Goal: Task Accomplishment & Management: Manage account settings

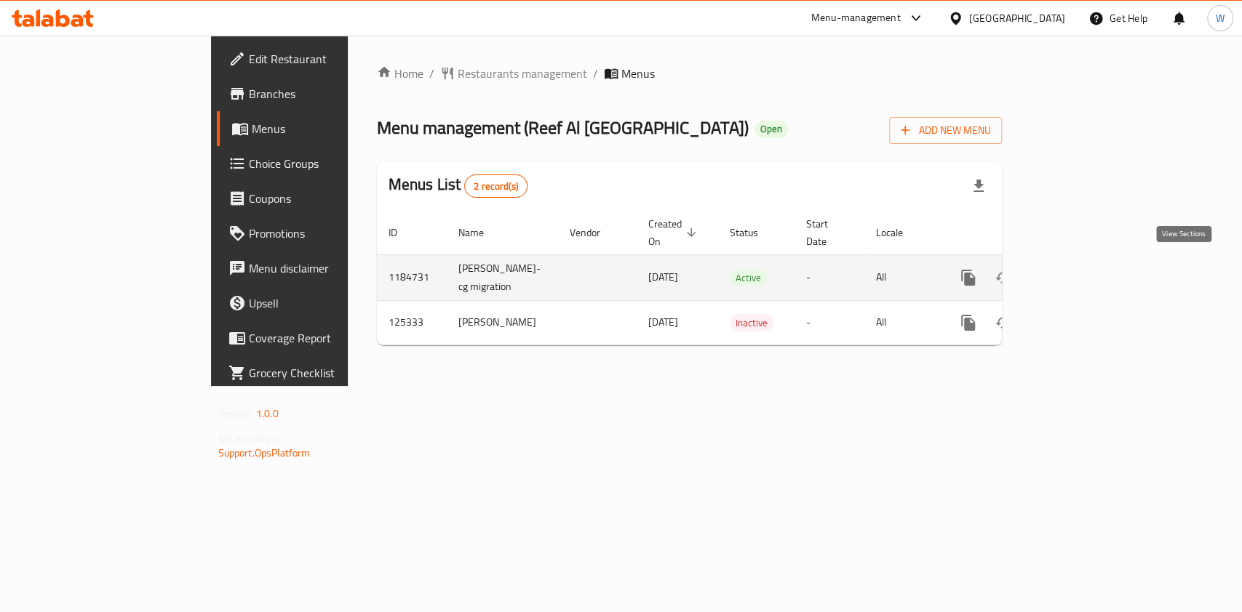
click at [1082, 269] on icon "enhanced table" at bounding box center [1072, 277] width 17 height 17
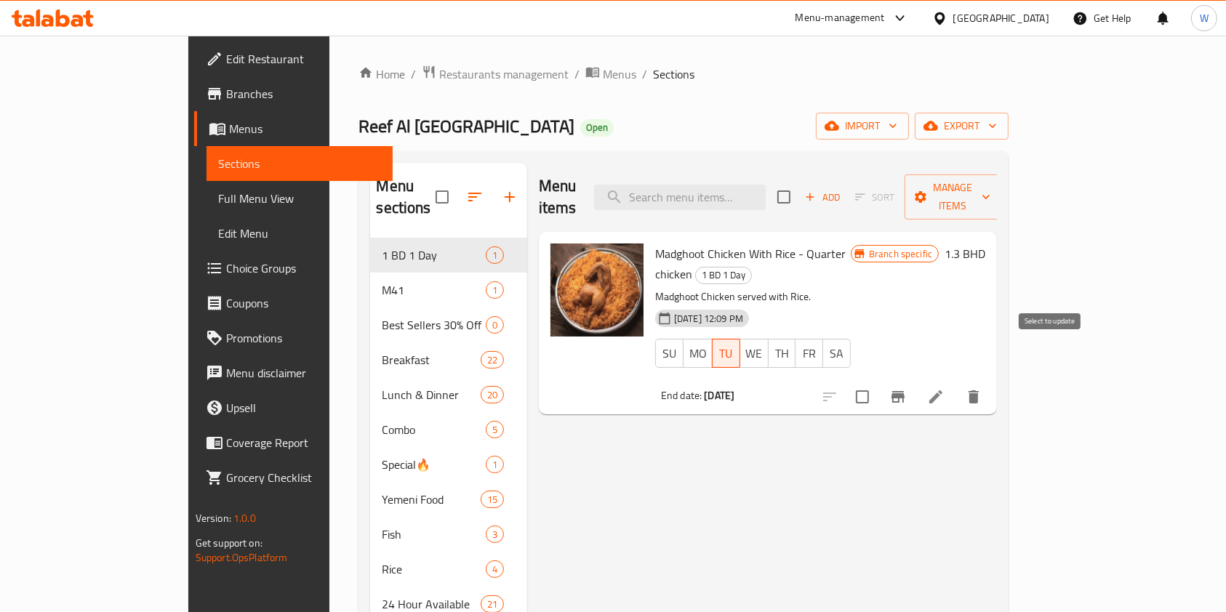
click at [878, 382] on input "checkbox" at bounding box center [862, 397] width 31 height 31
checkbox input "true"
click at [991, 188] on span "Manage items" at bounding box center [953, 197] width 74 height 36
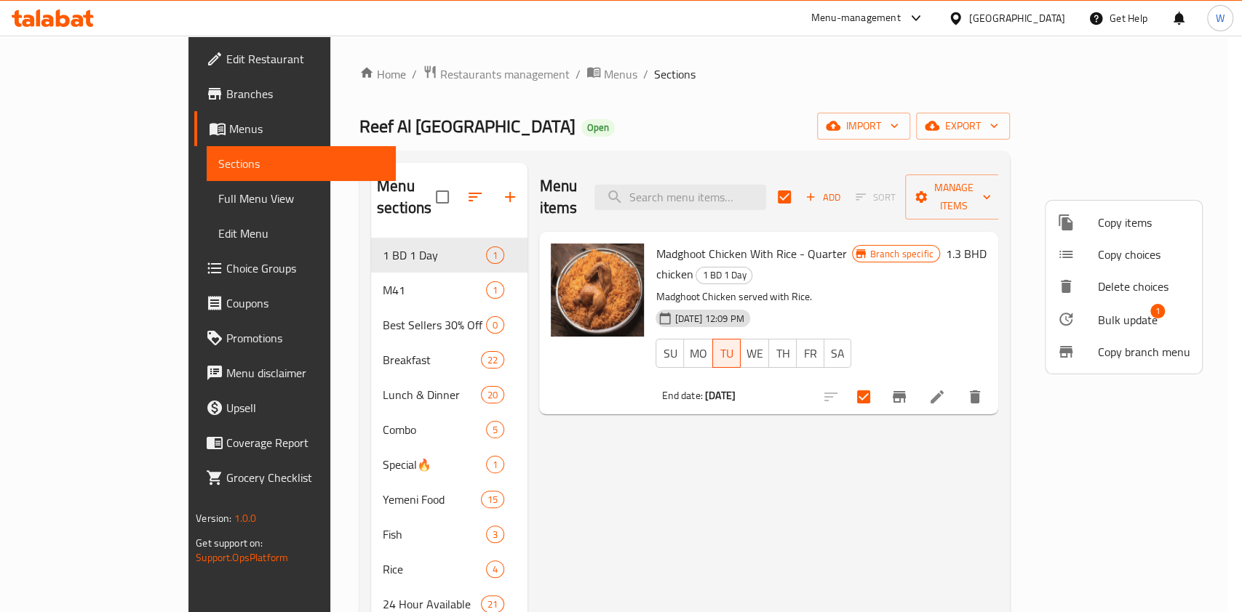
click at [1088, 331] on li "Bulk update 1" at bounding box center [1123, 319] width 156 height 33
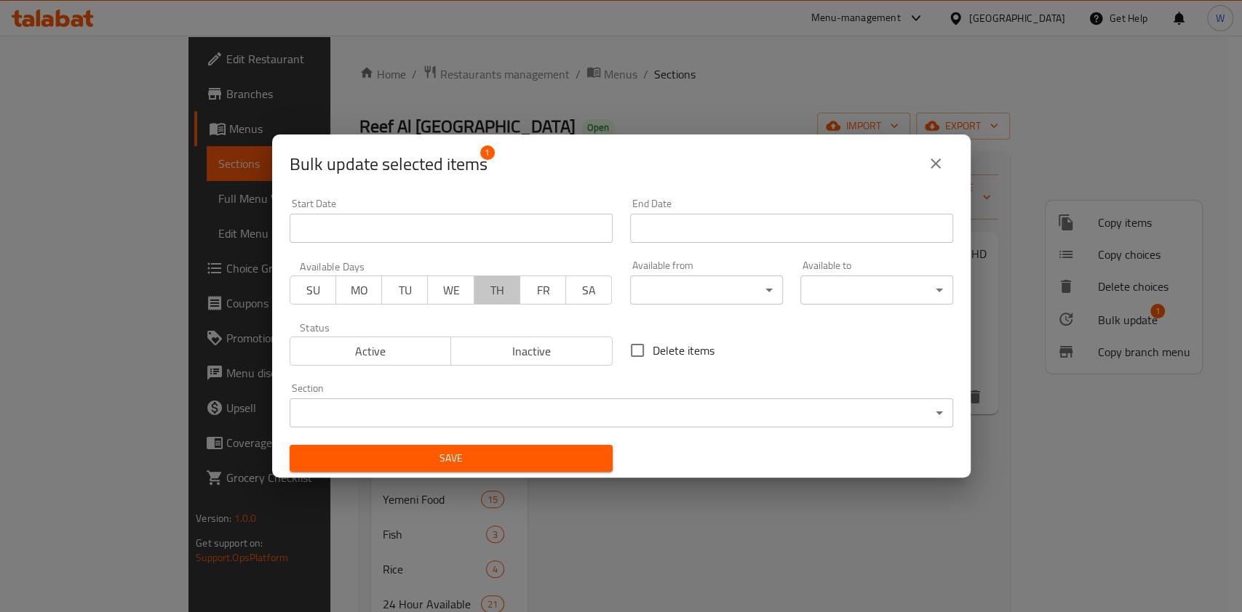
click at [474, 290] on button "TH" at bounding box center [497, 290] width 47 height 29
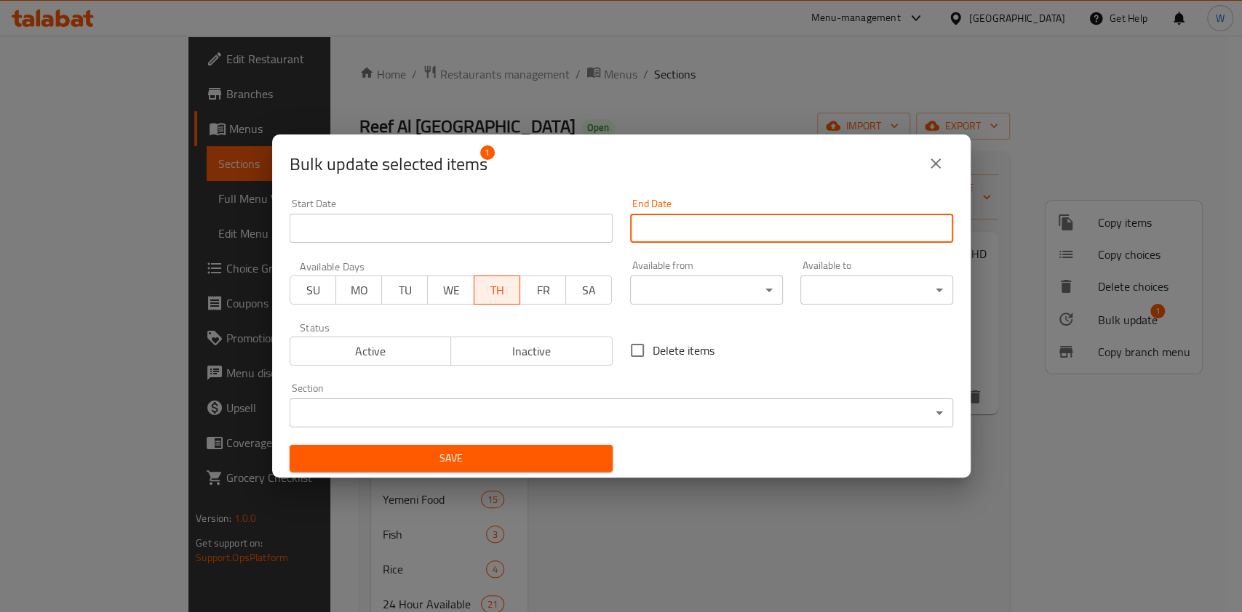
click at [735, 233] on input "Start Date" at bounding box center [791, 228] width 323 height 29
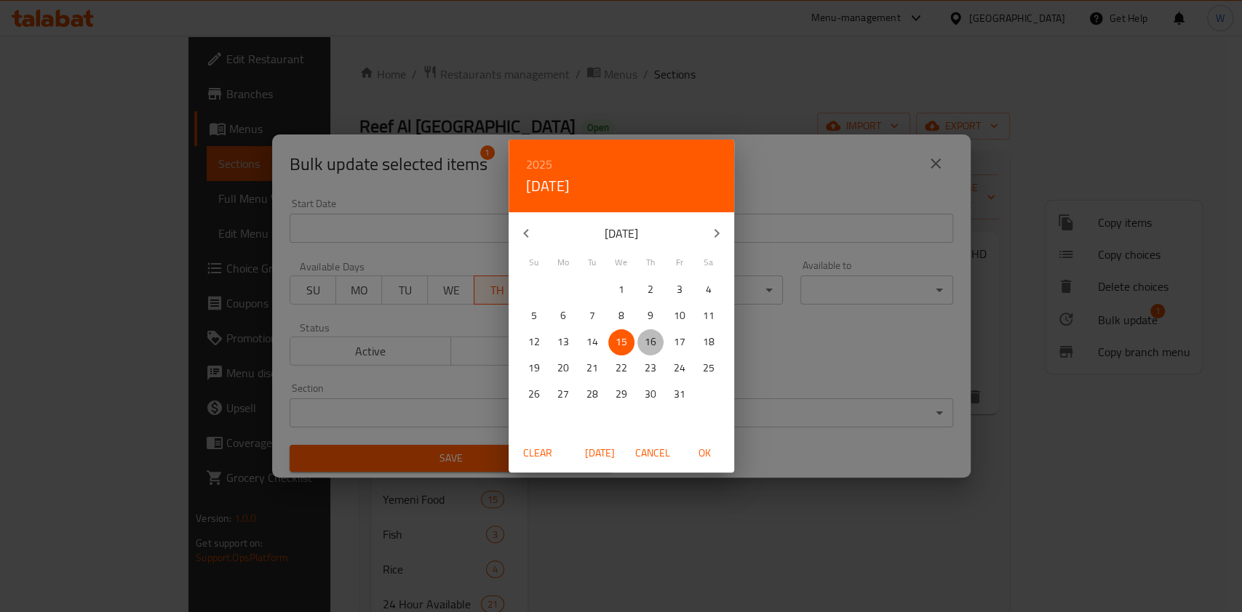
click at [652, 340] on p "16" at bounding box center [650, 342] width 12 height 18
click at [724, 456] on button "OK" at bounding box center [705, 453] width 47 height 27
type input "[DATE]"
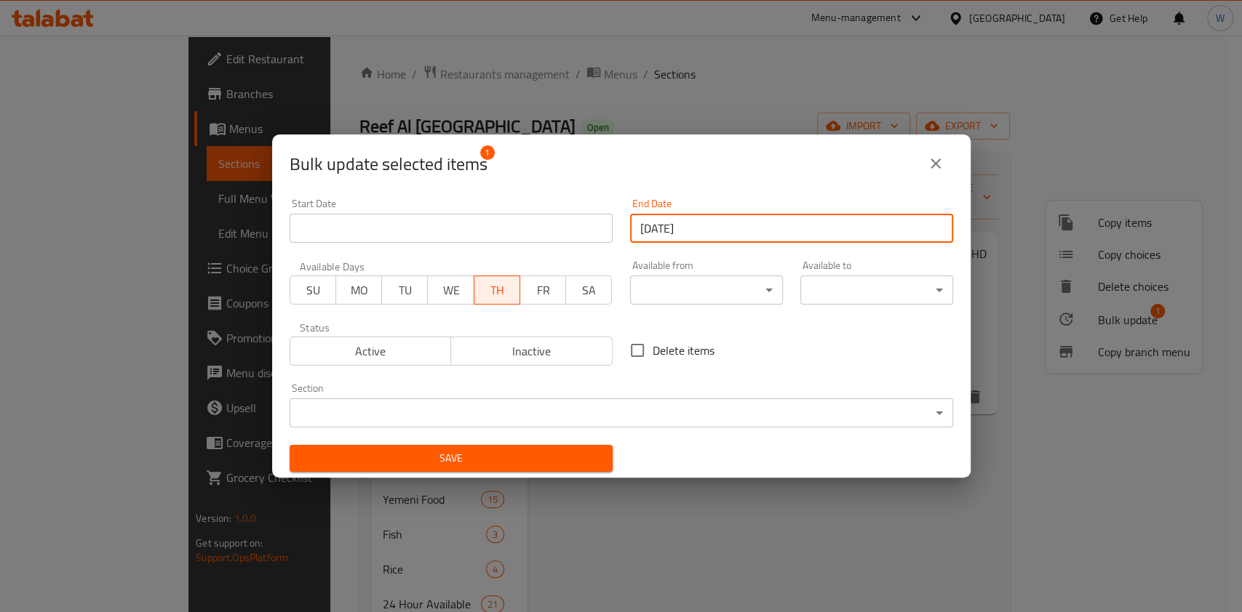
click at [538, 463] on span "Save" at bounding box center [451, 459] width 300 height 18
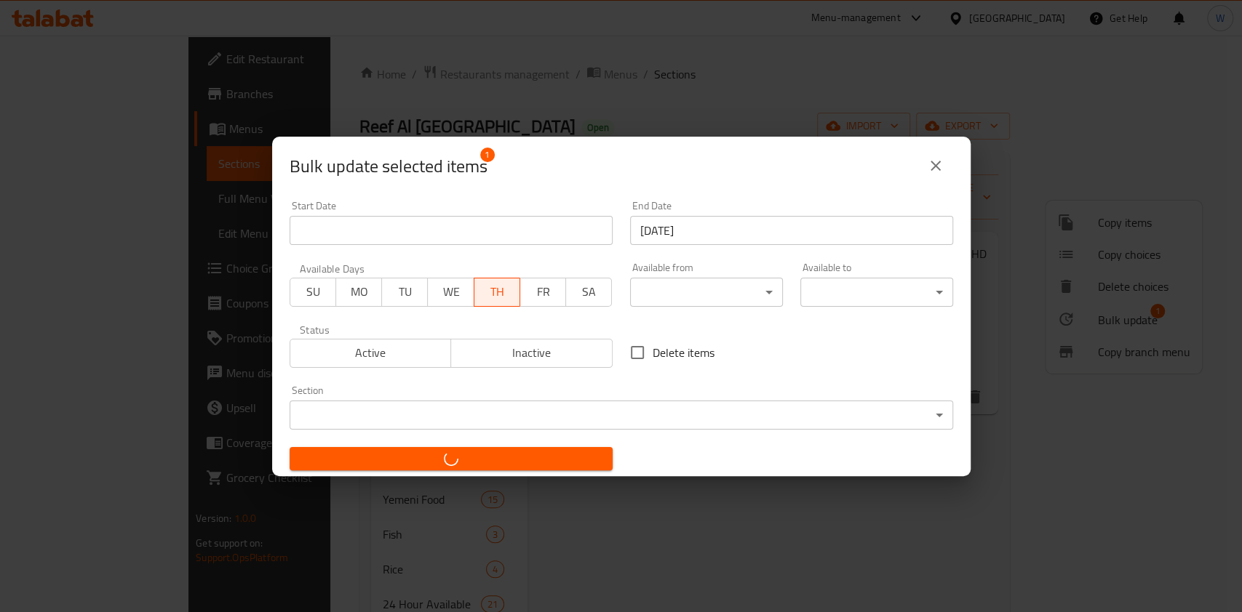
checkbox input "false"
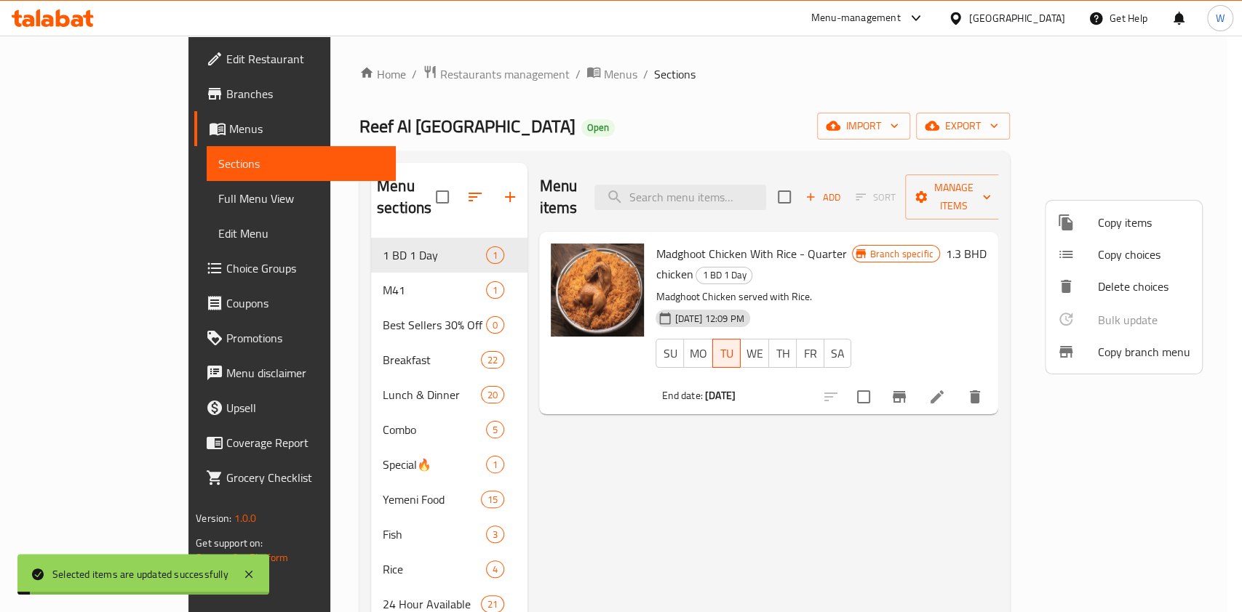
click at [947, 455] on div at bounding box center [621, 306] width 1242 height 612
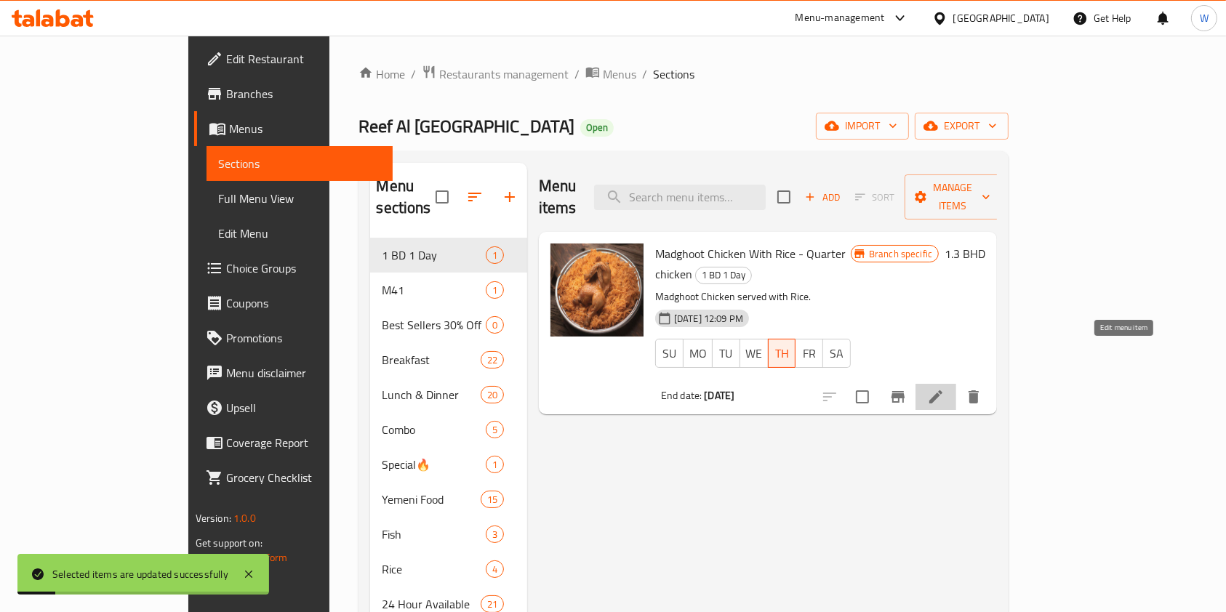
click at [943, 391] on icon at bounding box center [936, 397] width 13 height 13
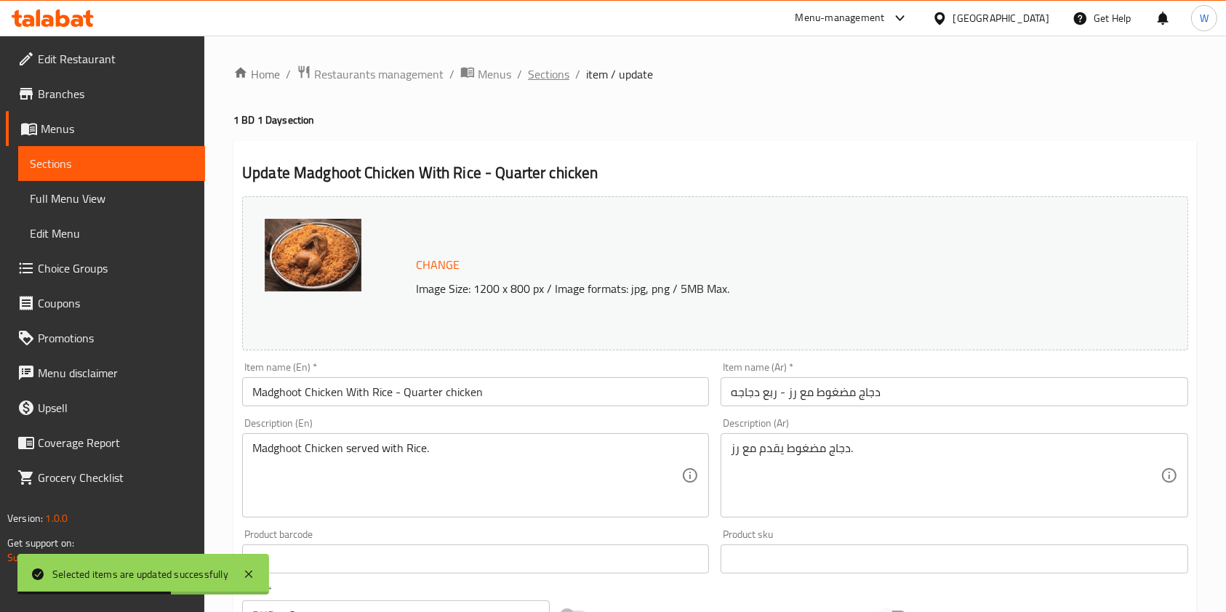
click at [562, 76] on span "Sections" at bounding box center [548, 73] width 41 height 17
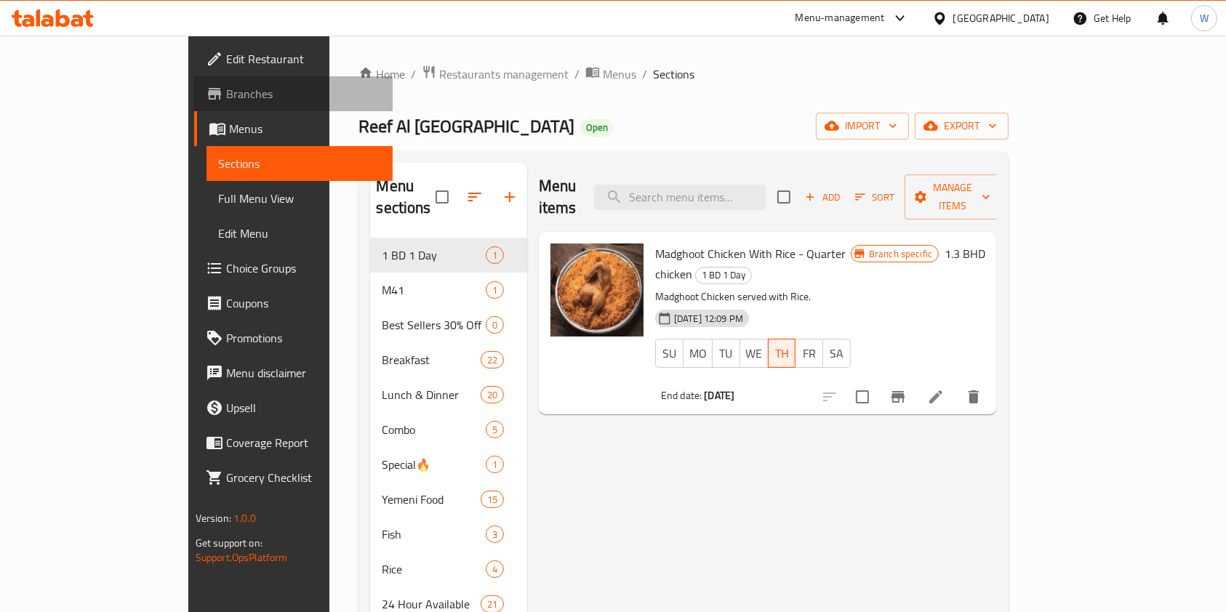
click at [194, 103] on link "Branches" at bounding box center [293, 93] width 199 height 35
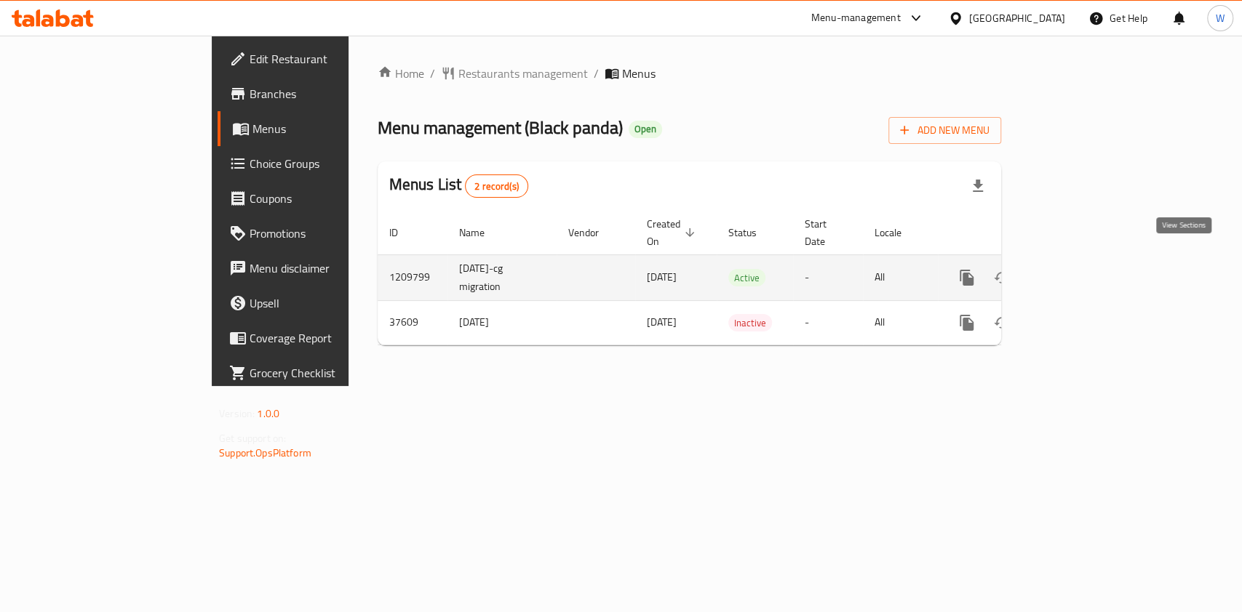
click at [1080, 269] on icon "enhanced table" at bounding box center [1071, 277] width 17 height 17
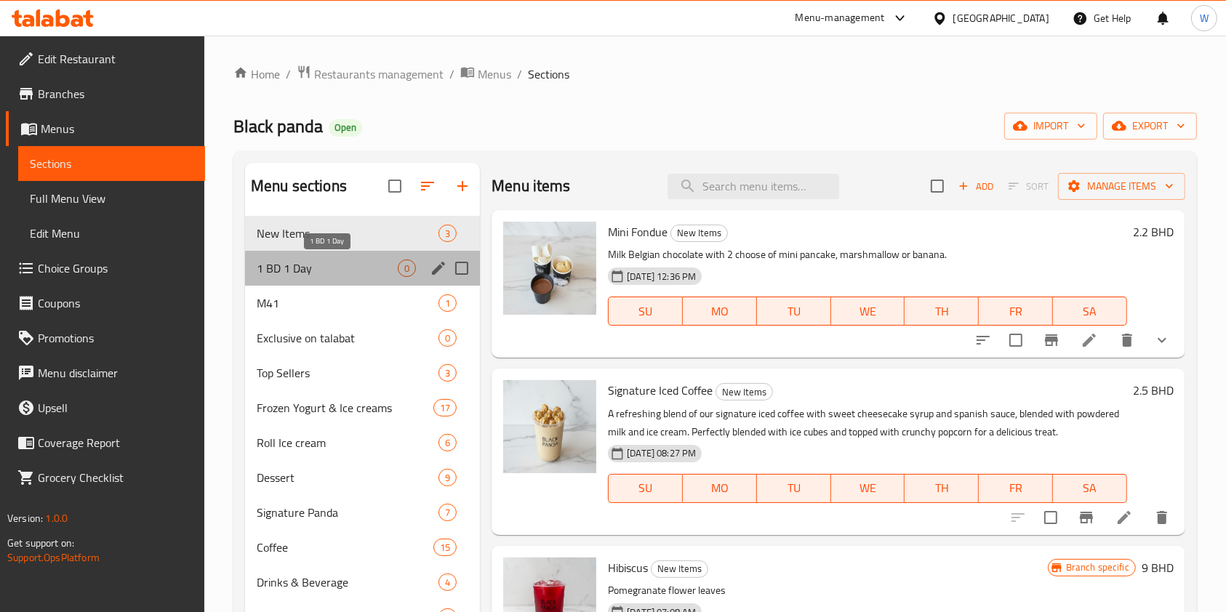
click at [306, 275] on span "1 BD 1 Day" at bounding box center [327, 268] width 141 height 17
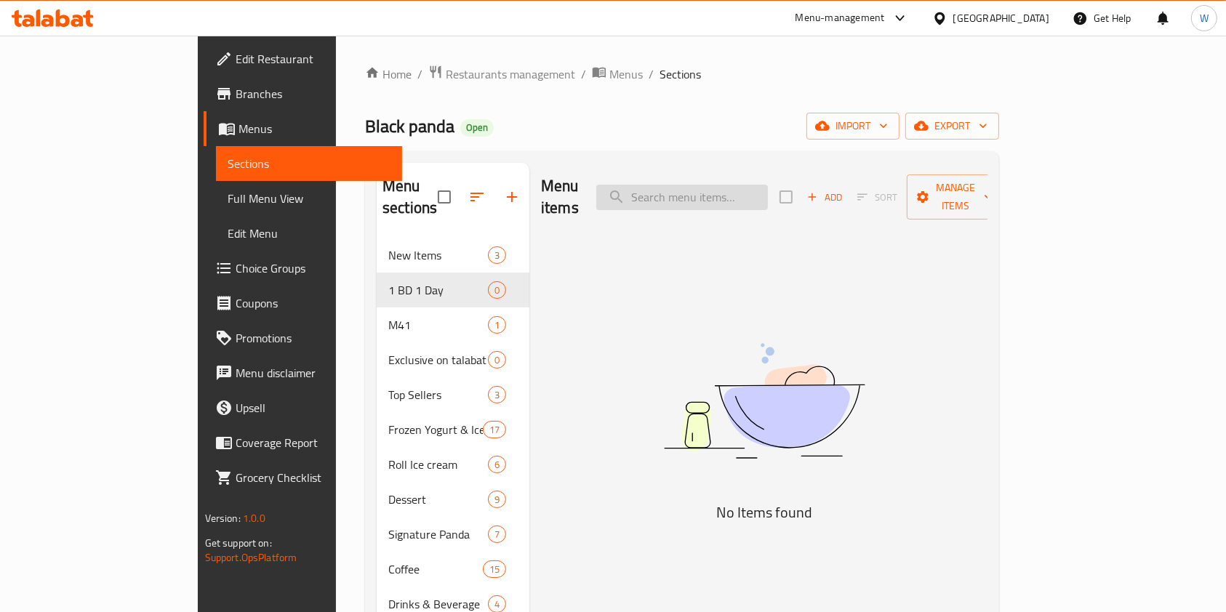
click at [733, 199] on input "search" at bounding box center [682, 197] width 172 height 25
paste input "Signature Frozen Yogurt Ice cream"
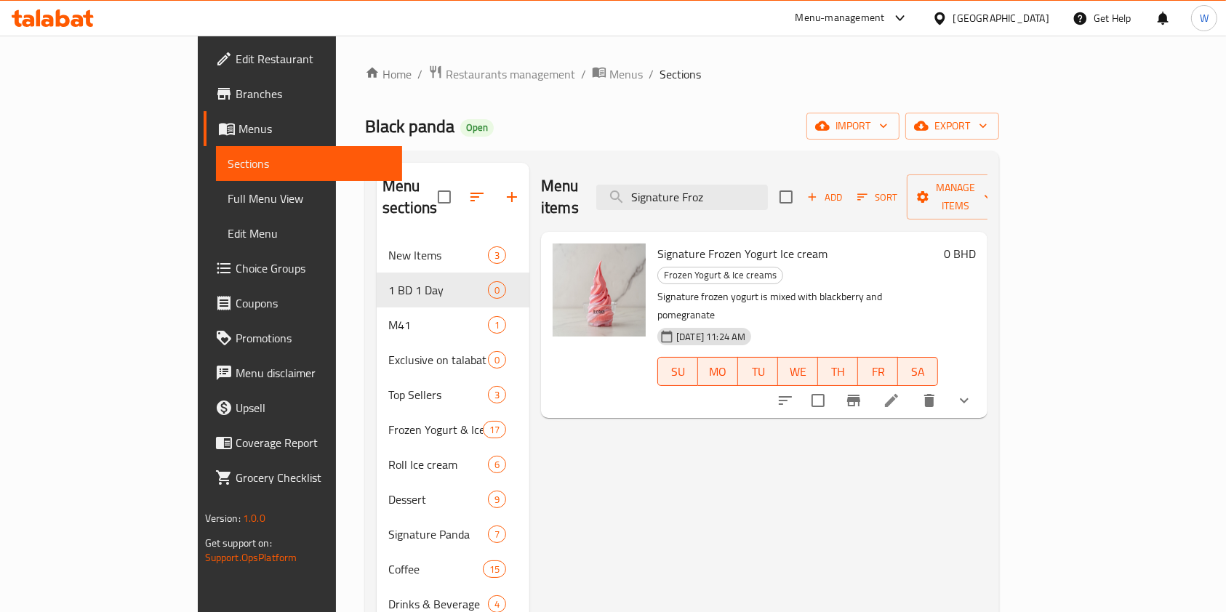
type input "Signature Froz"
drag, startPoint x: 1156, startPoint y: 354, endPoint x: 1122, endPoint y: 371, distance: 37.4
click at [982, 383] on button "show more" at bounding box center [964, 400] width 35 height 35
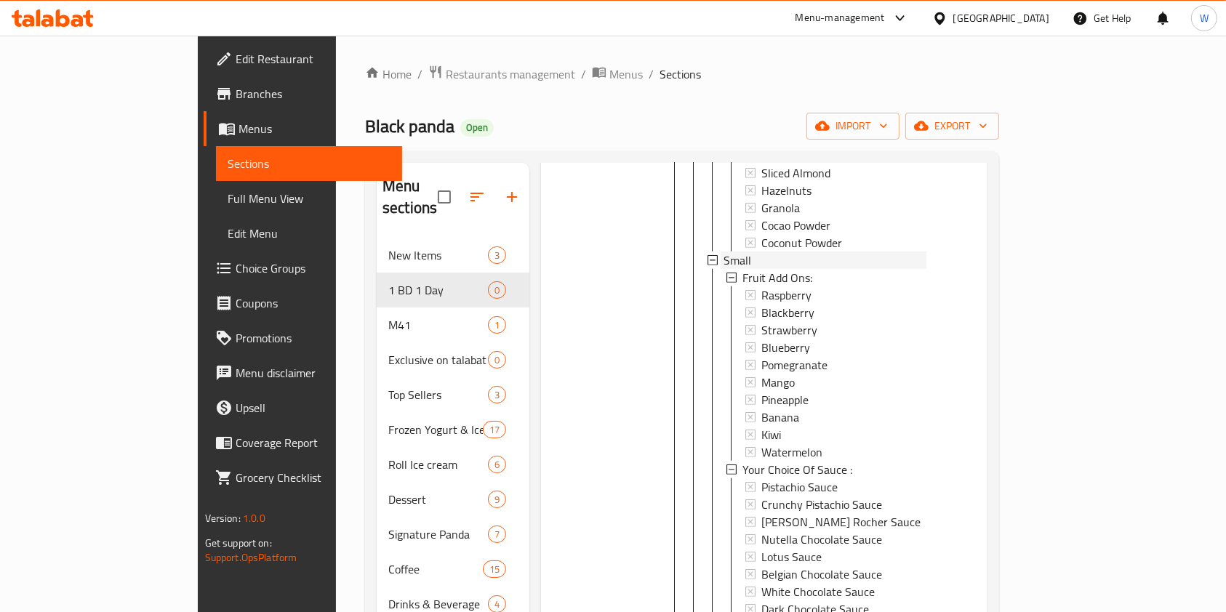
click at [724, 252] on span "Small" at bounding box center [738, 260] width 28 height 17
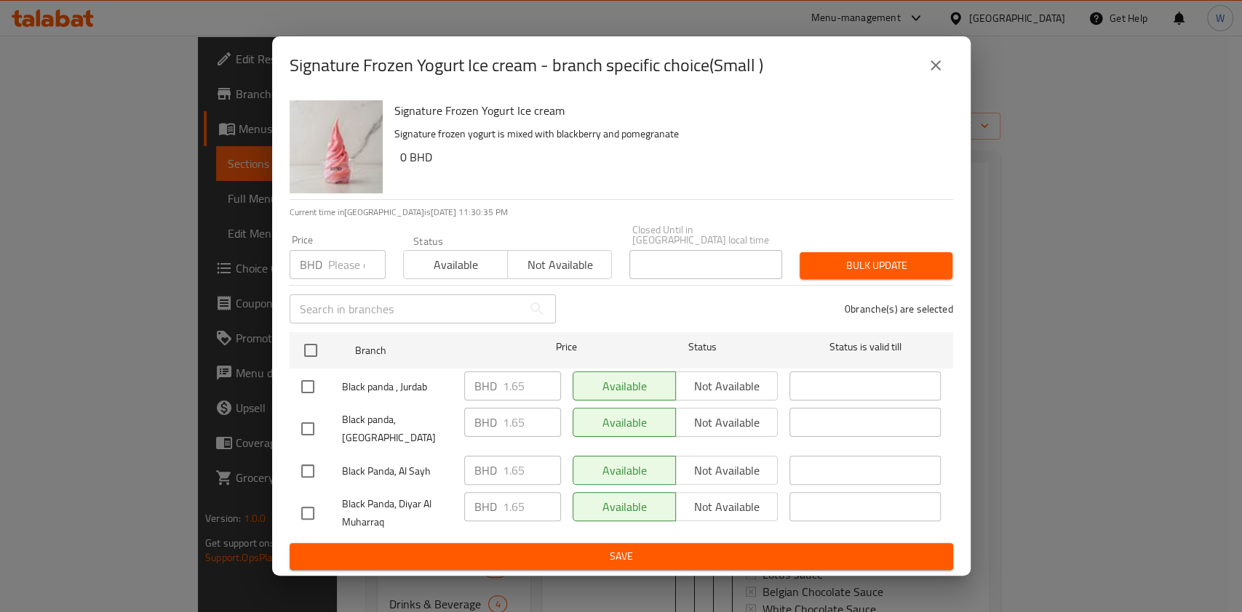
click at [946, 63] on button "close" at bounding box center [935, 65] width 35 height 35
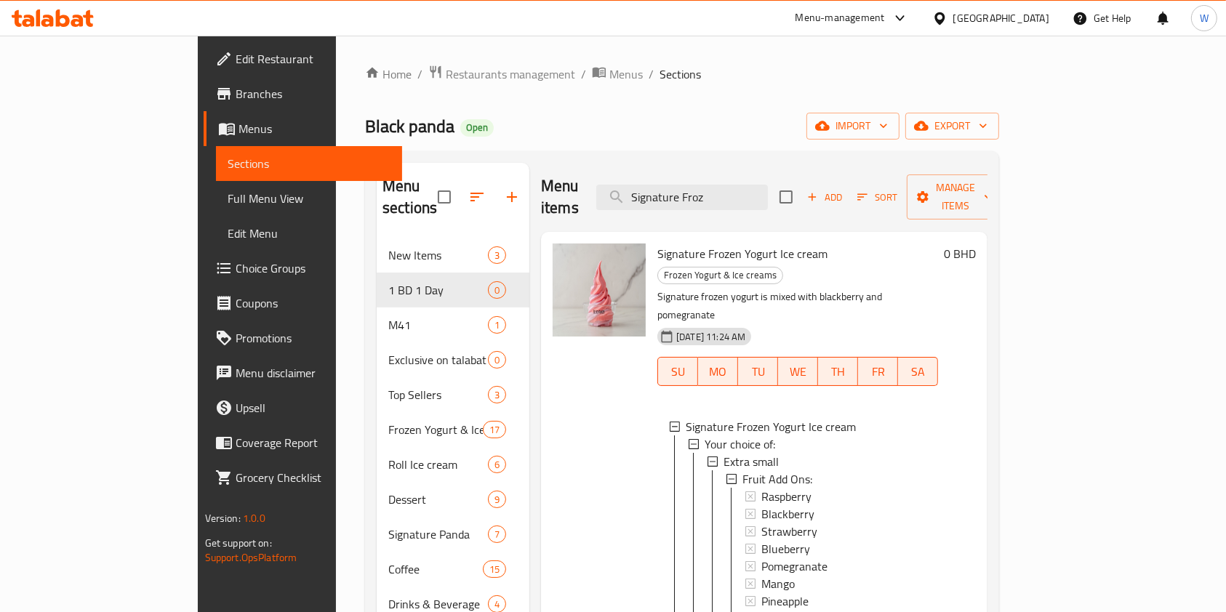
scroll to position [97, 0]
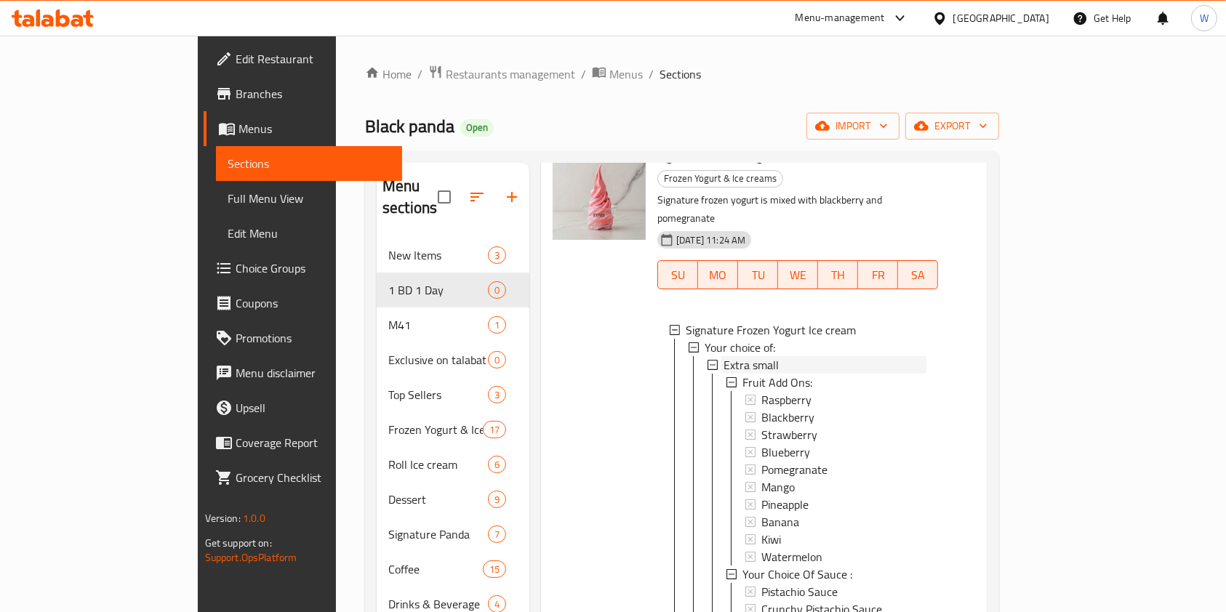
click at [724, 356] on span "Extra small" at bounding box center [751, 364] width 55 height 17
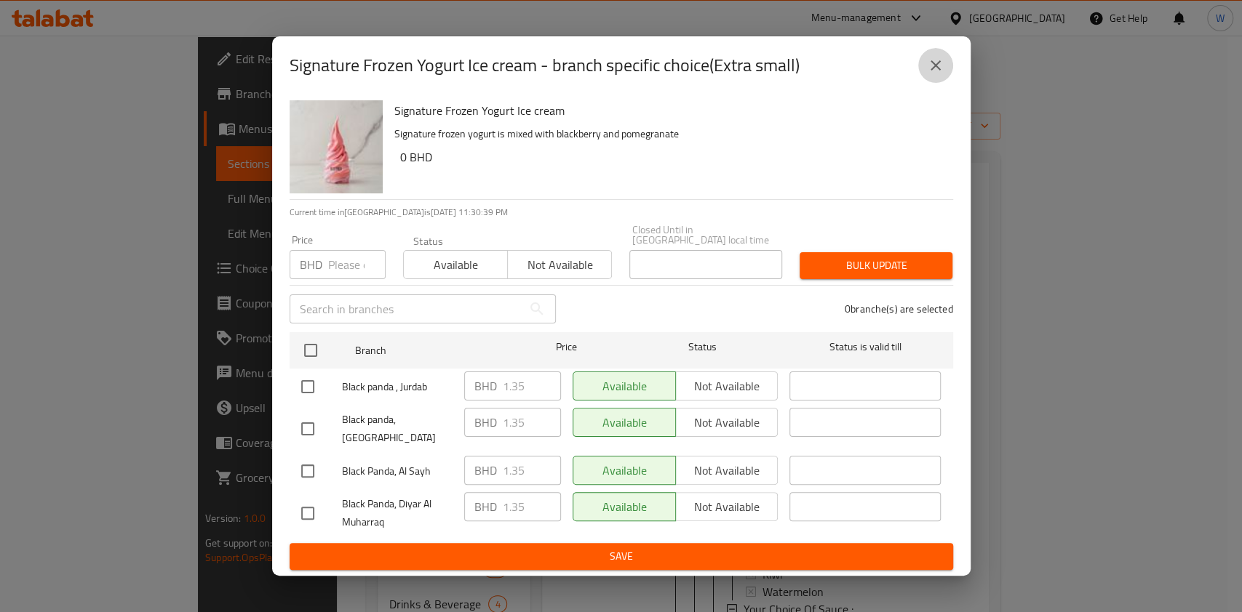
click at [949, 66] on button "close" at bounding box center [935, 65] width 35 height 35
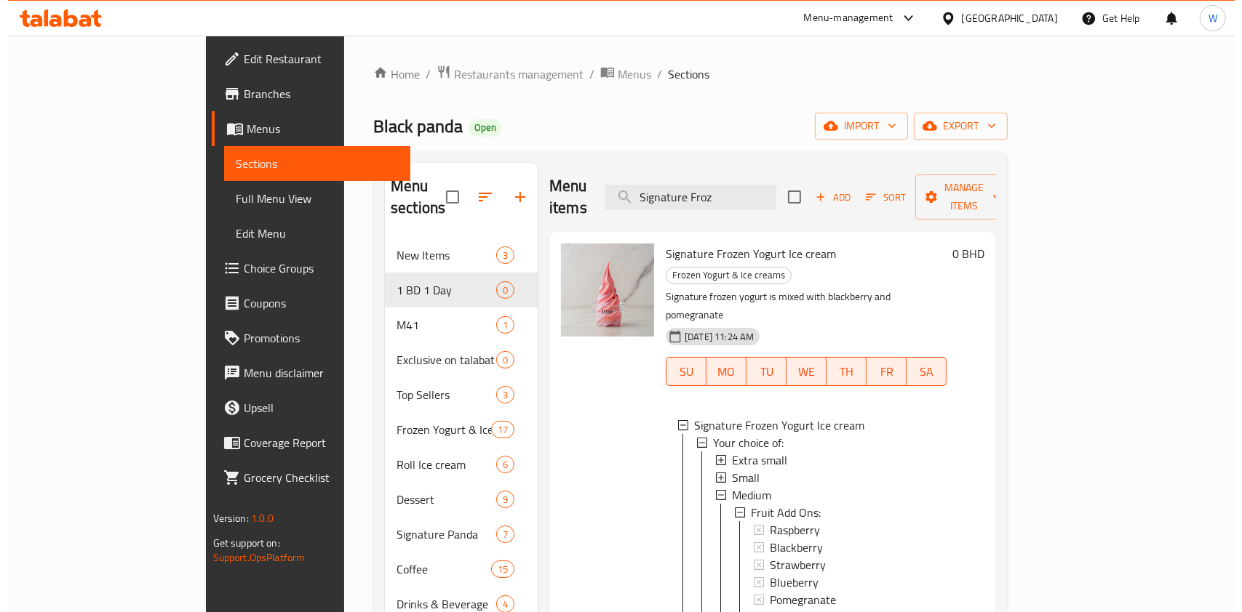
scroll to position [0, 0]
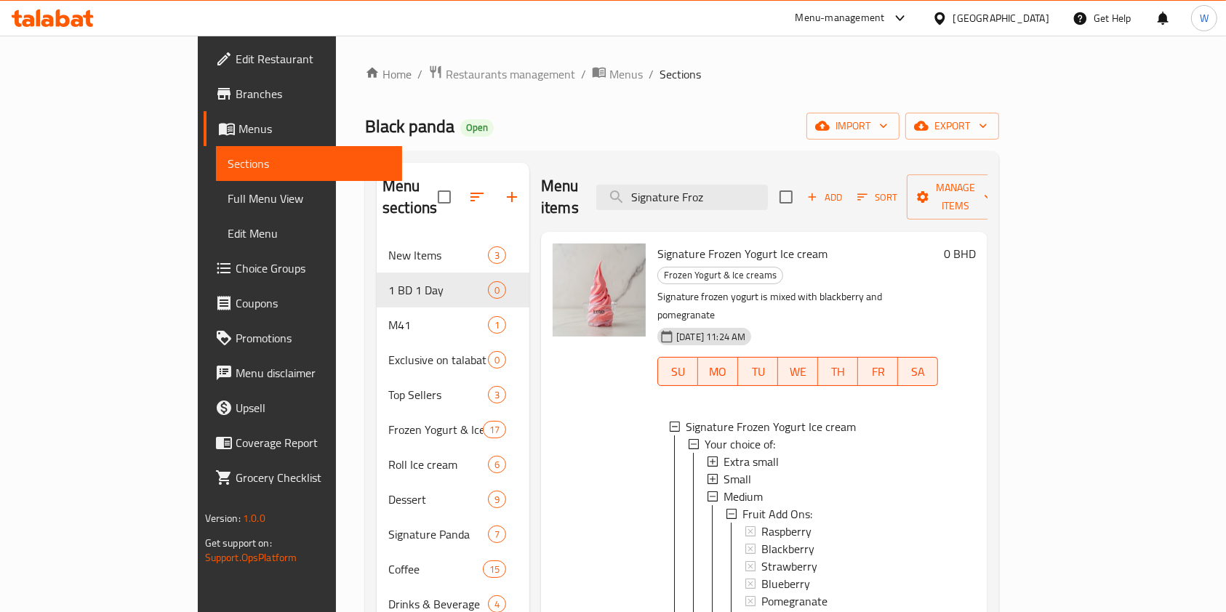
click at [659, 243] on span "Signature Frozen Yogurt Ice cream" at bounding box center [743, 254] width 170 height 22
click at [667, 243] on span "Signature Frozen Yogurt Ice cream" at bounding box center [743, 254] width 170 height 22
copy h6 "Signature Frozen Yogurt Ice cream"
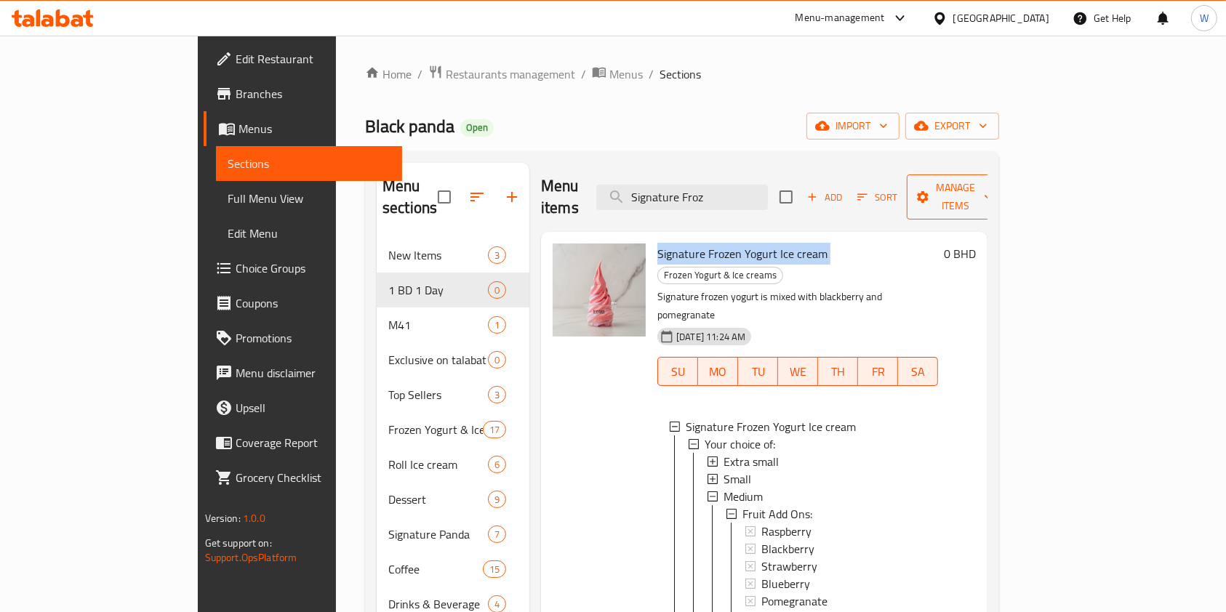
click at [993, 184] on span "Manage items" at bounding box center [956, 197] width 74 height 36
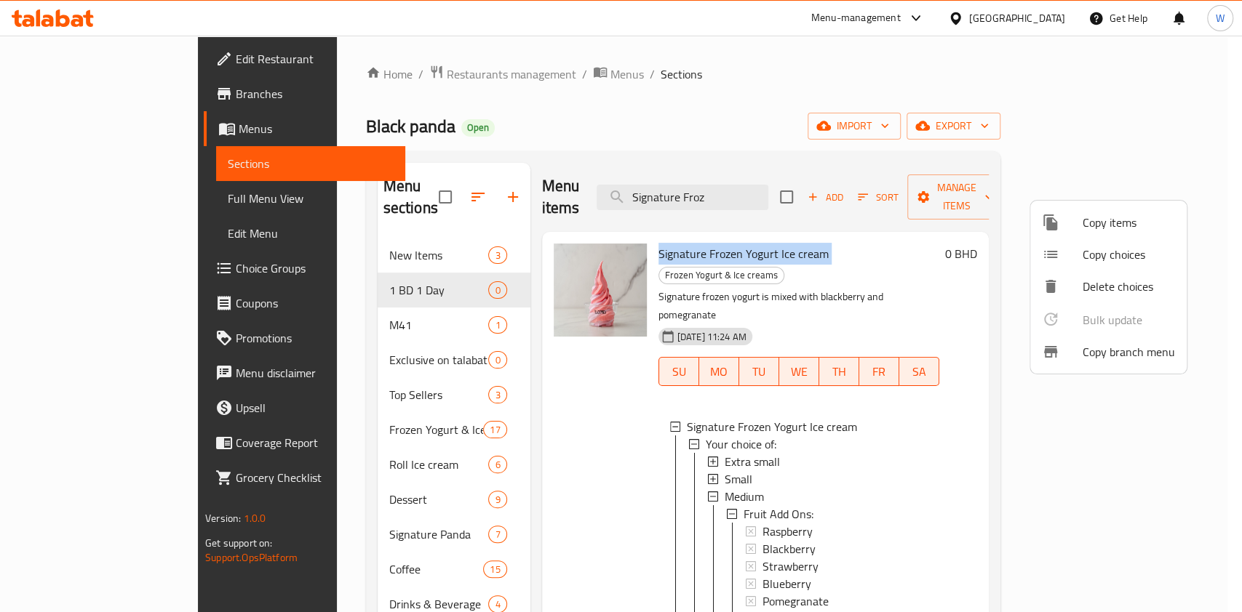
click at [1106, 217] on span "Copy items" at bounding box center [1128, 222] width 92 height 17
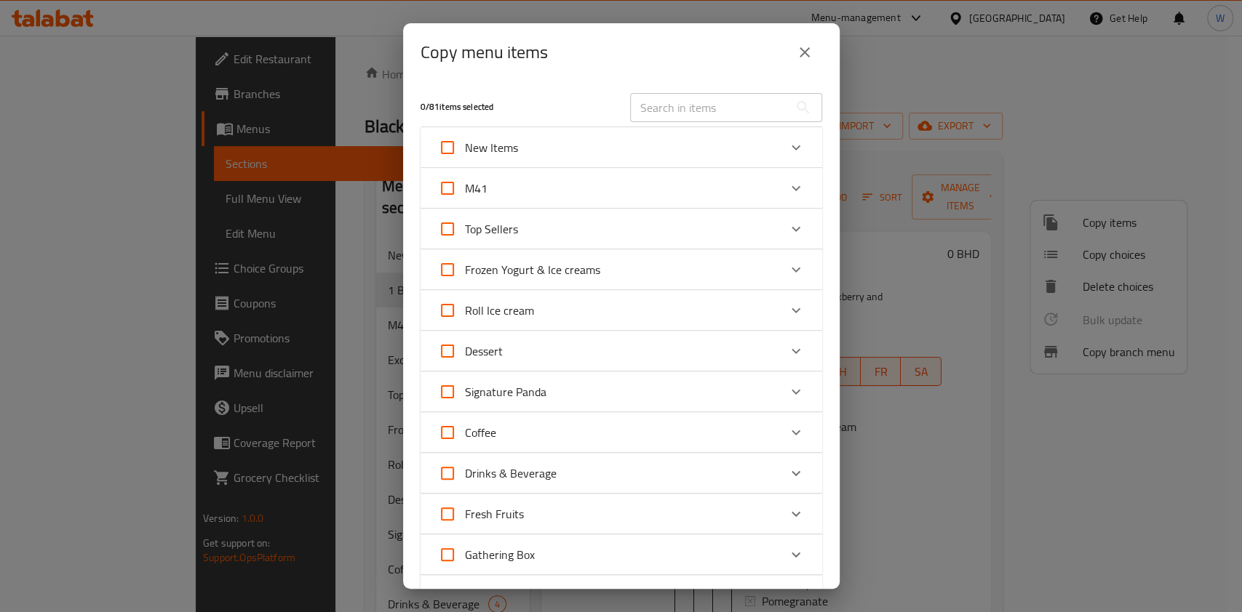
click at [714, 89] on div "​" at bounding box center [725, 107] width 209 height 47
click at [716, 108] on input "text" at bounding box center [709, 107] width 159 height 29
paste input "Signature Frozen Yogurt Ice cream"
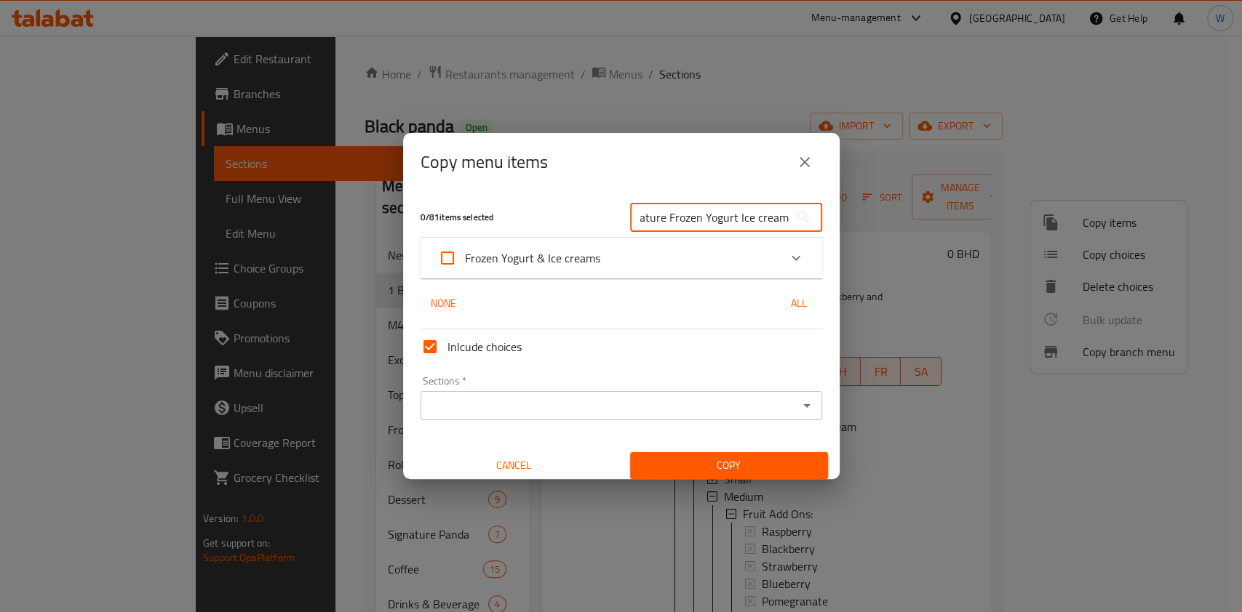
type input "Signature Frozen Yogurt Ice cream"
click at [741, 243] on div "Frozen Yogurt & Ice creams" at bounding box center [608, 258] width 340 height 35
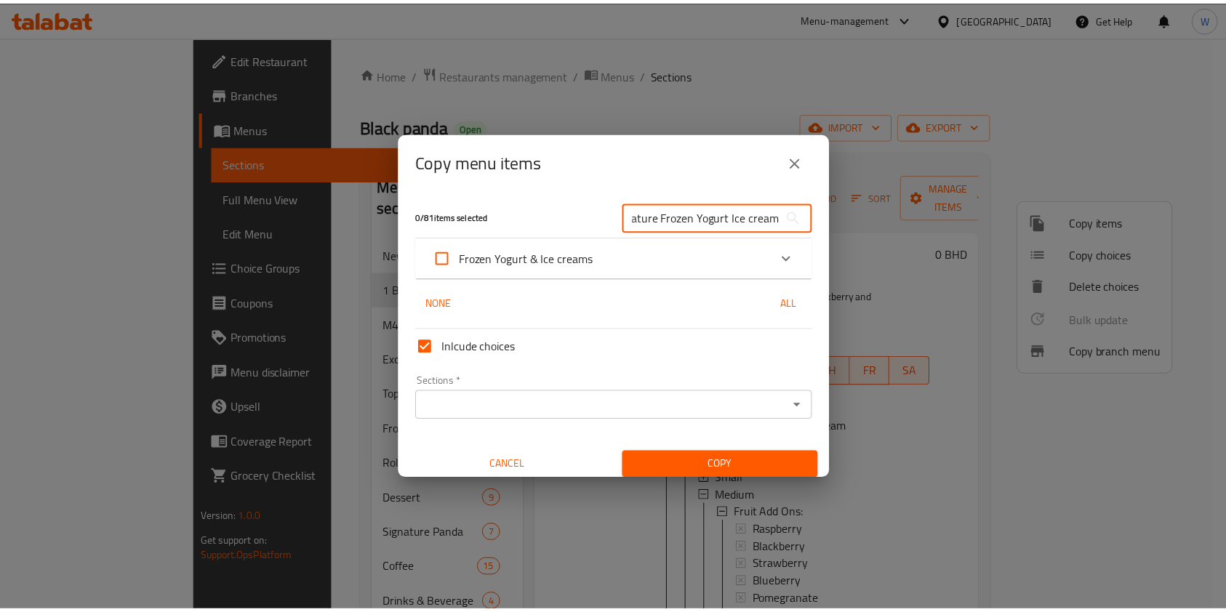
scroll to position [0, 0]
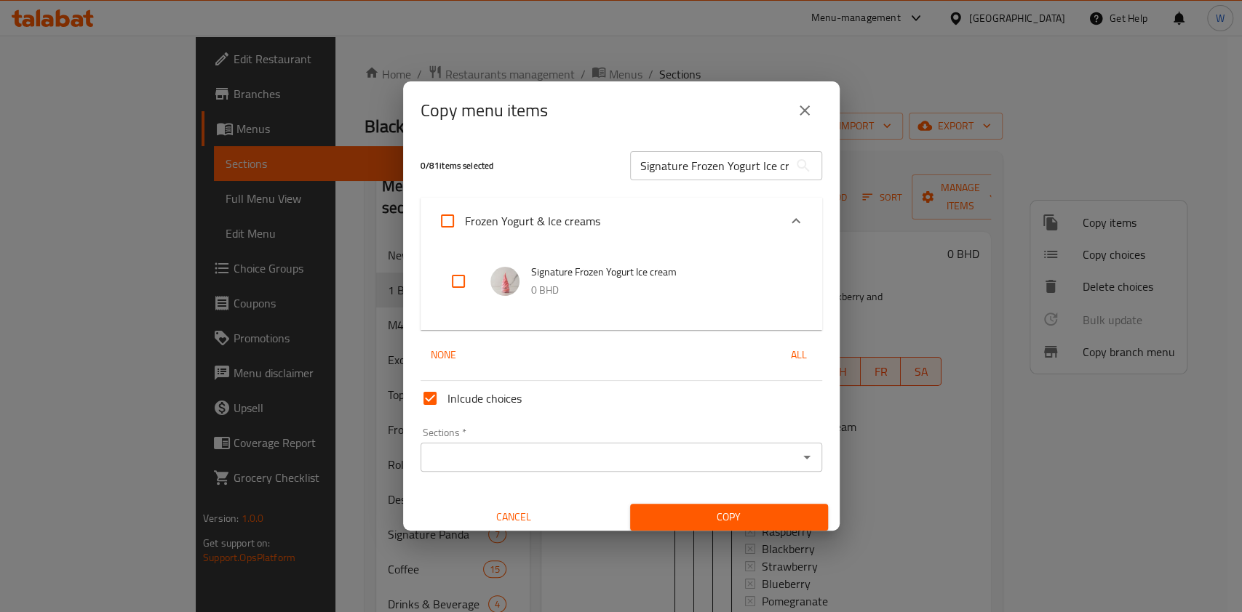
drag, startPoint x: 458, startPoint y: 284, endPoint x: 508, endPoint y: 381, distance: 109.3
click at [458, 284] on input "checkbox" at bounding box center [458, 281] width 35 height 35
checkbox input "true"
click at [544, 445] on div "Sections *" at bounding box center [621, 457] width 402 height 29
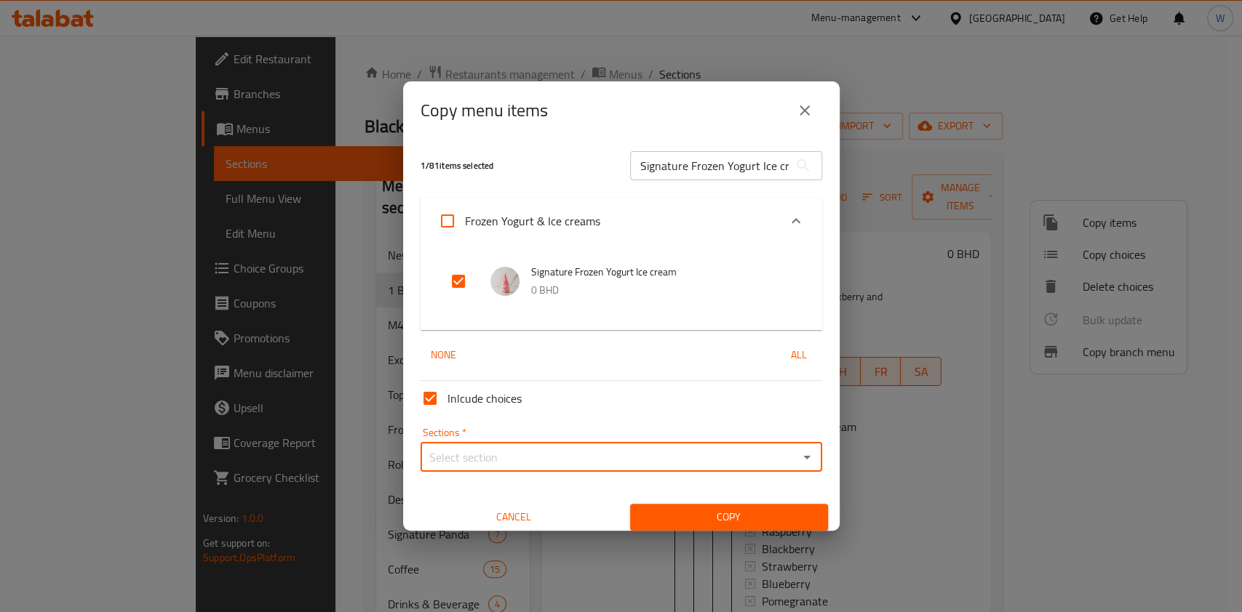
click at [745, 445] on div "Sections *" at bounding box center [621, 457] width 402 height 29
click at [798, 452] on icon "Open" at bounding box center [806, 457] width 17 height 17
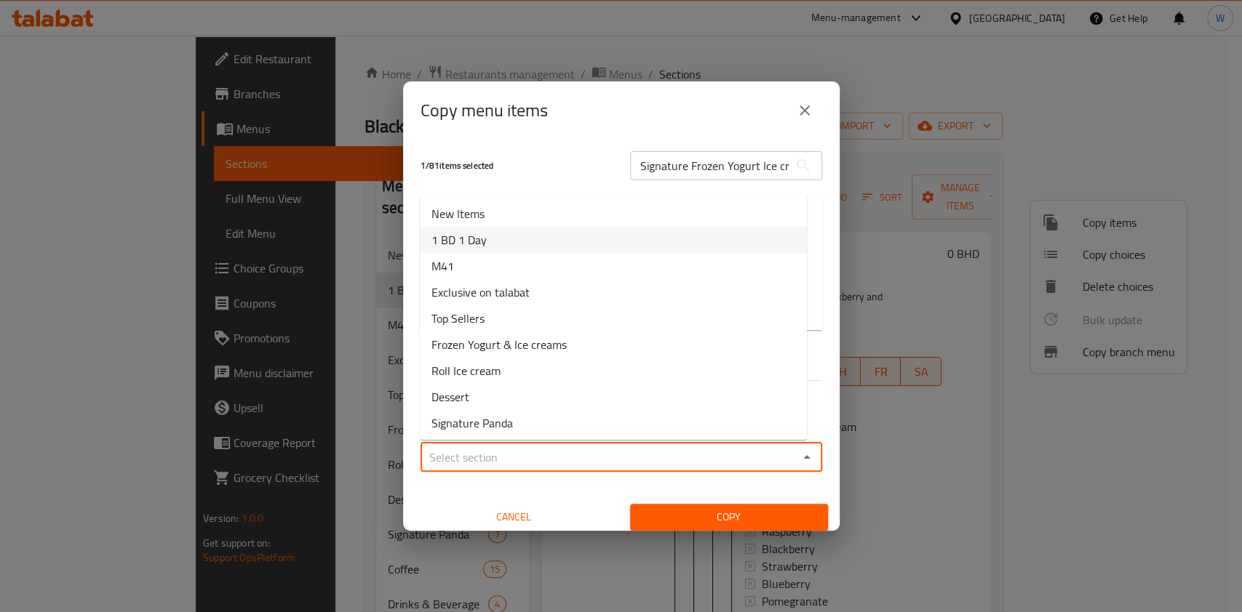
click at [573, 237] on li "1 BD 1 Day" at bounding box center [613, 240] width 387 height 26
type input "1 BD 1 Day"
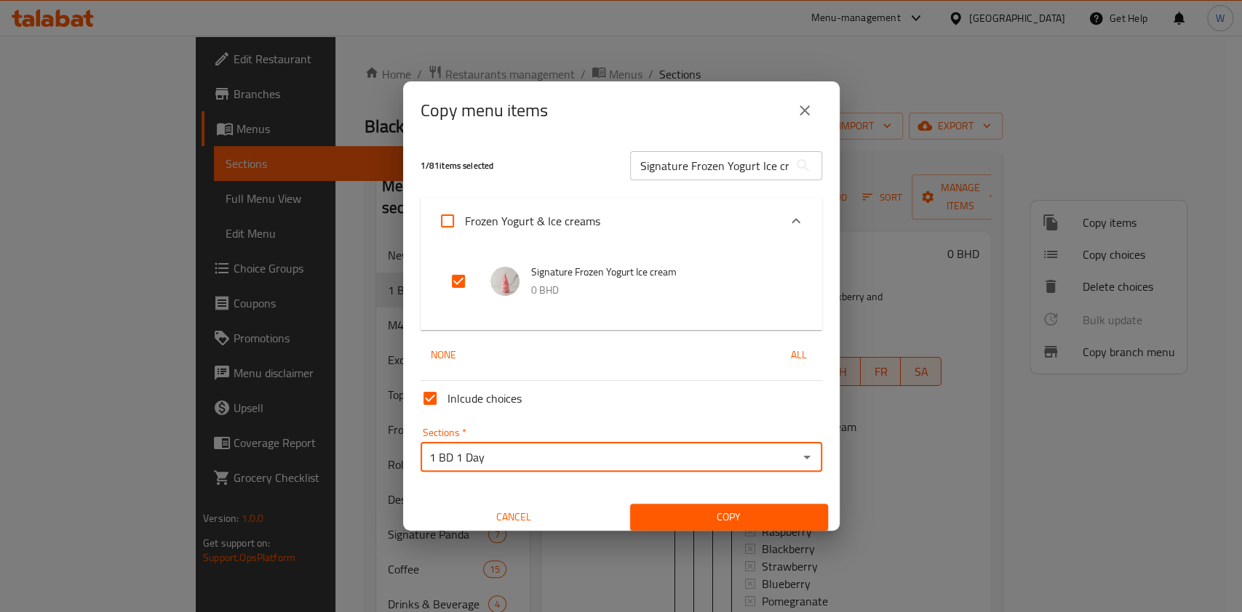
click at [698, 513] on span "Copy" at bounding box center [729, 517] width 175 height 18
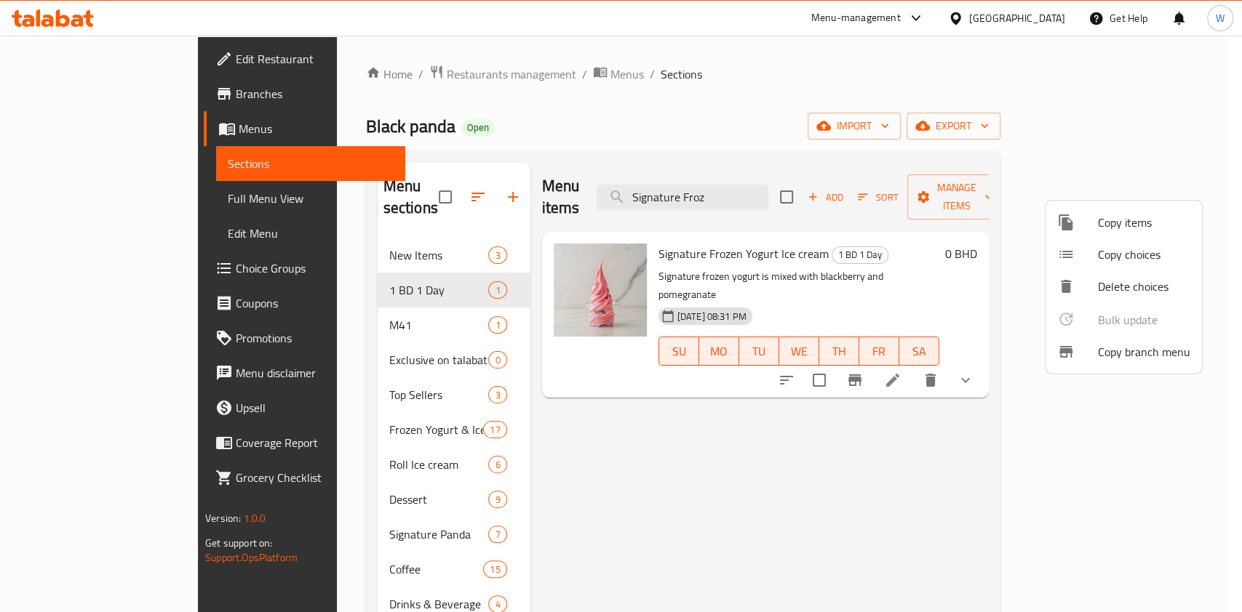
click at [725, 480] on div at bounding box center [621, 306] width 1242 height 612
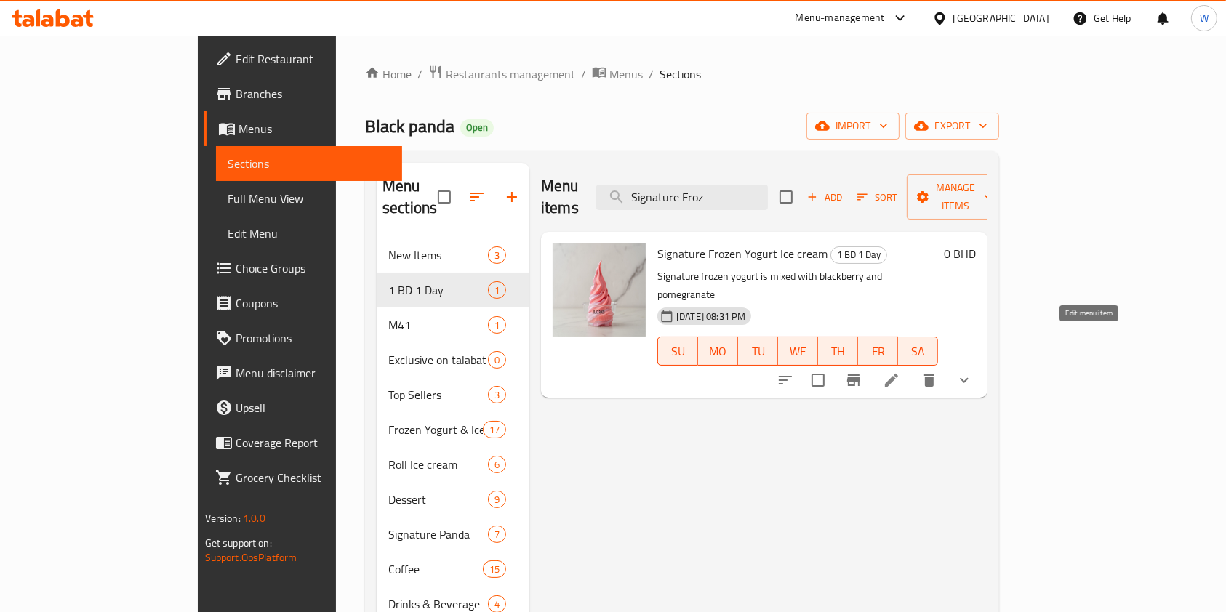
click at [900, 372] on icon at bounding box center [891, 380] width 17 height 17
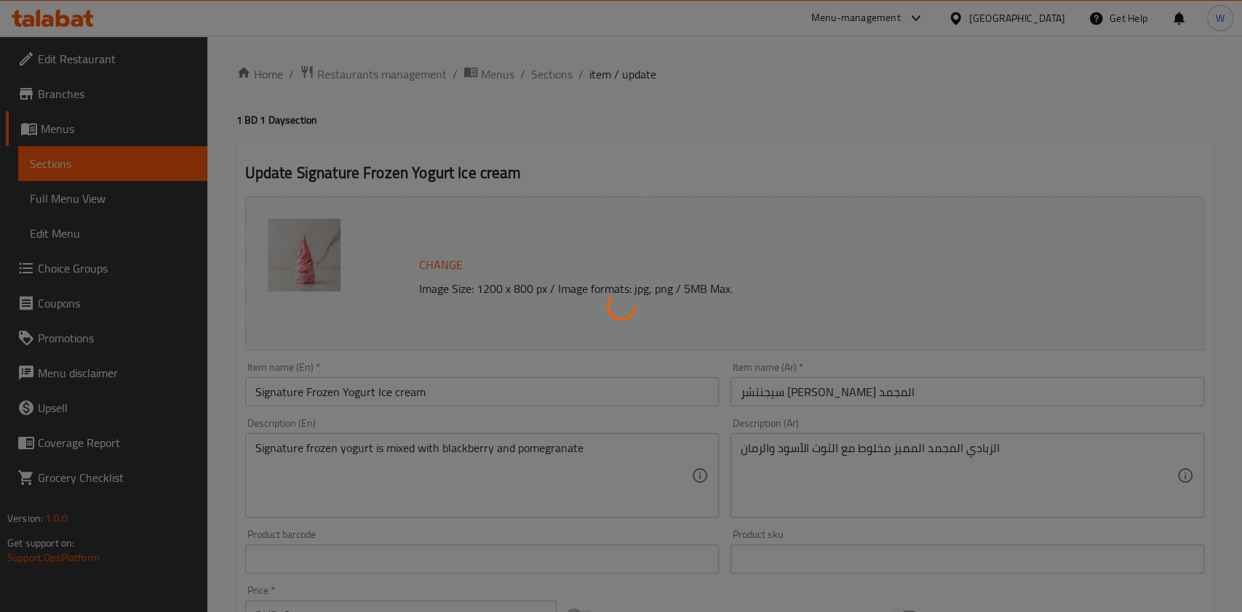
type input "إضافات الفاكهة:"
type input "0"
type input "10"
type input "اختيارك من الصوص:"
type input "0"
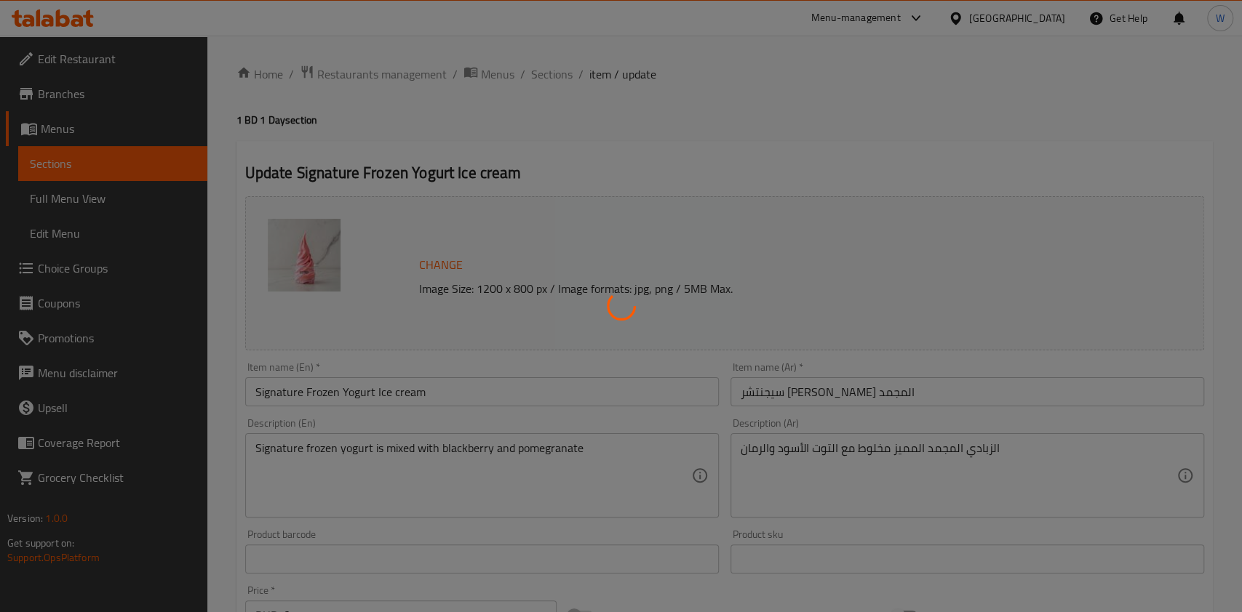
type input "9"
type input "اضافات:"
type input "0"
type input "21"
type input "إضافات الفاكهة:"
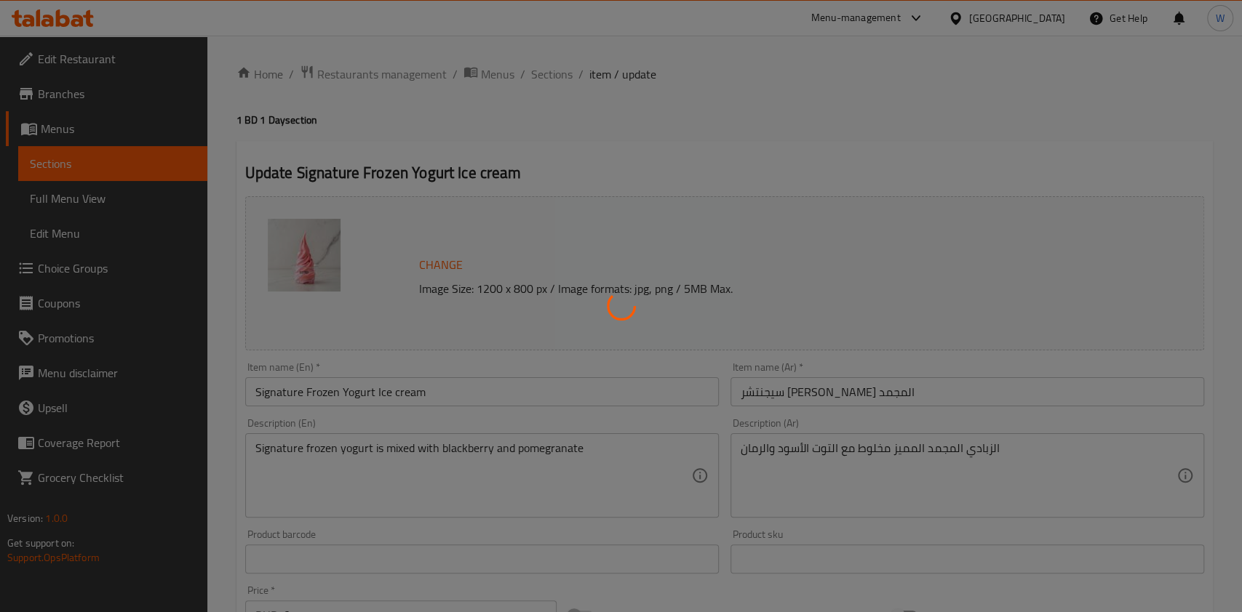
type input "0"
type input "10"
type input "اختيارك من الصوص:"
type input "0"
type input "9"
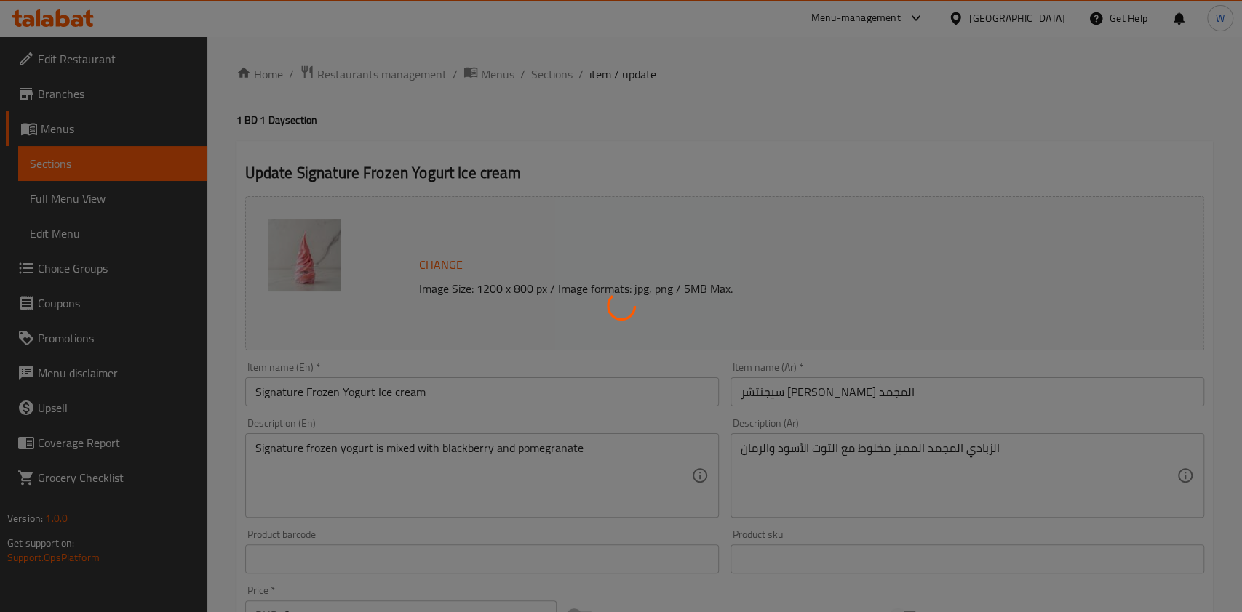
type input "اضافات:"
type input "0"
type input "21"
type input "إضافات الفاكهة:"
type input "0"
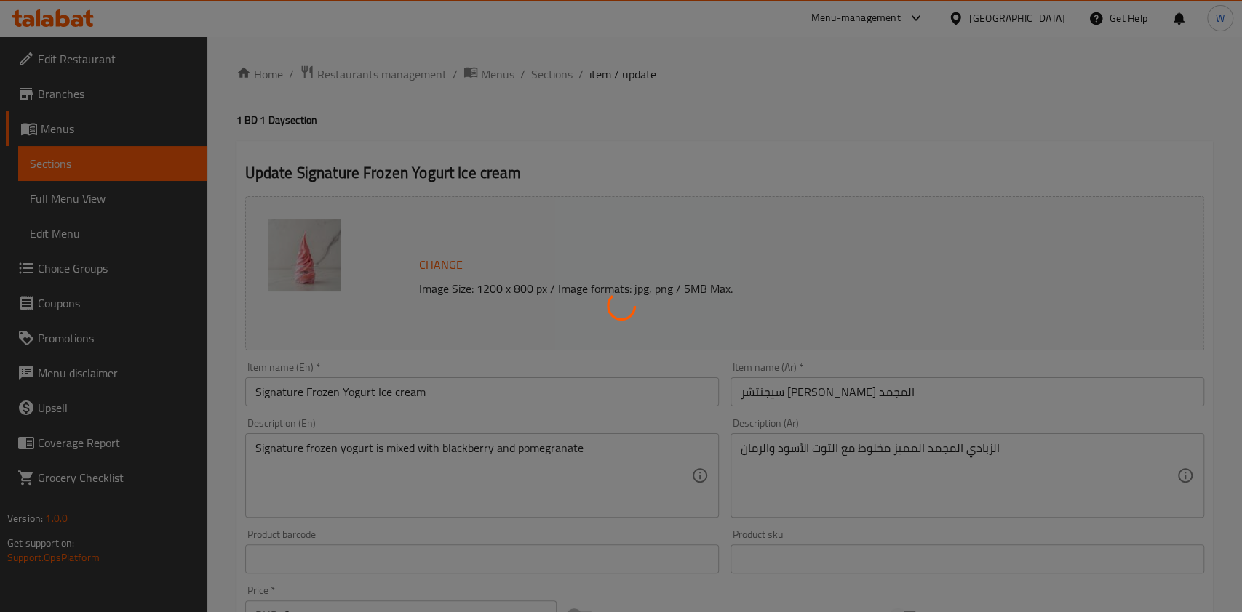
type input "10"
type input "اختيارك من الصوص:"
type input "0"
type input "9"
type input "اضافات:"
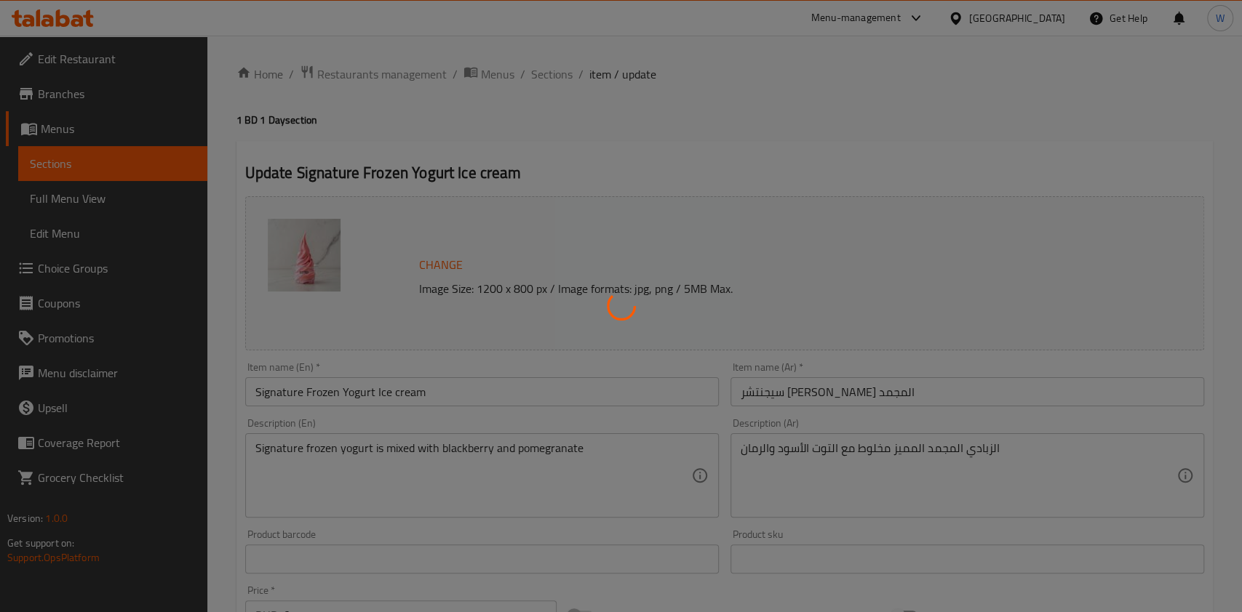
type input "0"
type input "21"
type input "إضافات الفاكهة:"
type input "0"
type input "10"
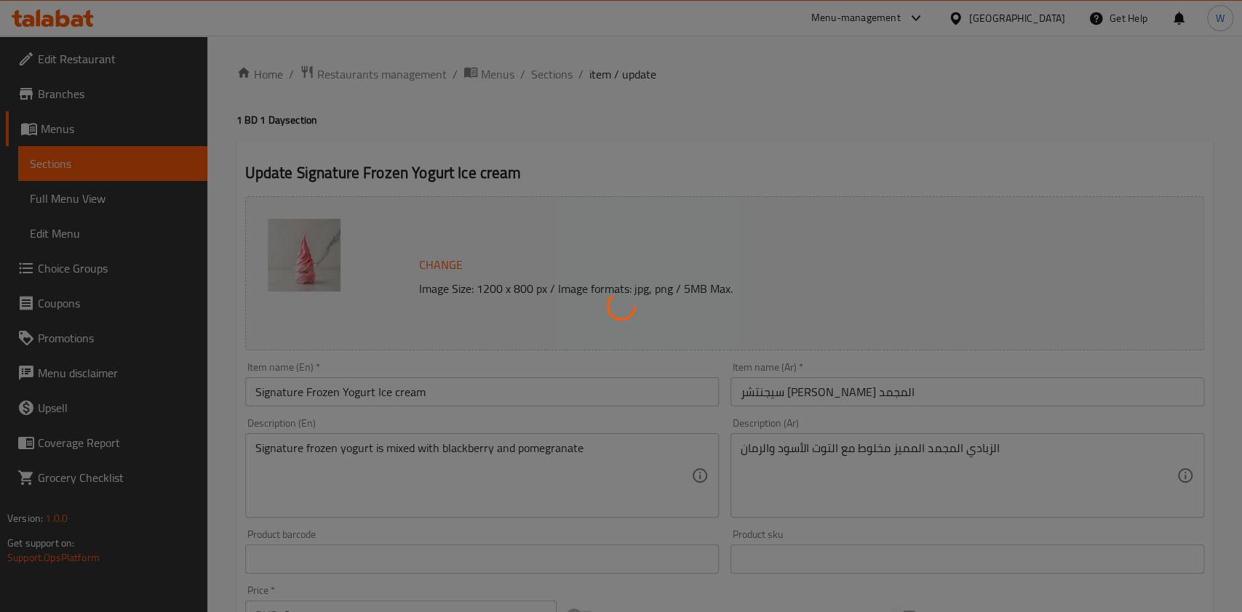
type input "اختيارك من الصوص:"
type input "0"
type input "9"
type input "اضافات:"
type input "0"
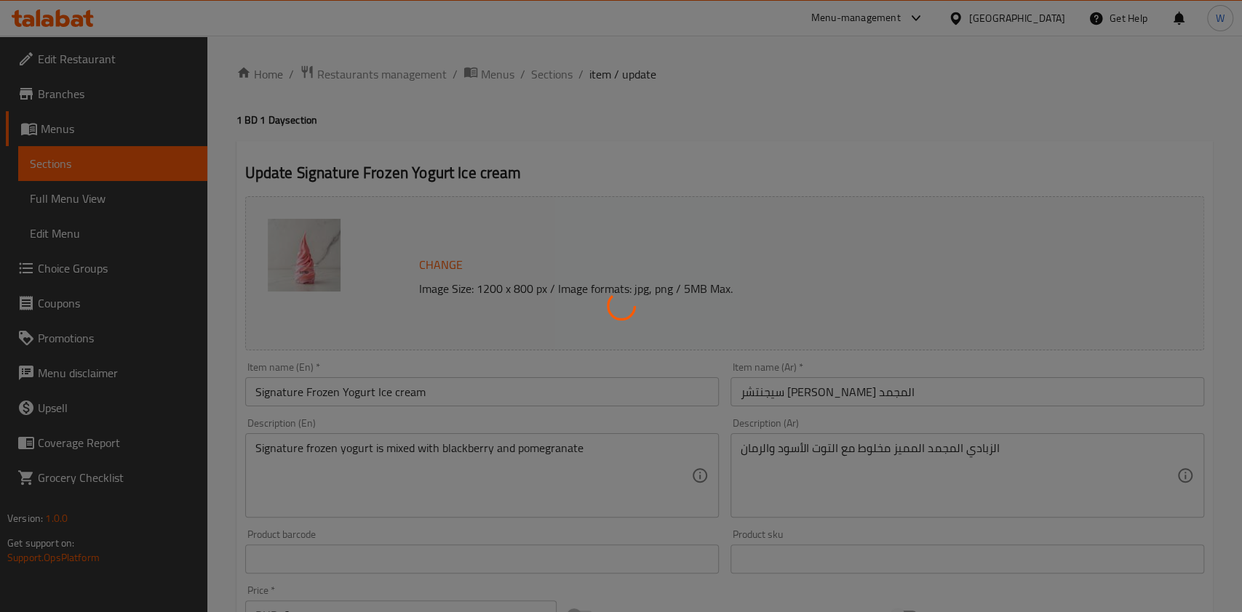
type input "21"
type input "إضافات الفاكهة:"
type input "0"
type input "10"
type input "اختيارك من الصوص:"
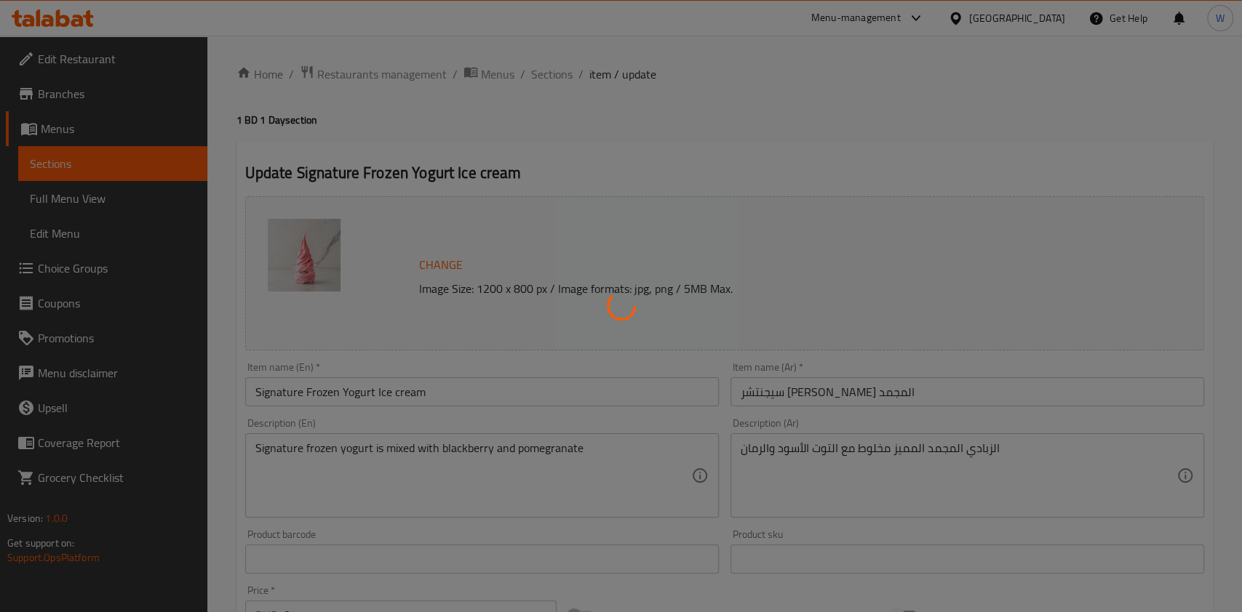
type input "0"
type input "9"
type input "اضافات:"
type input "0"
type input "21"
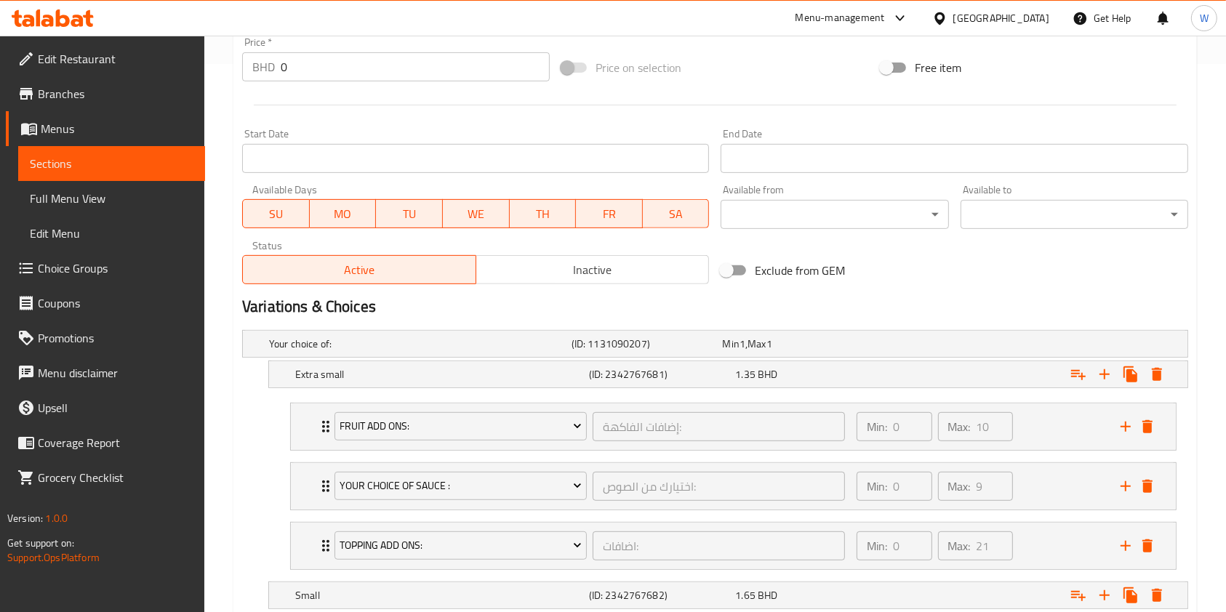
scroll to position [484, 0]
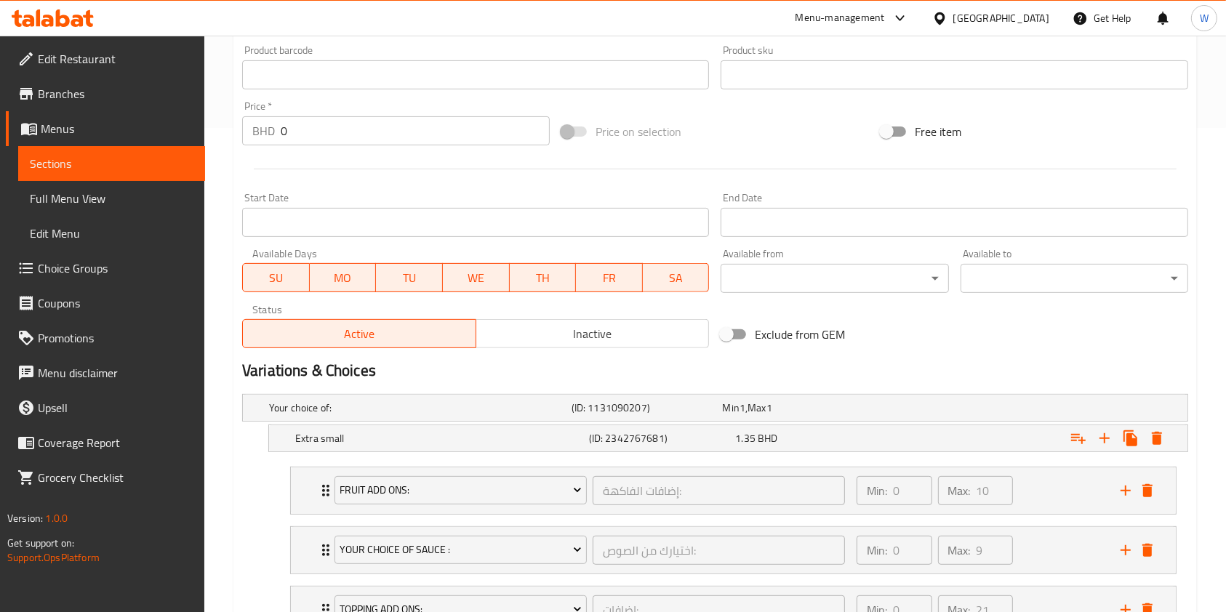
click at [367, 147] on div "Price   * BHD 0 Price *" at bounding box center [395, 123] width 319 height 56
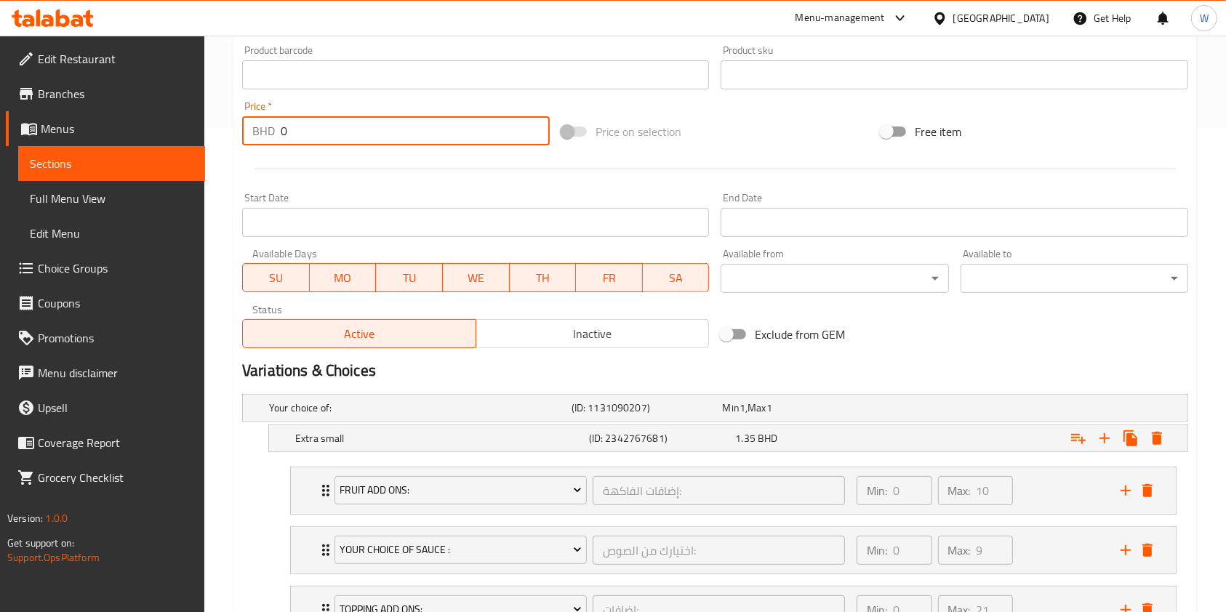
drag, startPoint x: 367, startPoint y: 133, endPoint x: 221, endPoint y: 139, distance: 146.3
click at [223, 139] on div "Home / Restaurants management / Menus / Sections / item / update 1 BD 1 Day sec…" at bounding box center [715, 584] width 1022 height 2067
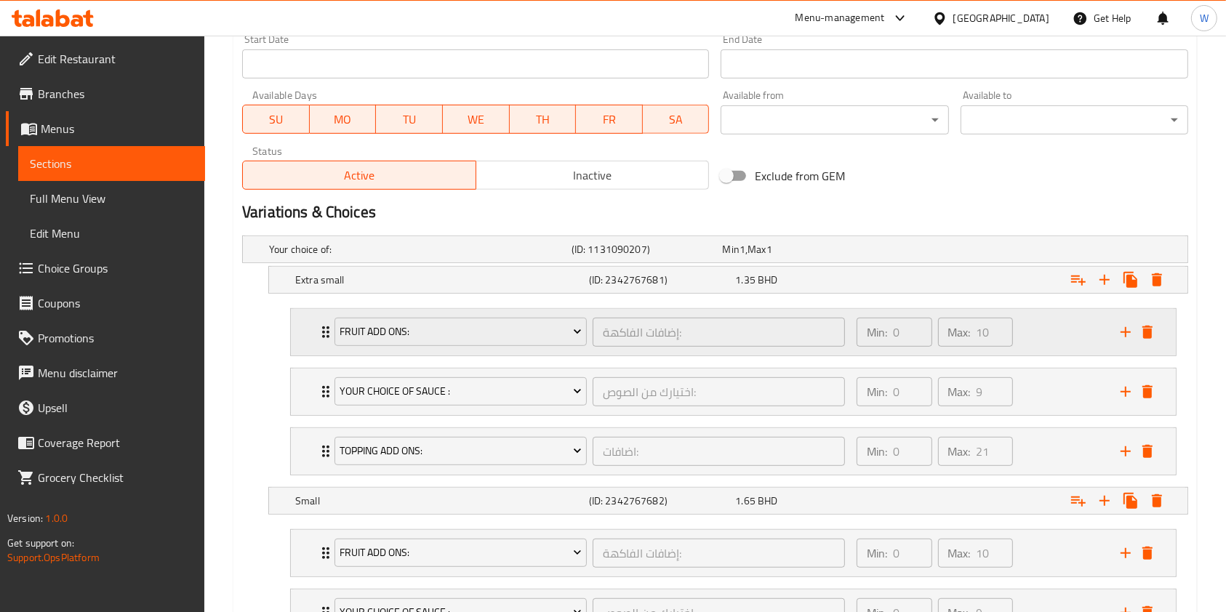
scroll to position [679, 0]
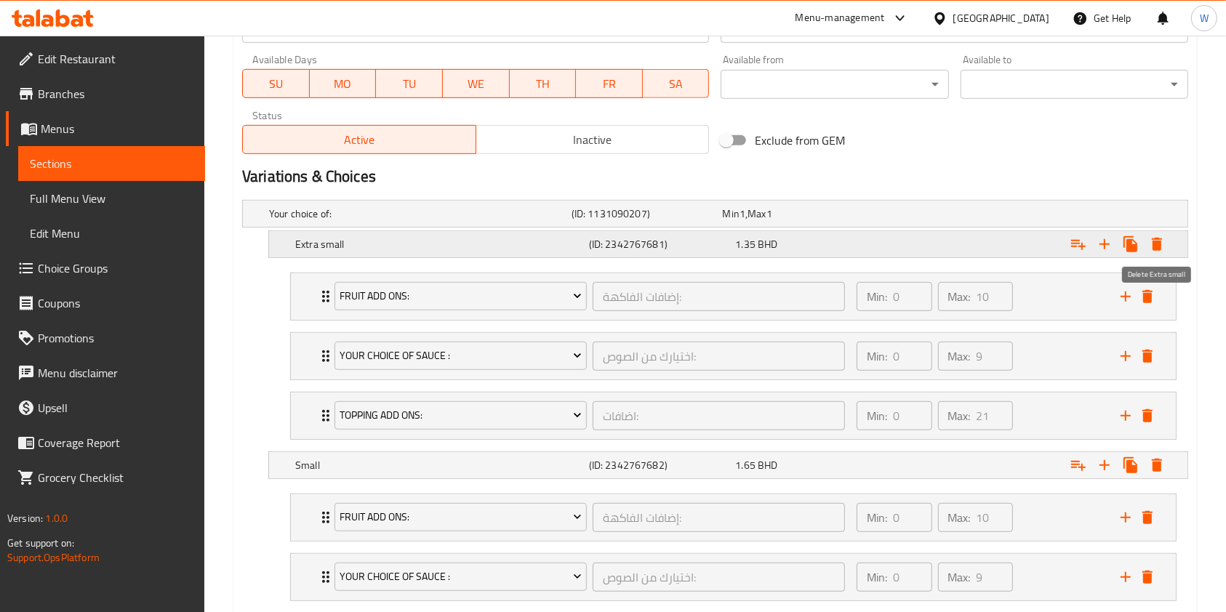
type input "1.65"
click at [1163, 241] on icon "Expand" at bounding box center [1157, 244] width 17 height 17
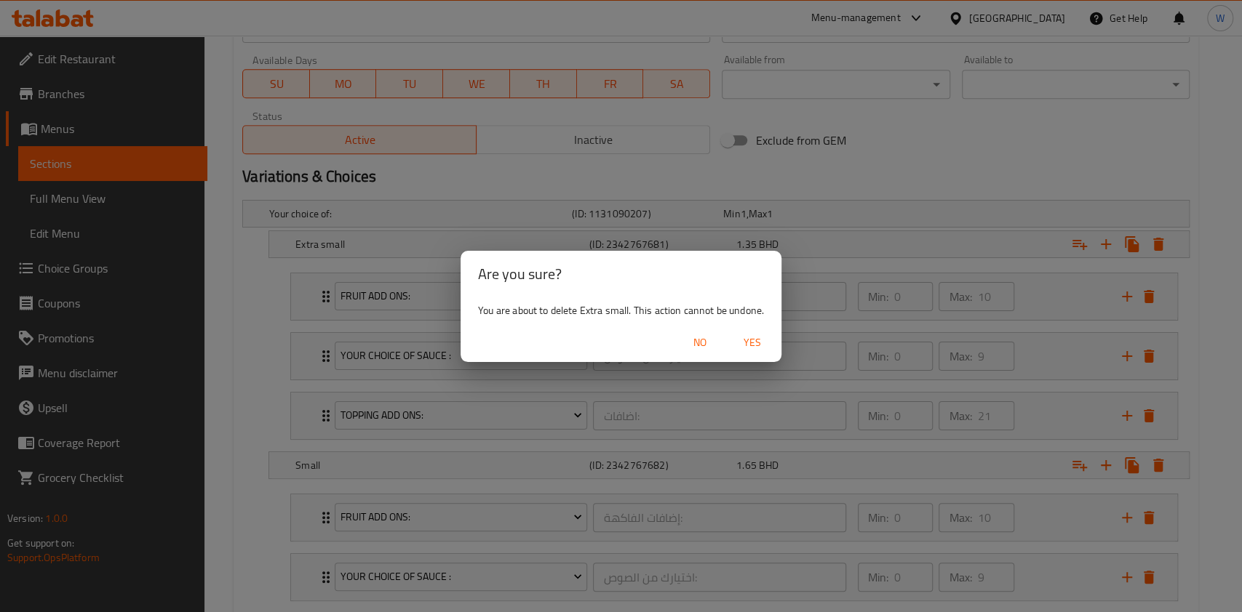
click at [761, 346] on span "Yes" at bounding box center [752, 343] width 35 height 18
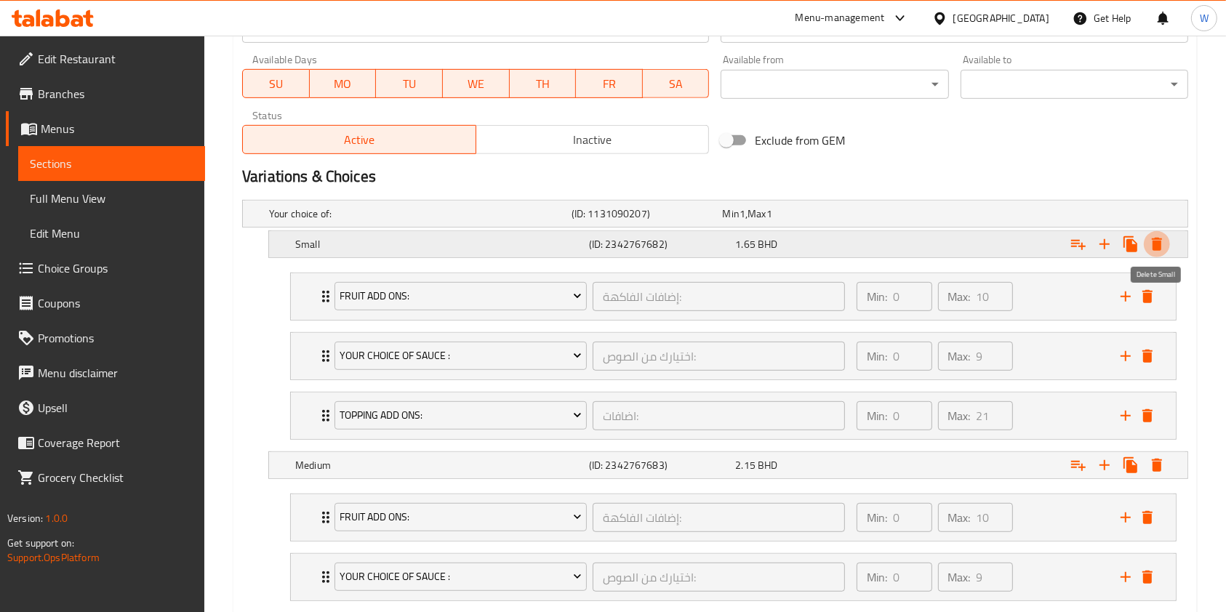
click at [1157, 247] on icon "Expand" at bounding box center [1157, 244] width 10 height 13
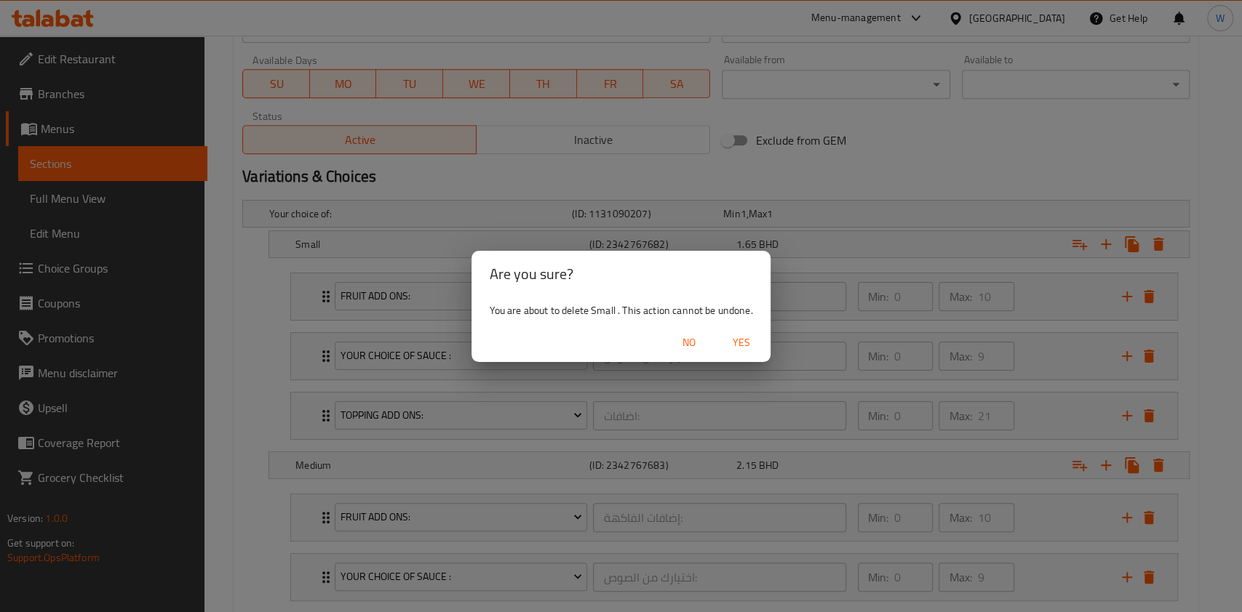
click at [756, 332] on button "Yes" at bounding box center [741, 342] width 47 height 27
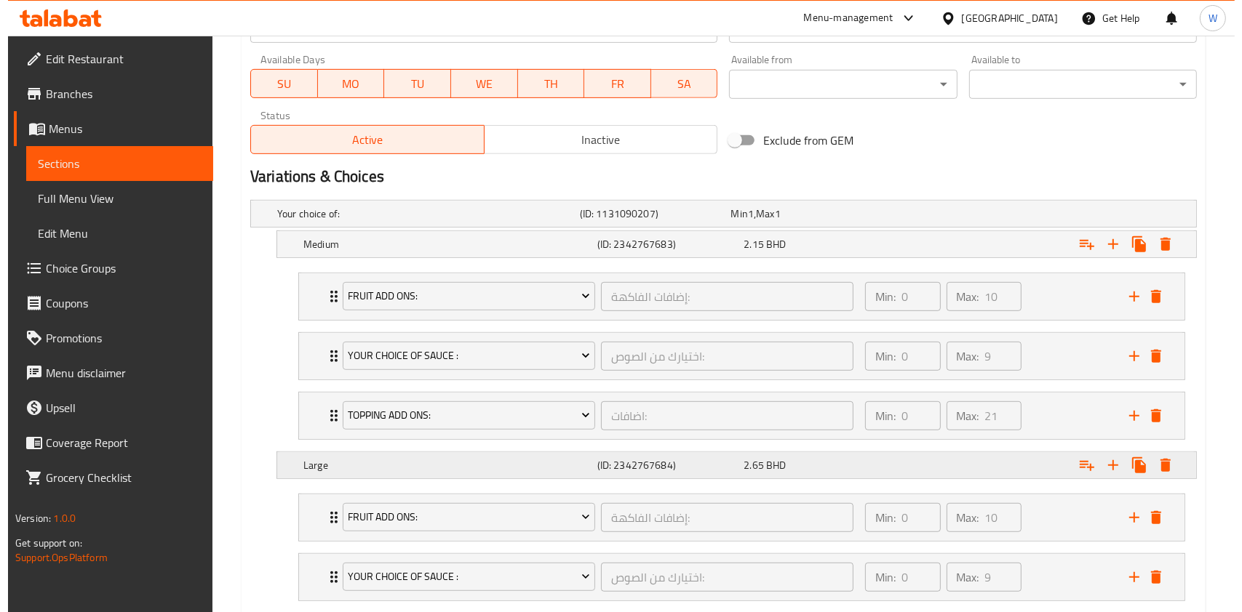
scroll to position [1046, 0]
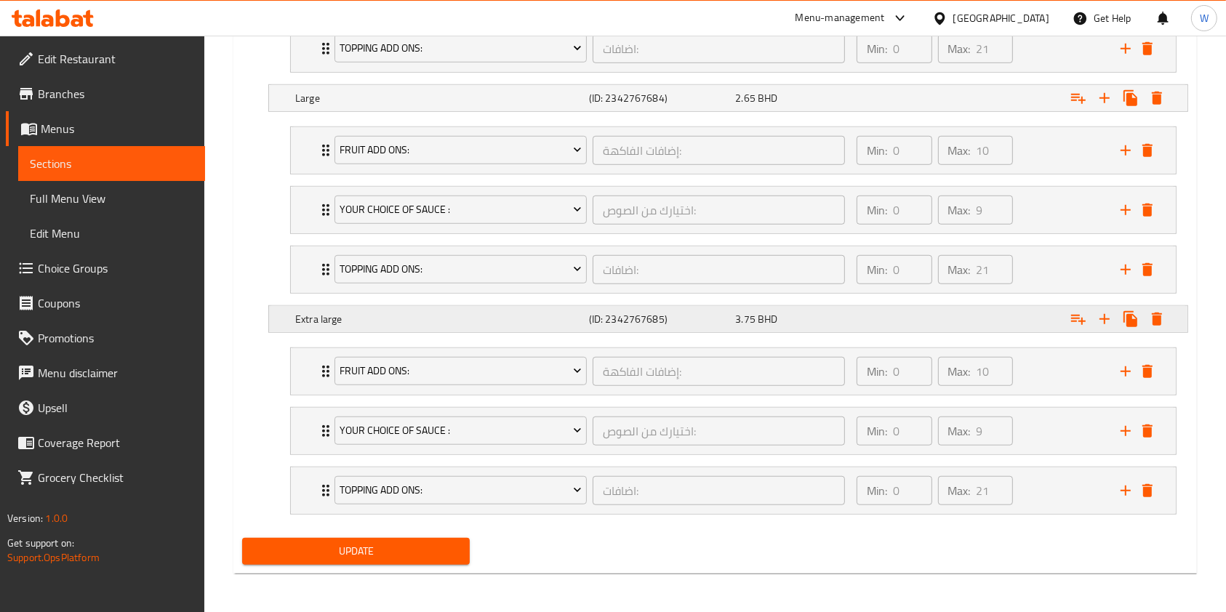
click at [1163, 319] on icon "Expand" at bounding box center [1157, 319] width 17 height 17
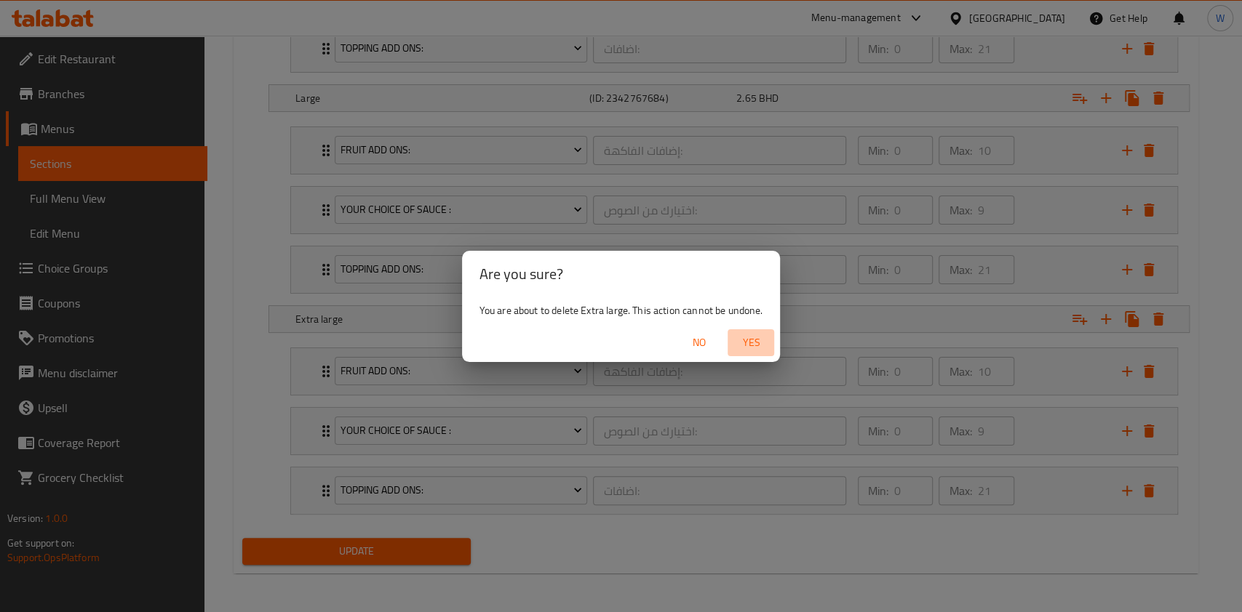
click at [756, 344] on span "Yes" at bounding box center [750, 343] width 35 height 18
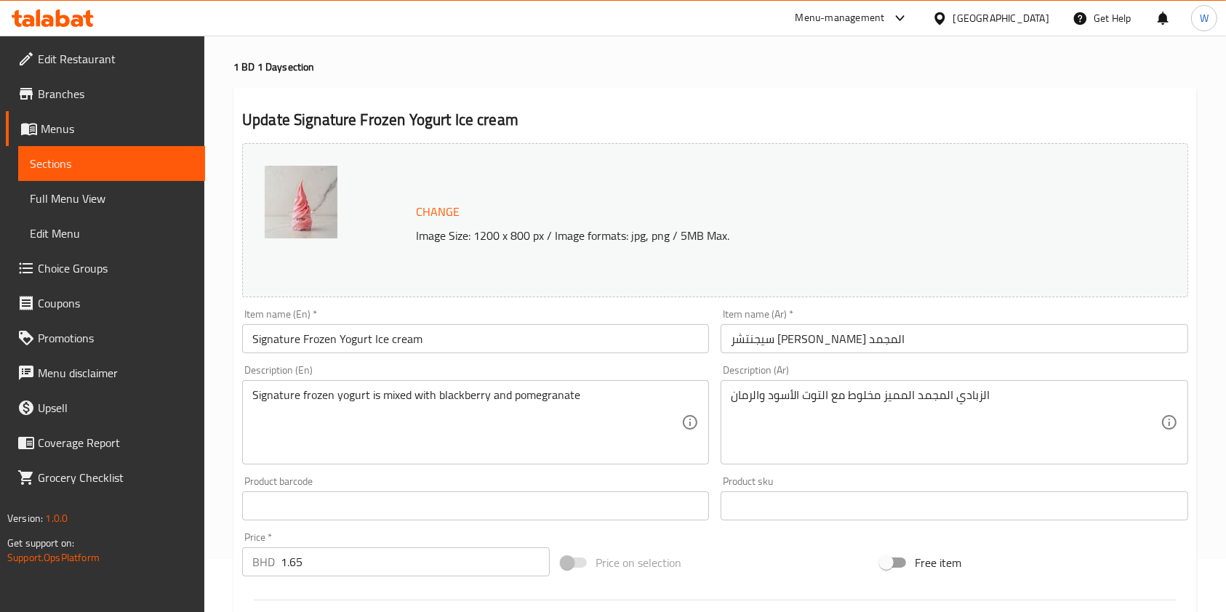
scroll to position [49, 0]
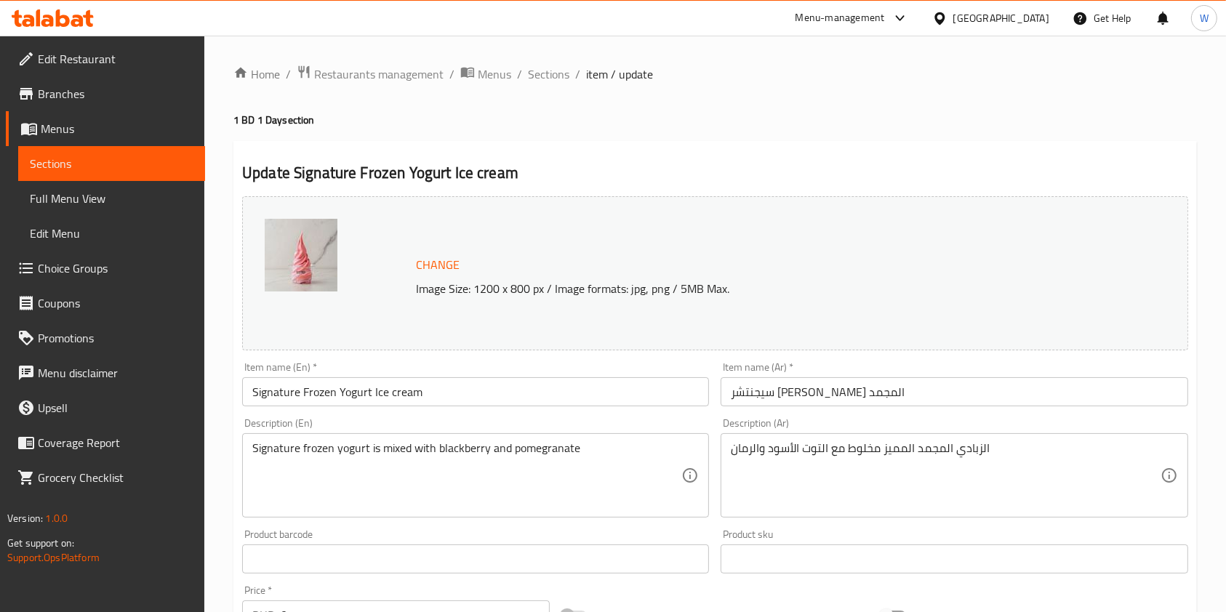
type input "إضافات الفاكهة:"
type input "0"
type input "10"
type input "اختيارك من الصوص:"
type input "0"
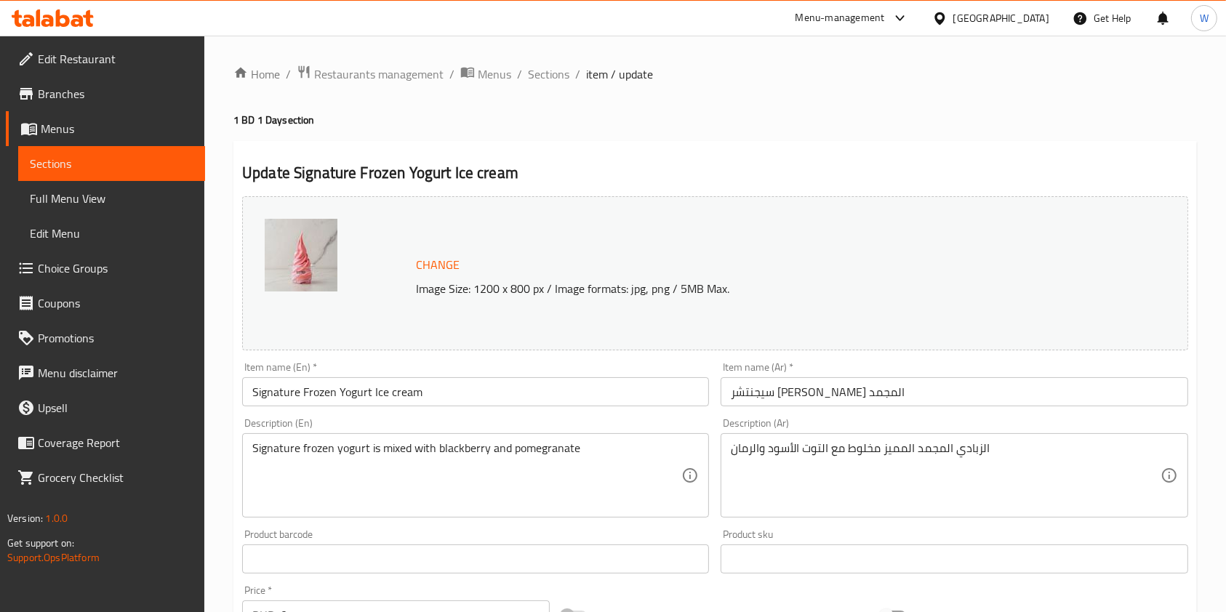
type input "9"
type input "اضافات:"
type input "0"
type input "21"
type input "إضافات الفاكهة:"
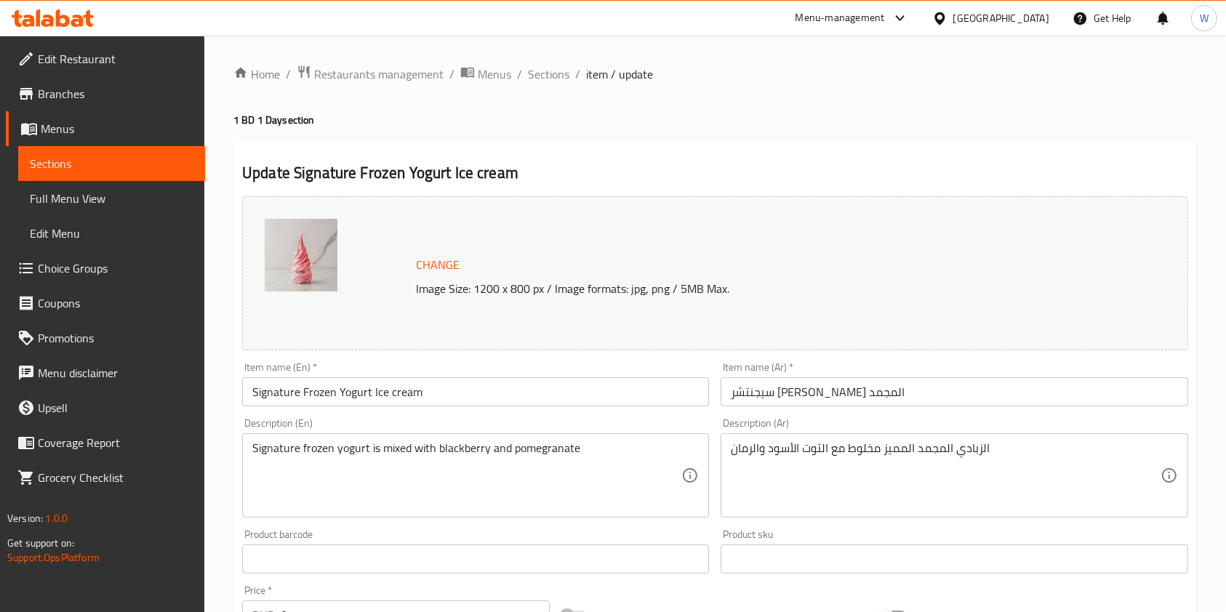
type input "0"
type input "10"
type input "اختيارك من الصوص:"
type input "0"
type input "9"
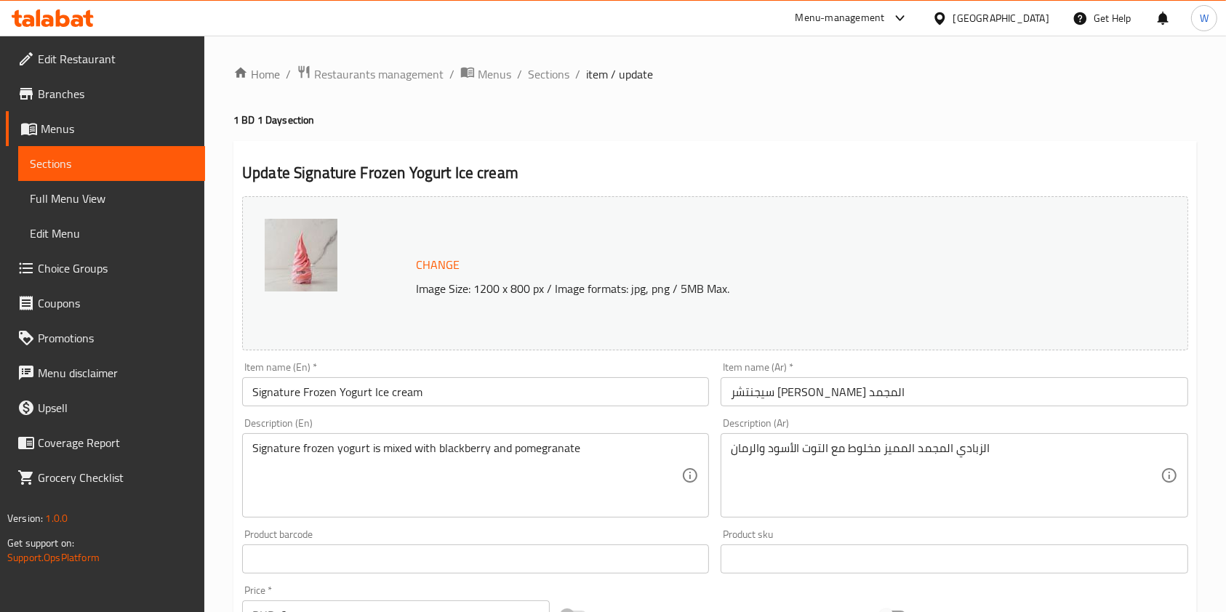
type input "اضافات:"
type input "0"
type input "21"
type input "إضافات الفاكهة:"
type input "0"
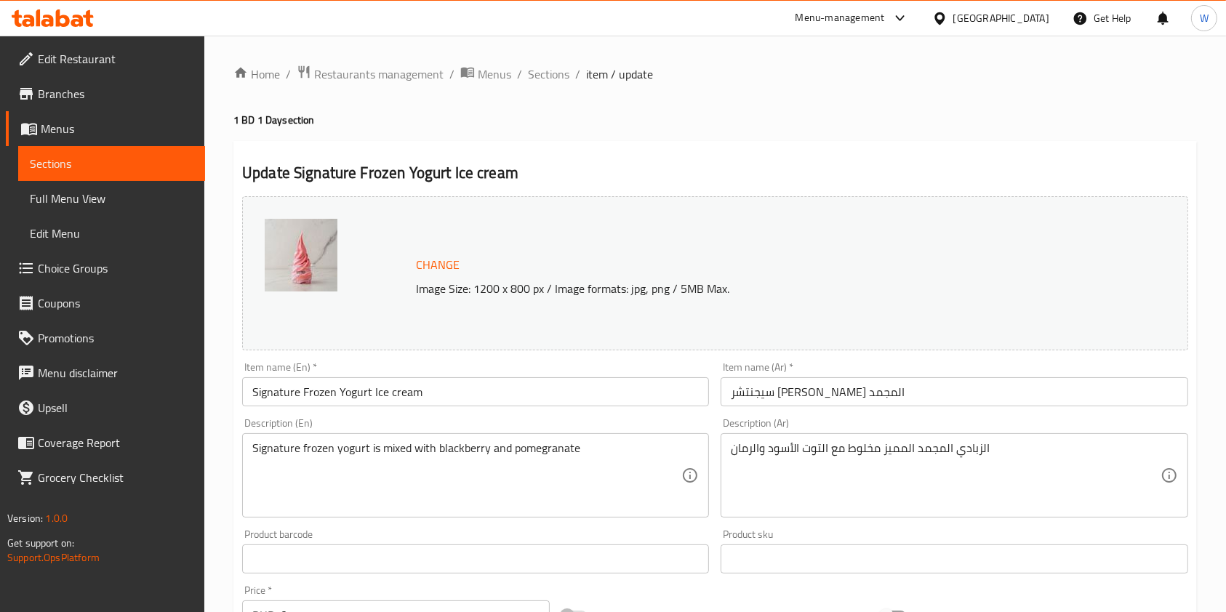
type input "10"
type input "اختيارك من الصوص:"
type input "0"
type input "9"
type input "اضافات:"
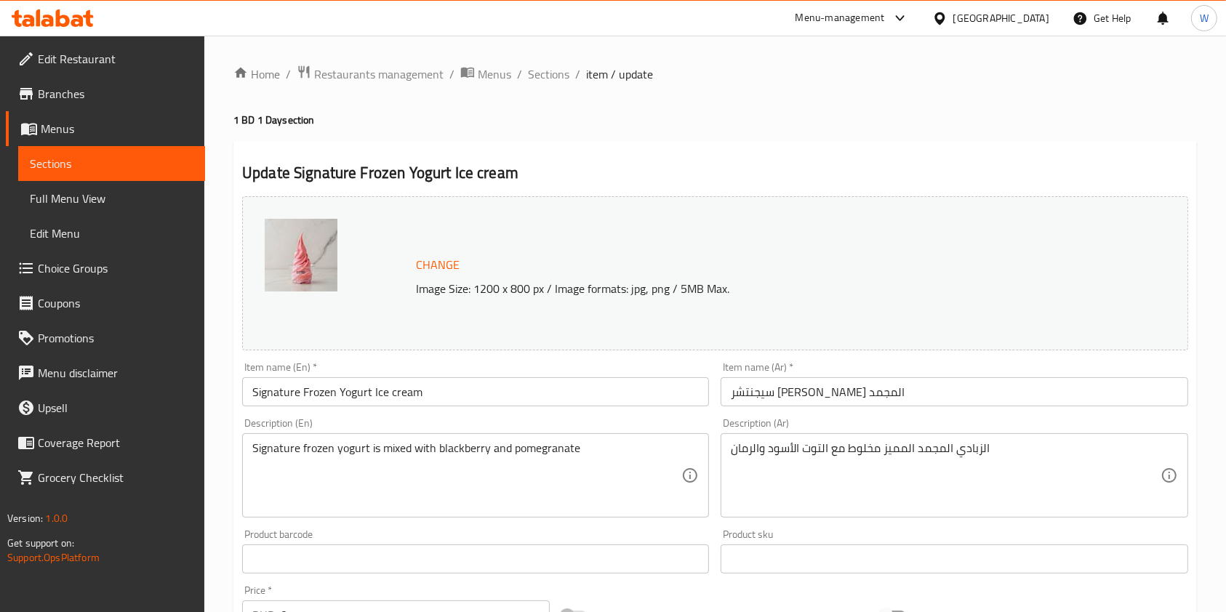
type input "0"
type input "21"
type input "إضافات الفاكهة:"
type input "0"
type input "10"
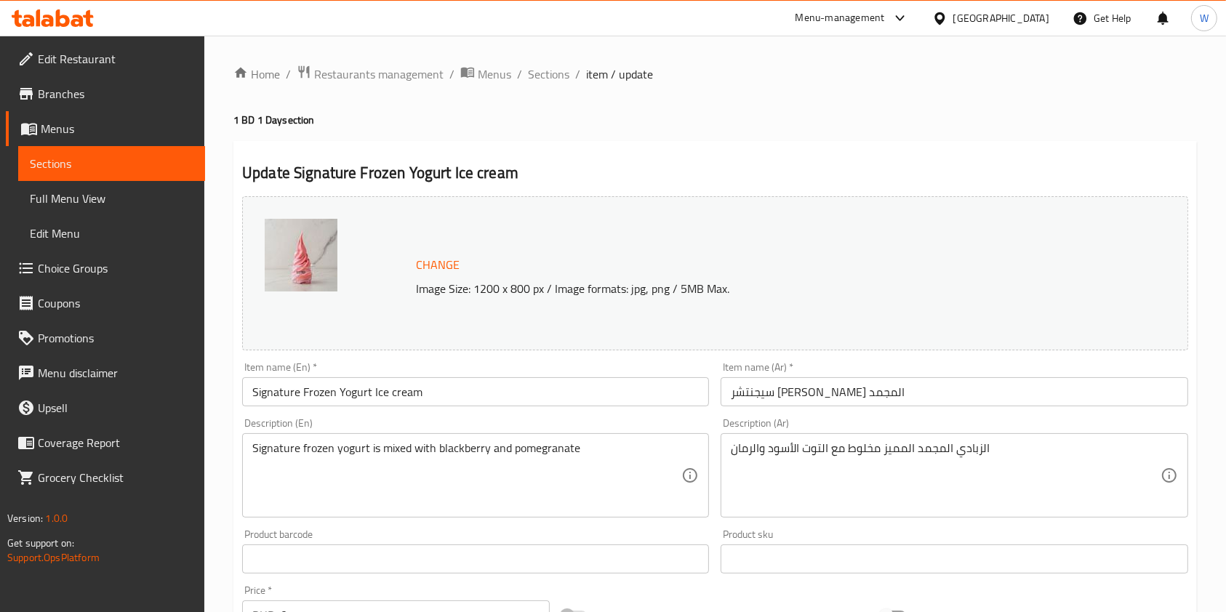
type input "اختيارك من الصوص:"
type input "0"
type input "9"
type input "اضافات:"
type input "0"
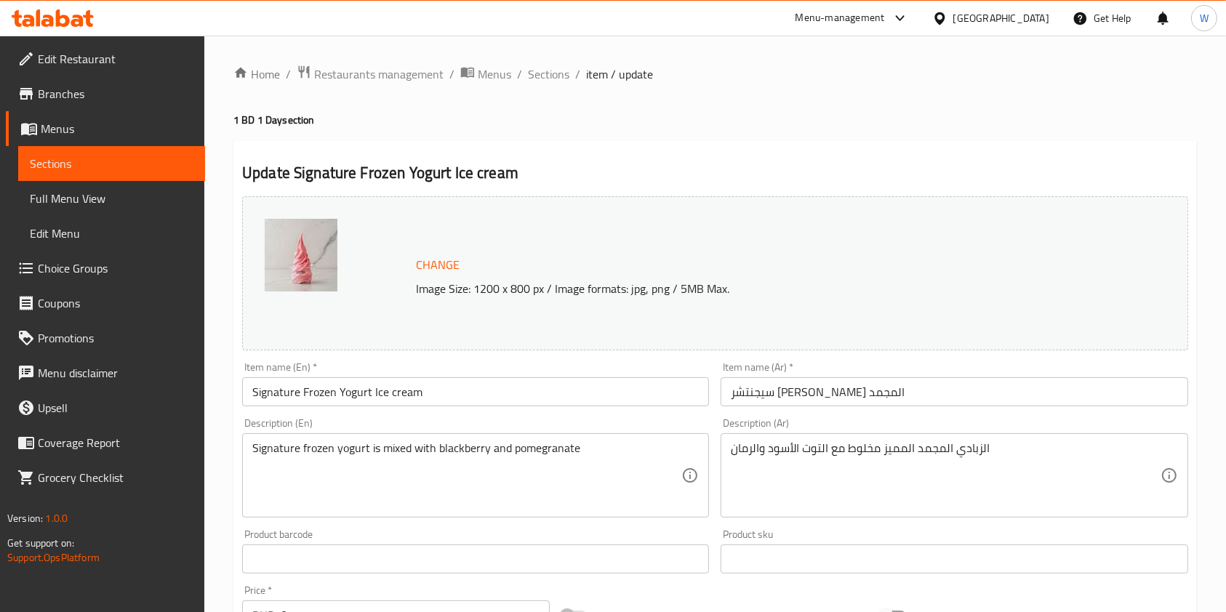
type input "21"
type input "إضافات الفاكهة:"
type input "0"
type input "10"
type input "اختيارك من الصوص:"
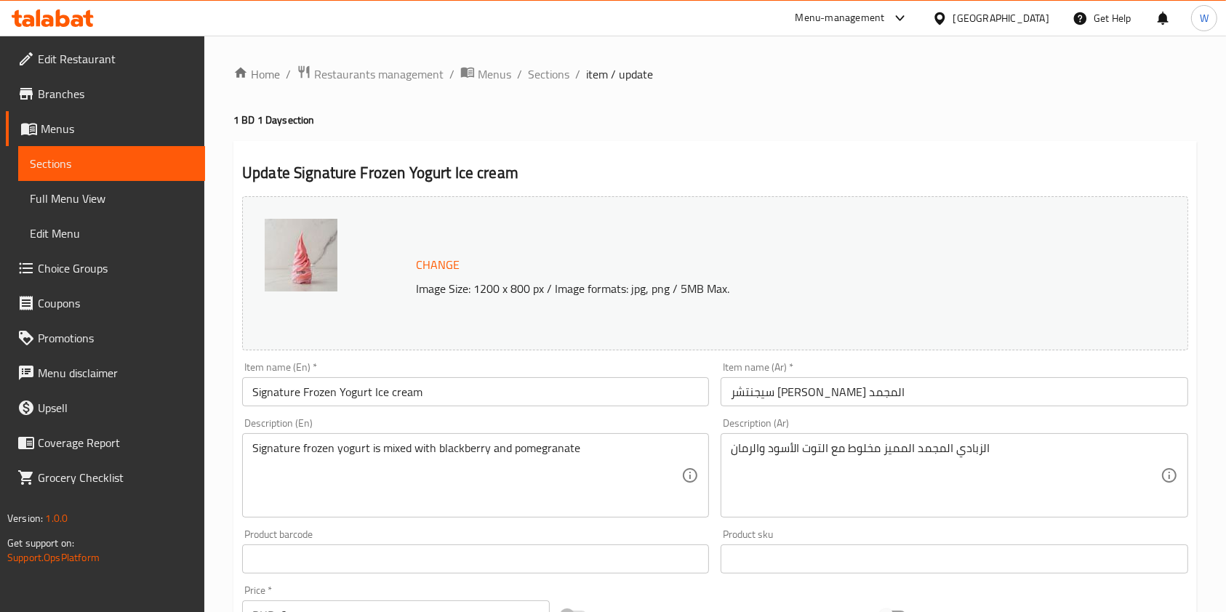
type input "0"
type input "9"
type input "اضافات:"
type input "0"
type input "21"
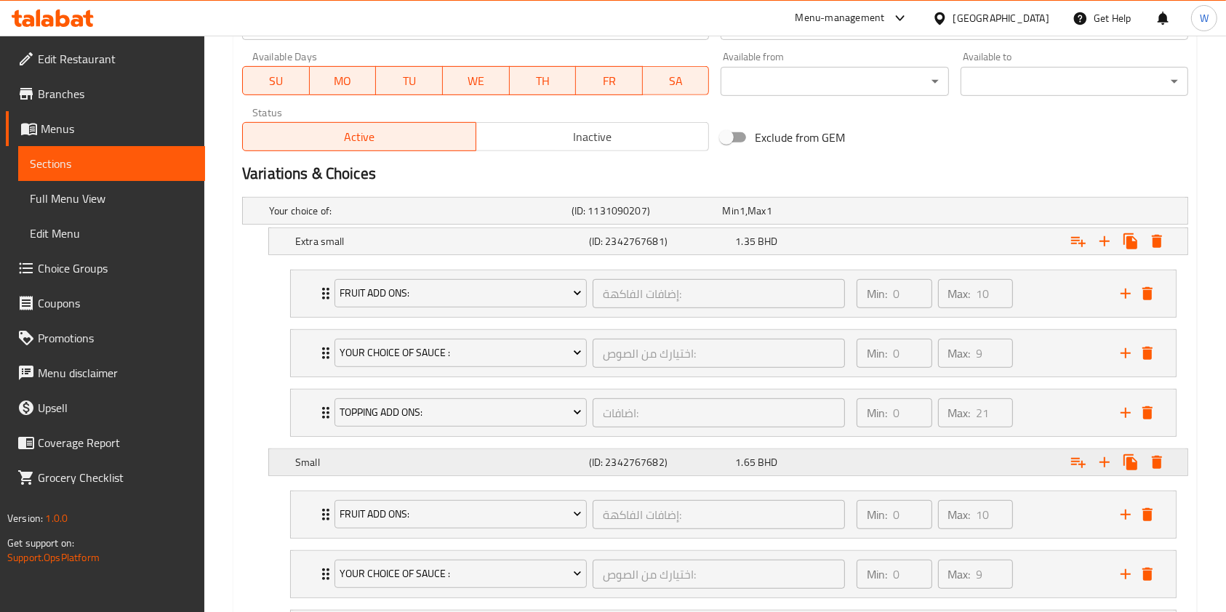
scroll to position [775, 0]
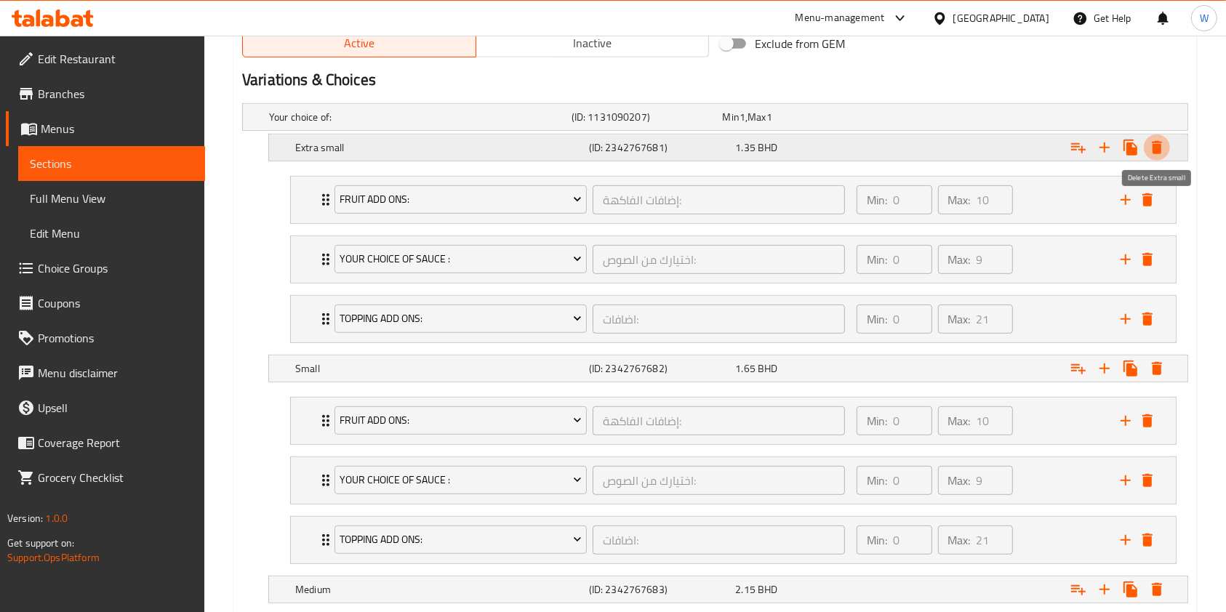
click at [1153, 143] on icon "Expand" at bounding box center [1157, 147] width 17 height 17
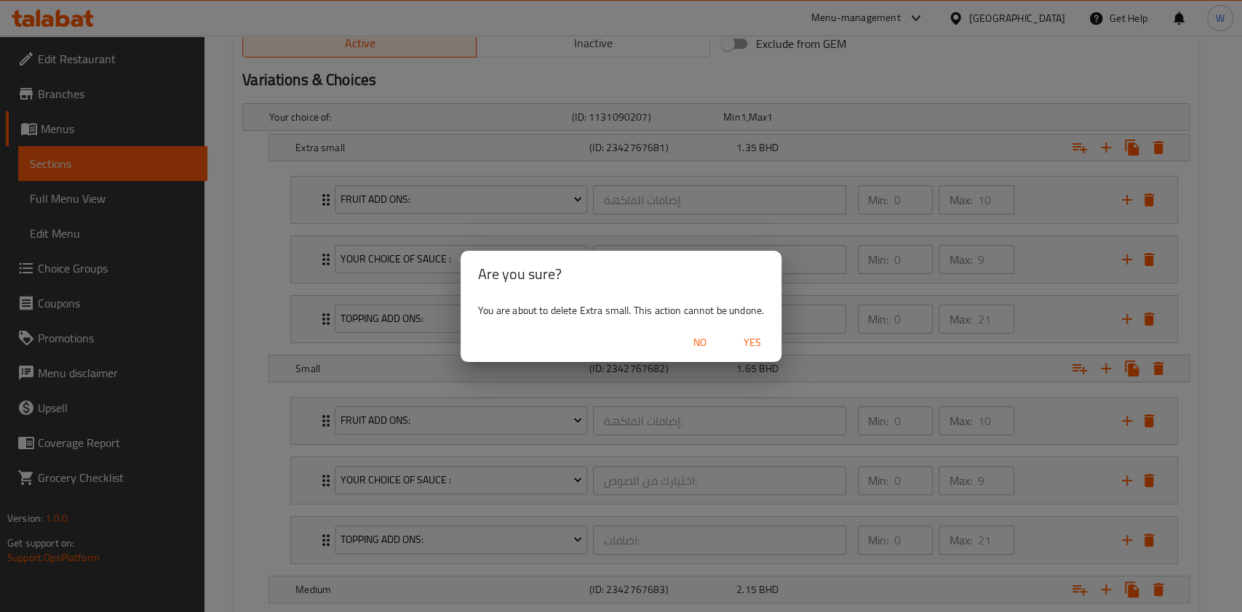
click at [763, 343] on span "Yes" at bounding box center [752, 343] width 35 height 18
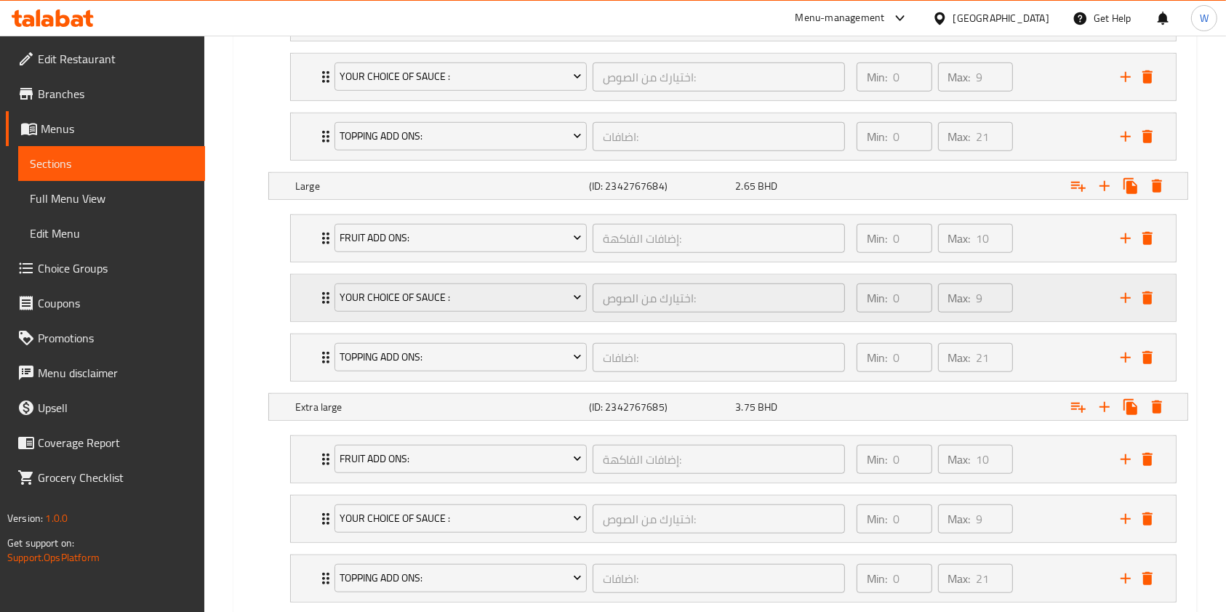
scroll to position [1266, 0]
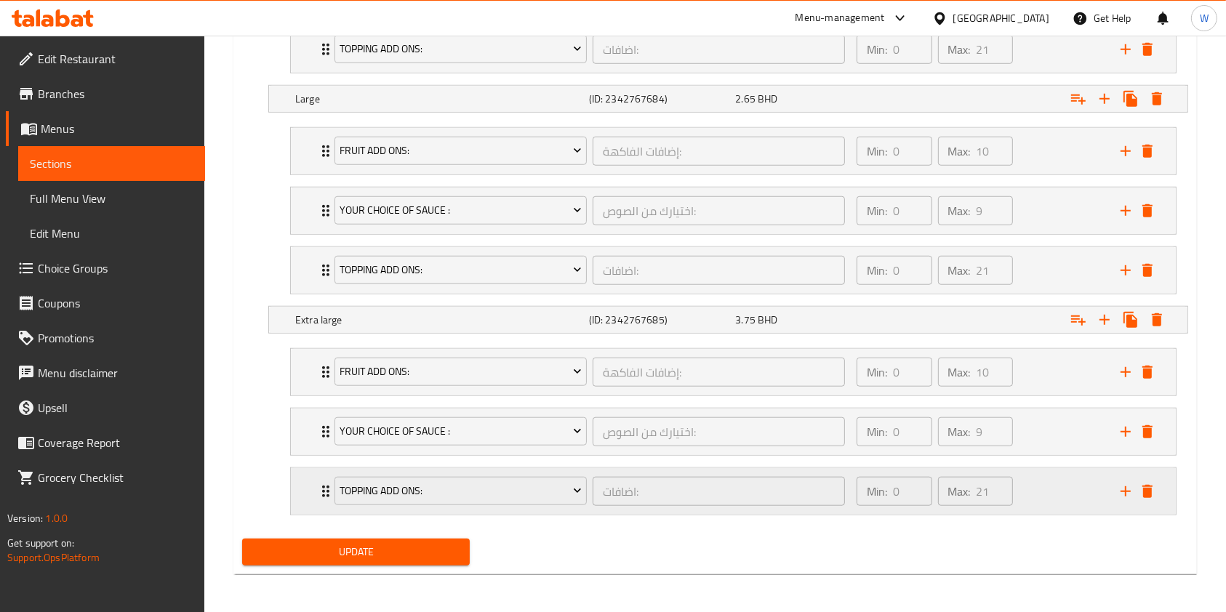
click at [1161, 485] on div "Topping Add Ons: اضافات: ​ Min: 0 ​ Max: 21 ​" at bounding box center [733, 491] width 885 height 47
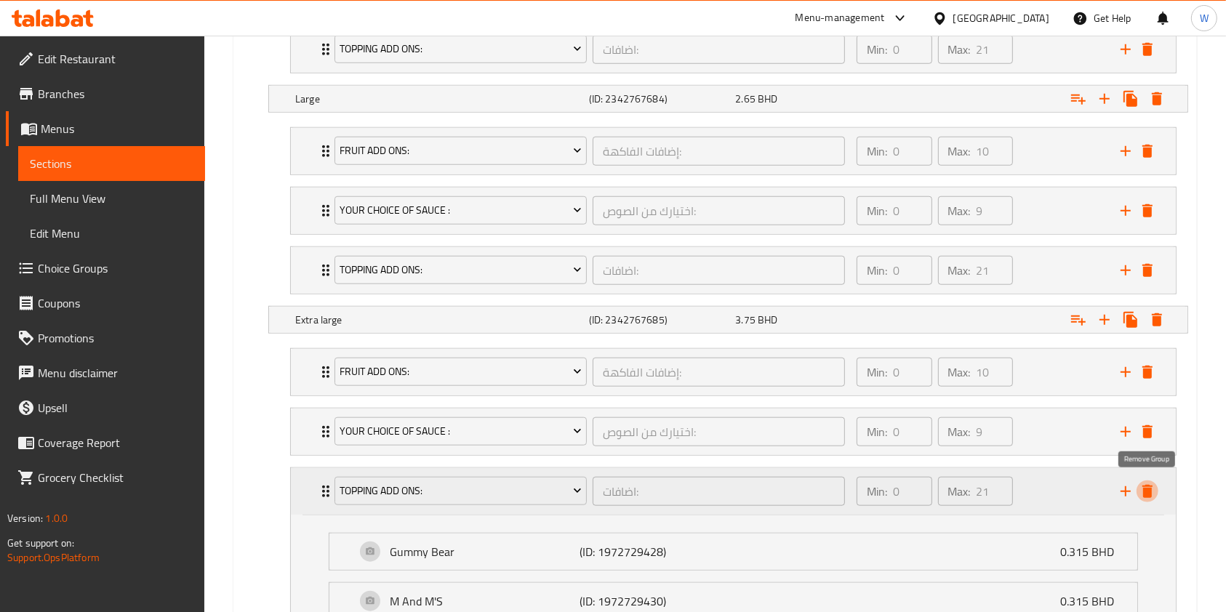
click at [1154, 492] on icon "delete" at bounding box center [1147, 491] width 17 height 17
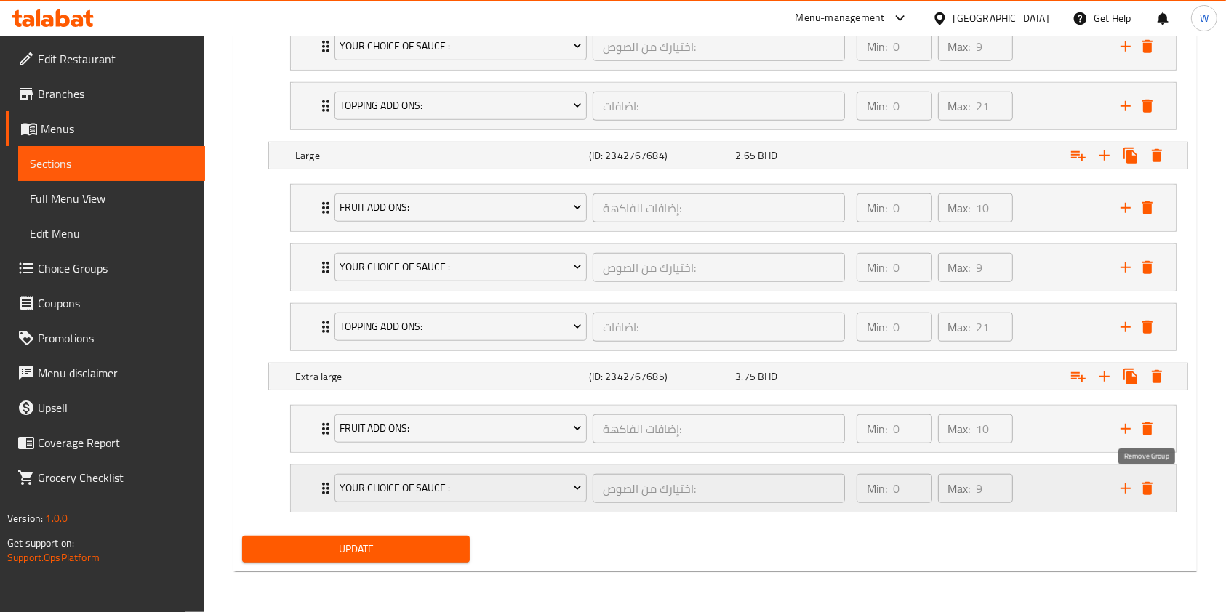
scroll to position [1207, 0]
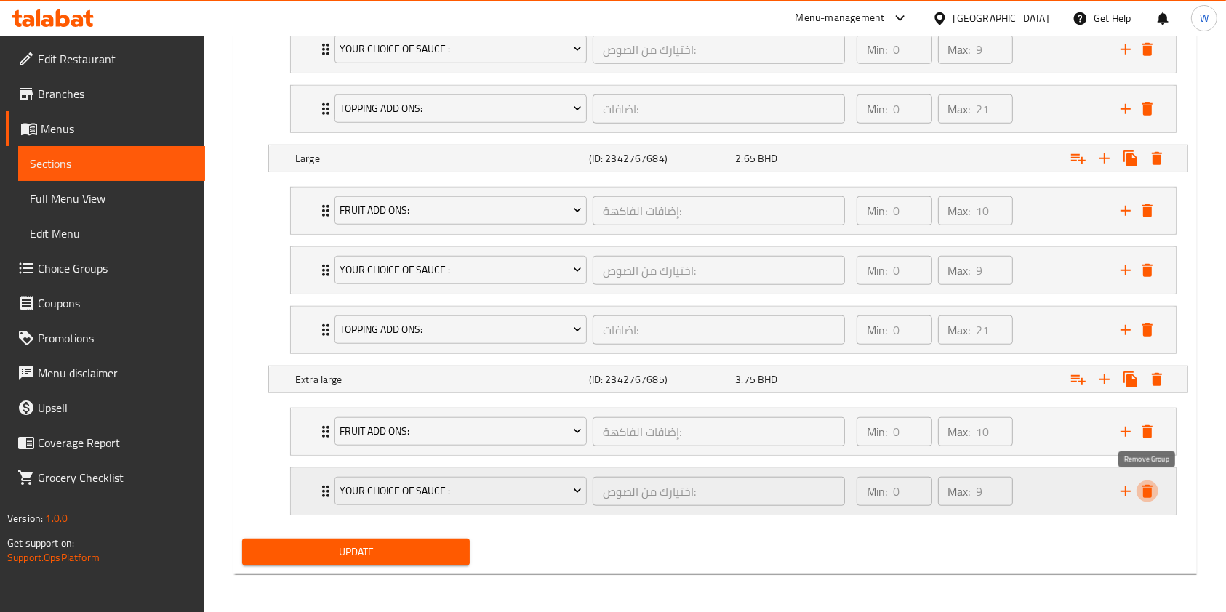
click at [1146, 486] on icon "delete" at bounding box center [1148, 491] width 10 height 13
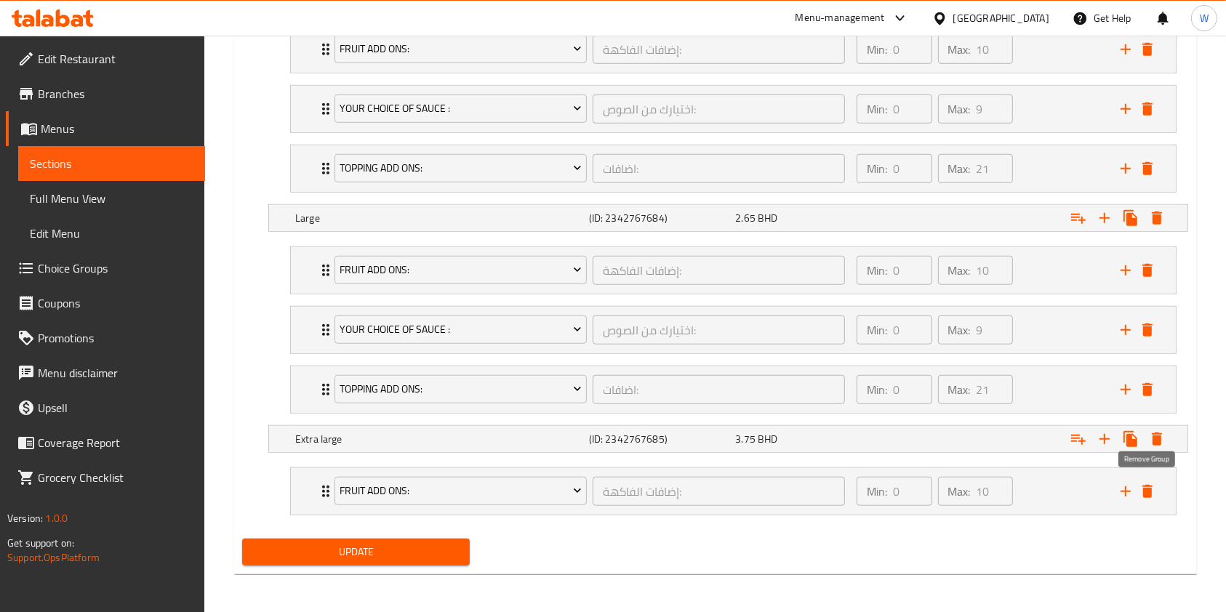
click at [1146, 486] on icon "delete" at bounding box center [1148, 491] width 10 height 13
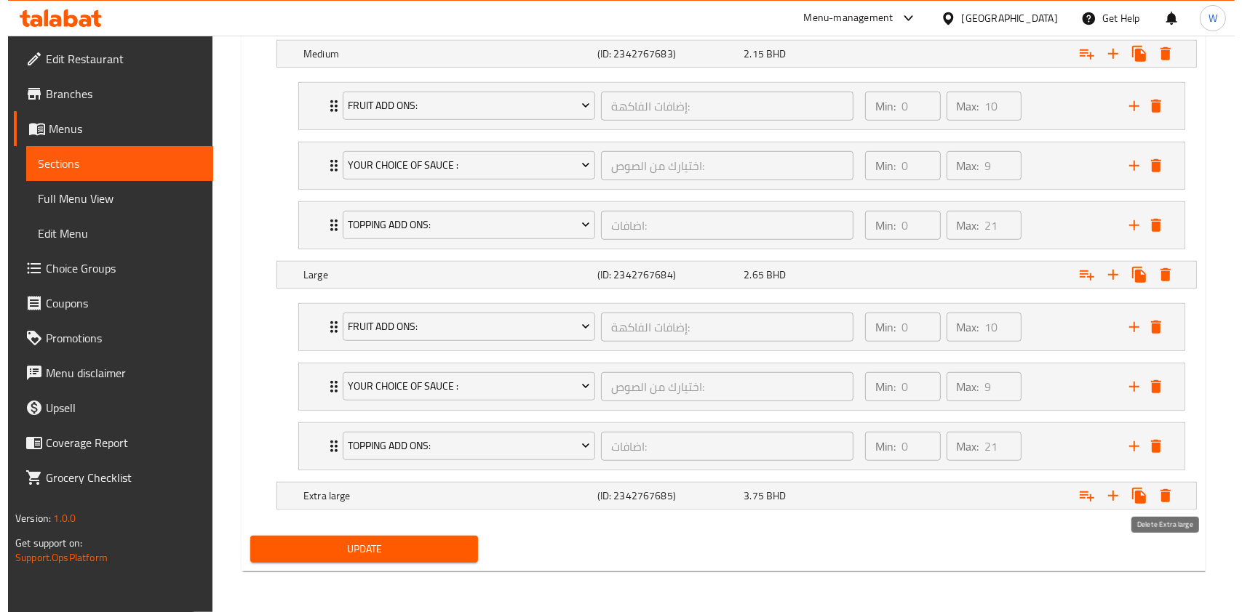
scroll to position [1088, 0]
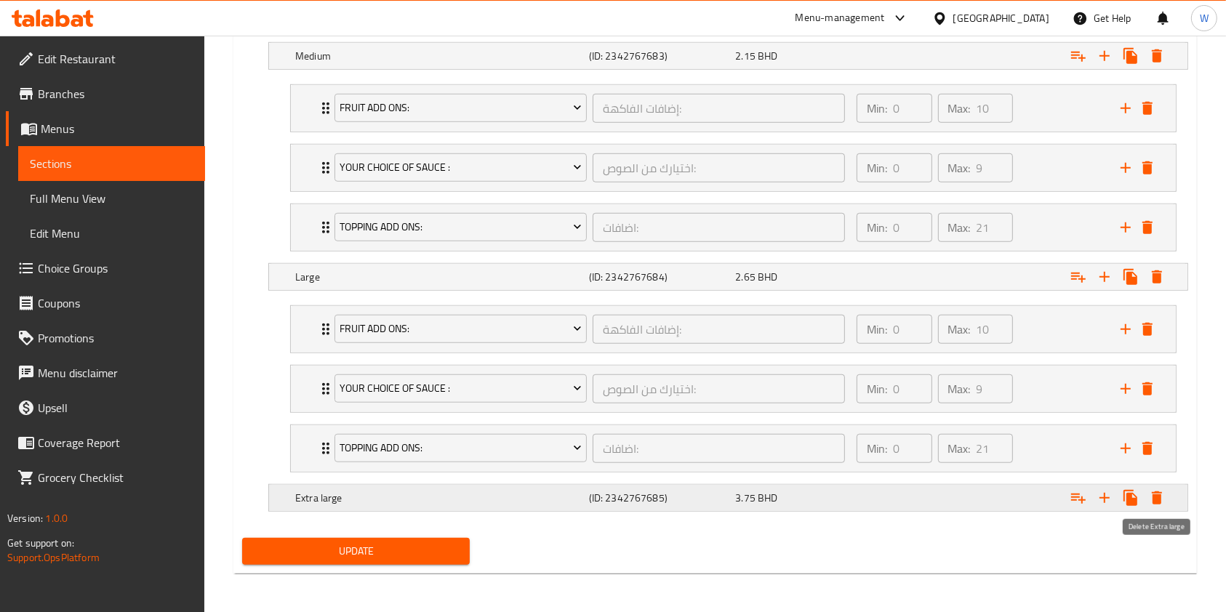
click at [1155, 492] on icon "Expand" at bounding box center [1157, 498] width 17 height 17
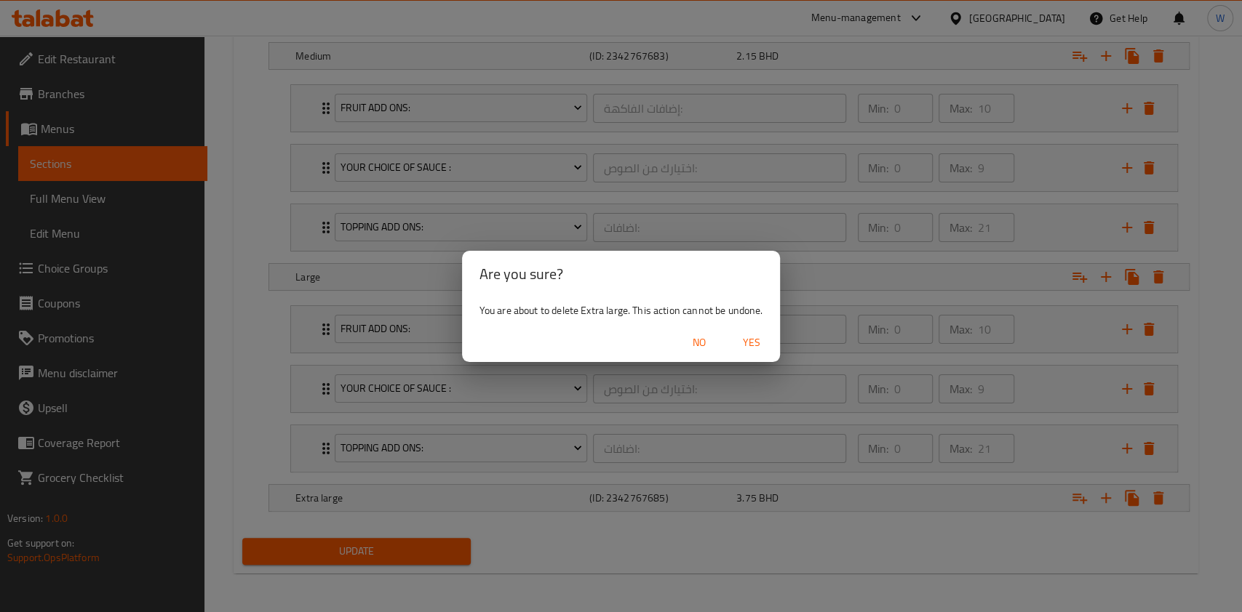
click at [778, 356] on div "No Yes" at bounding box center [621, 343] width 319 height 39
click at [742, 340] on span "Yes" at bounding box center [750, 343] width 35 height 18
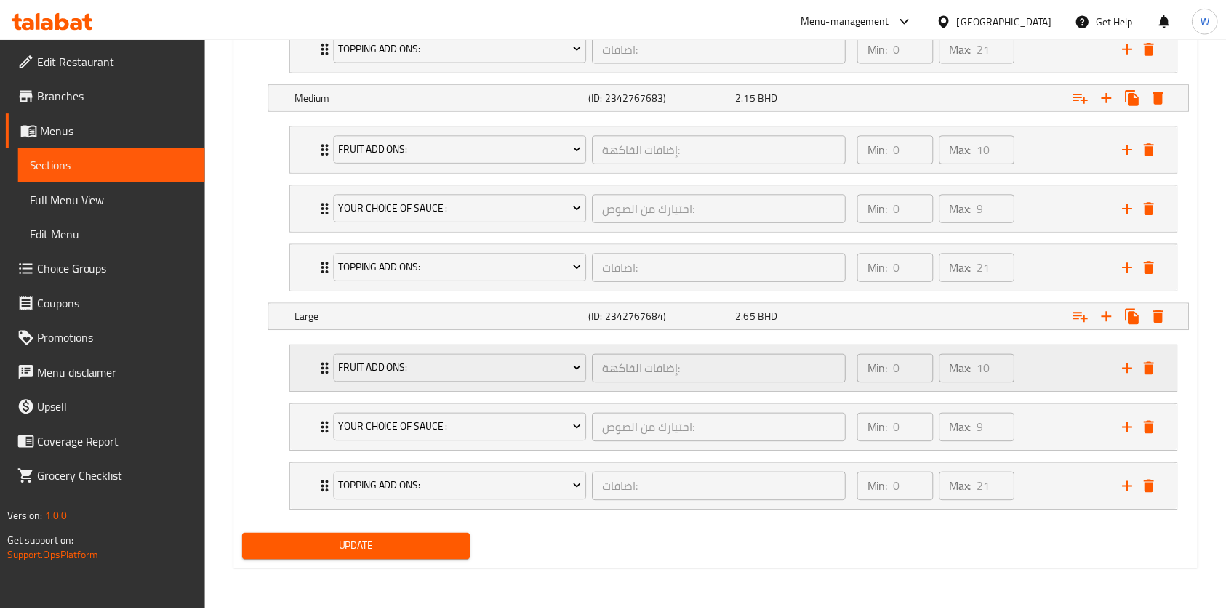
scroll to position [1046, 0]
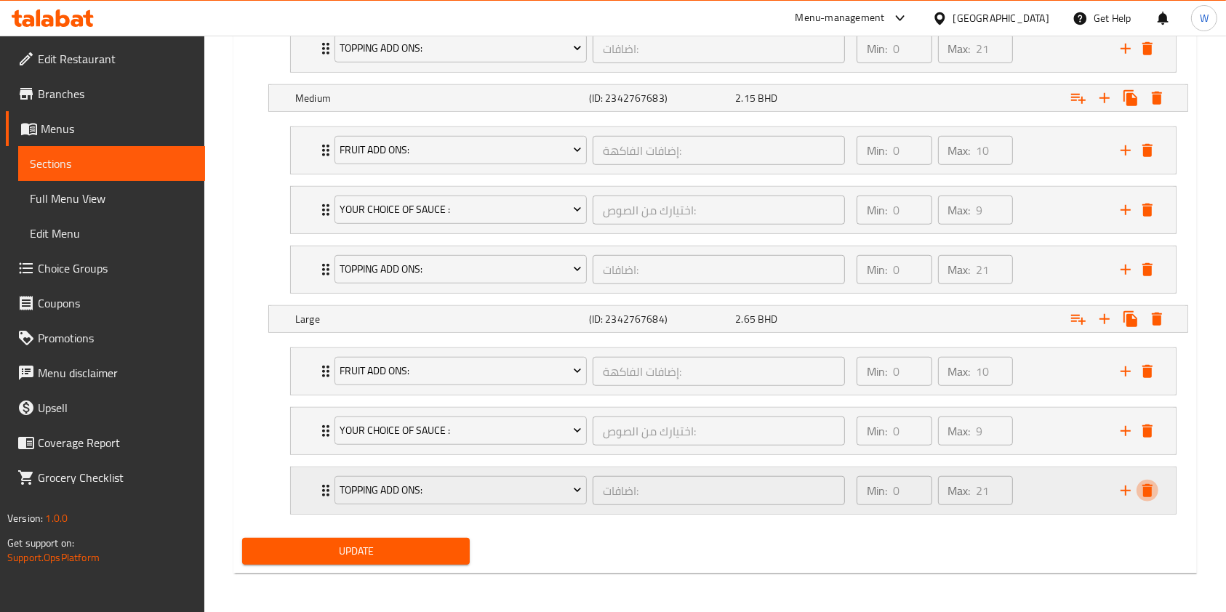
click at [1149, 484] on icon "delete" at bounding box center [1147, 490] width 17 height 17
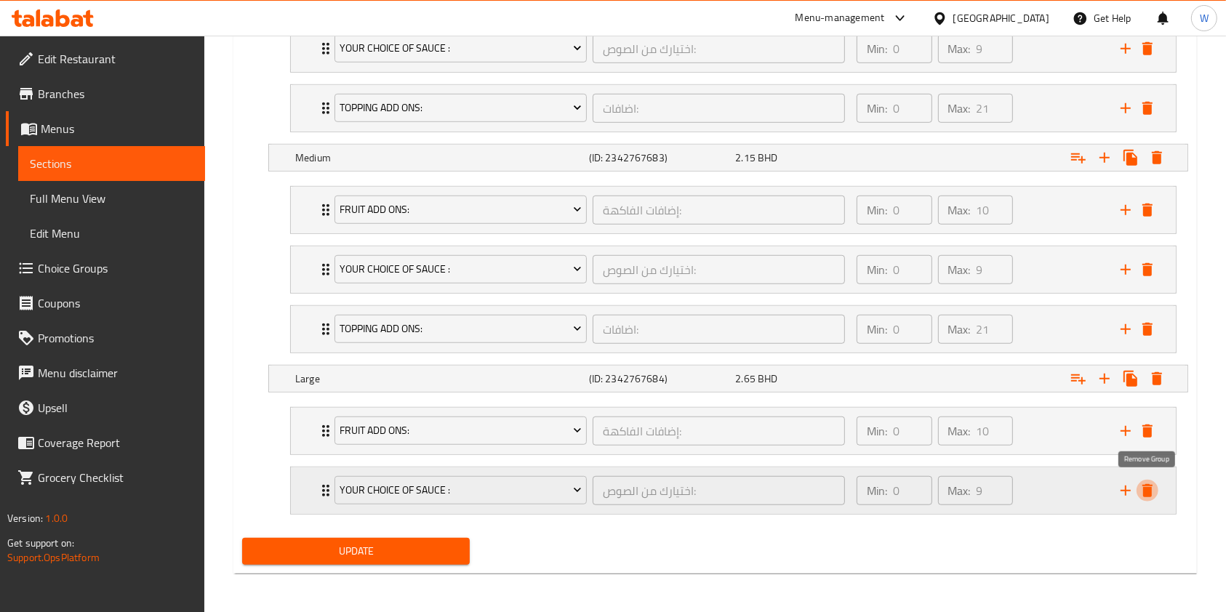
click at [1149, 487] on icon "delete" at bounding box center [1148, 490] width 10 height 13
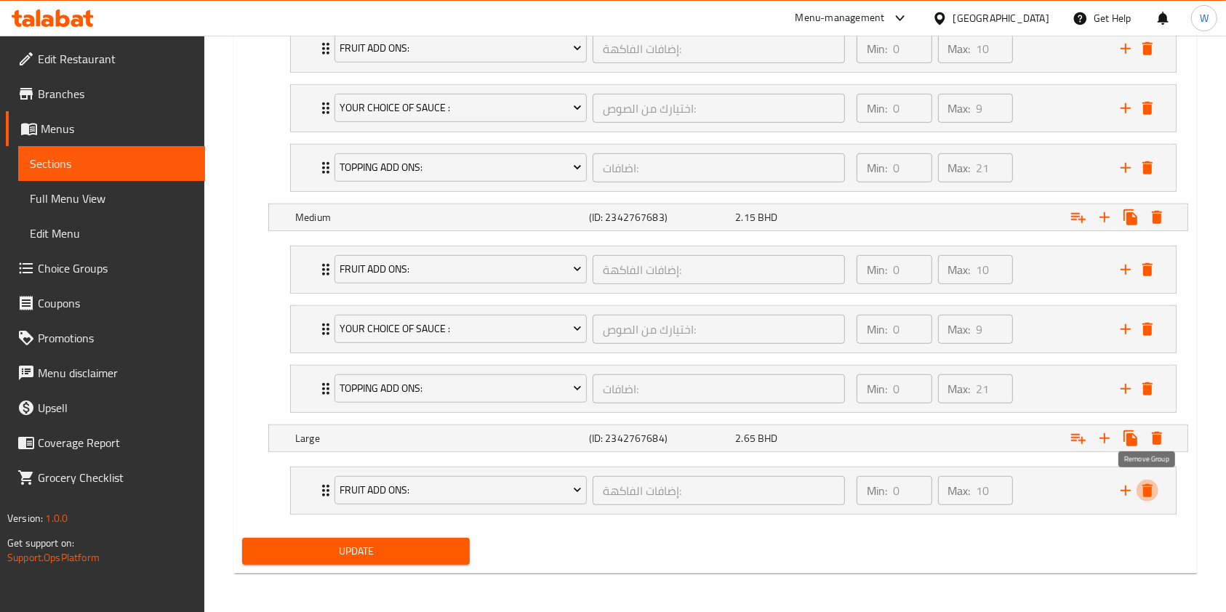
click at [1149, 487] on icon "delete" at bounding box center [1148, 490] width 10 height 13
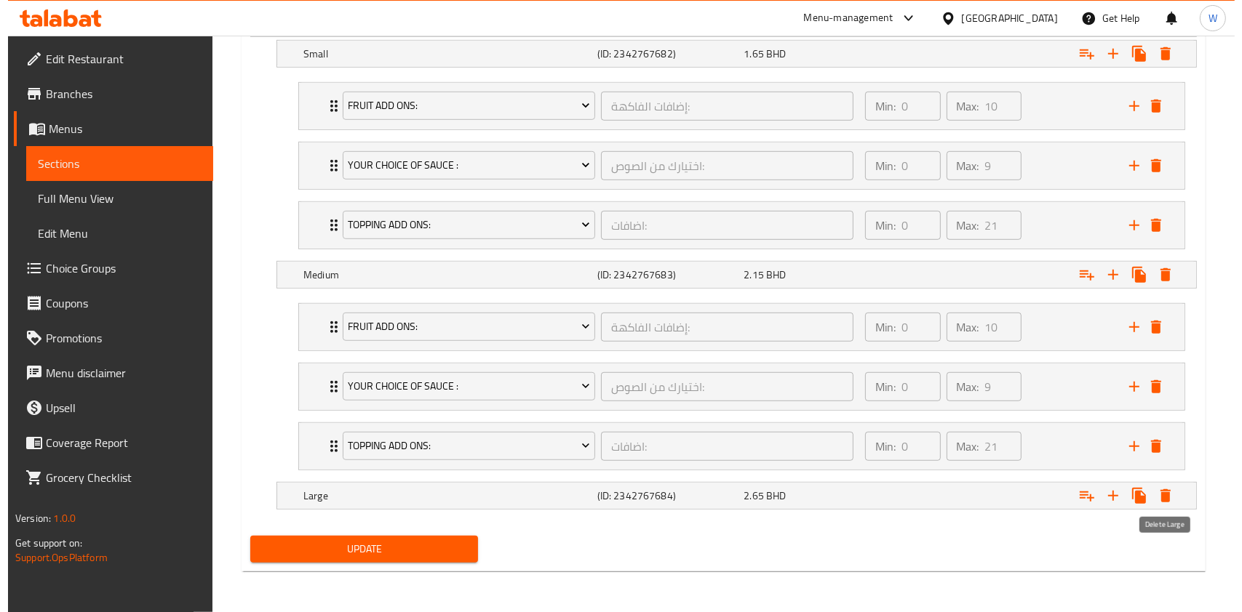
scroll to position [867, 0]
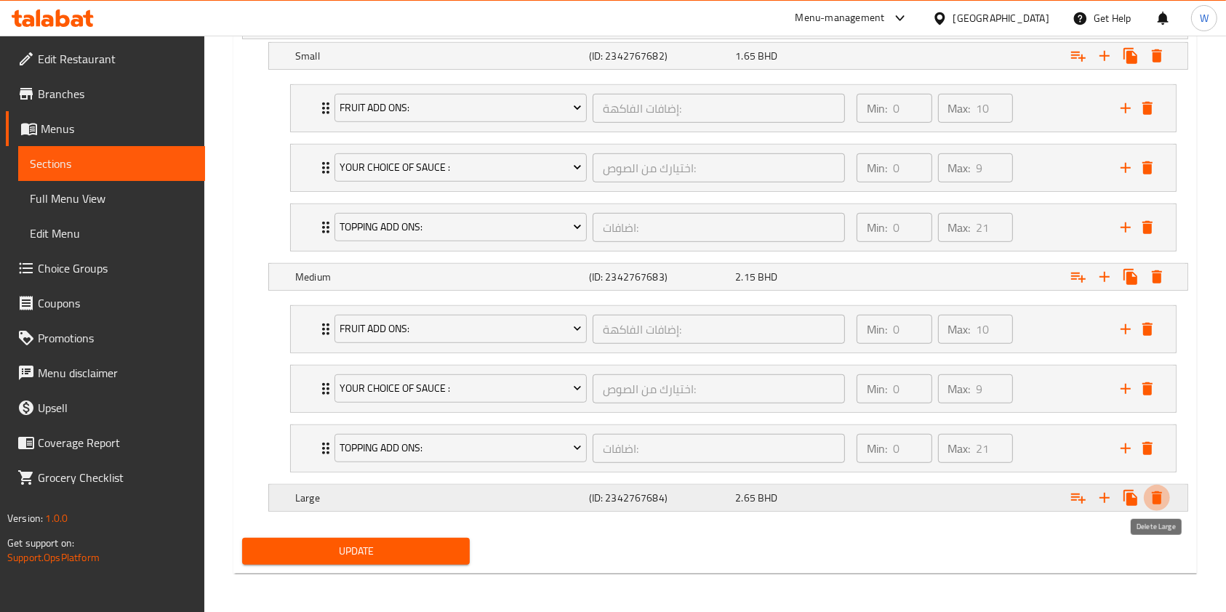
click at [1153, 492] on icon "Expand" at bounding box center [1157, 498] width 17 height 17
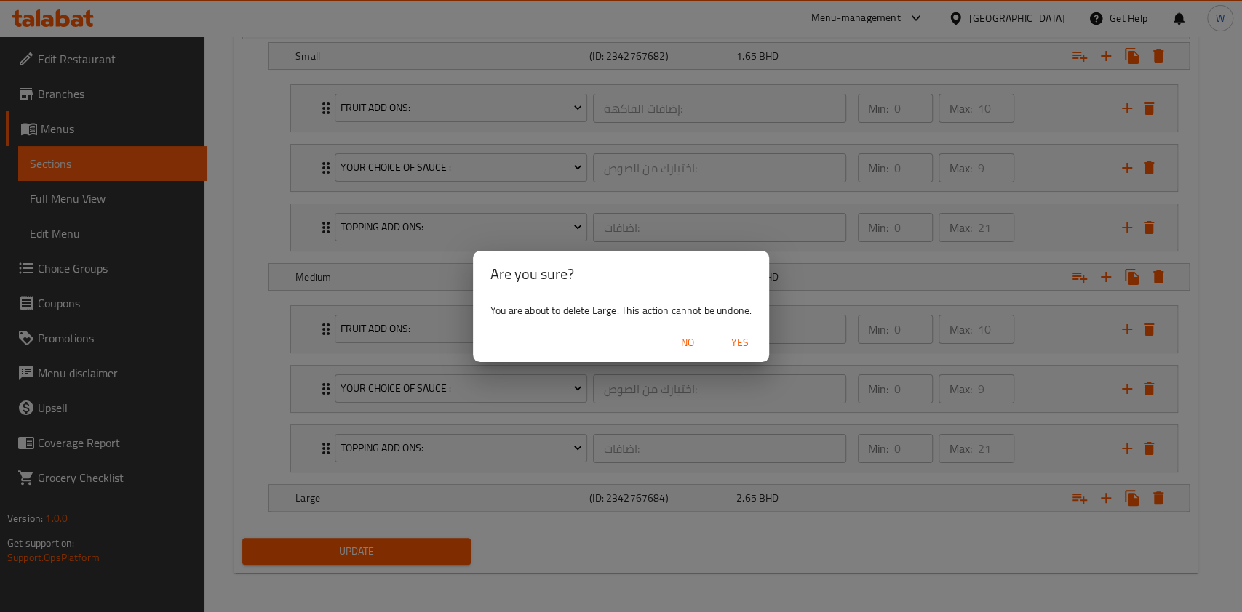
click at [751, 346] on span "Yes" at bounding box center [739, 343] width 35 height 18
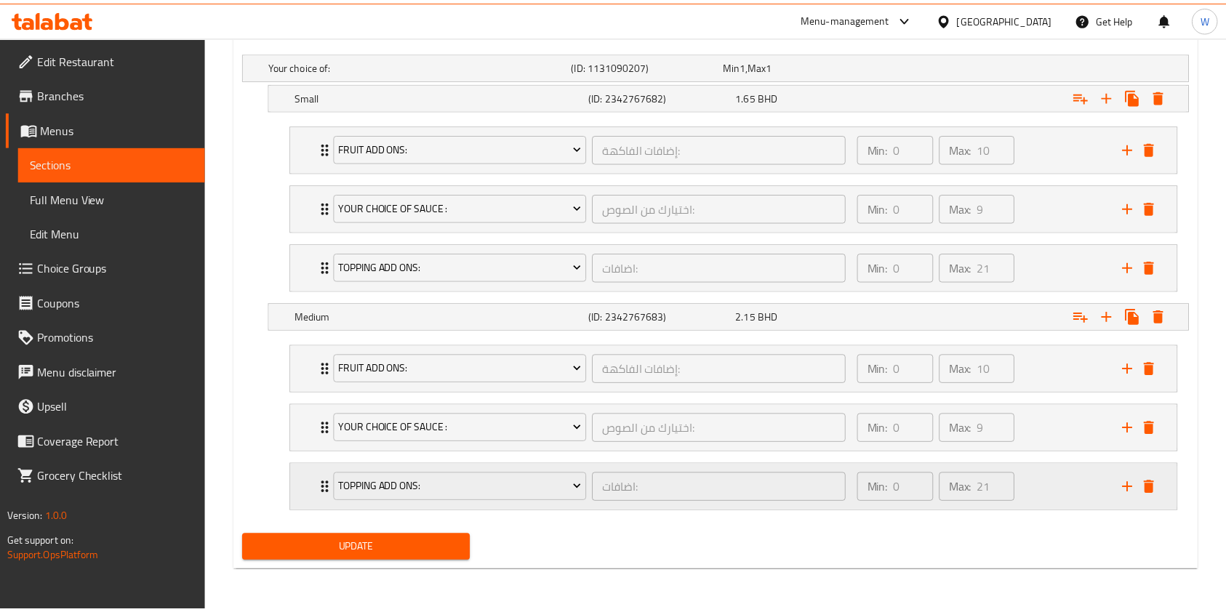
scroll to position [826, 0]
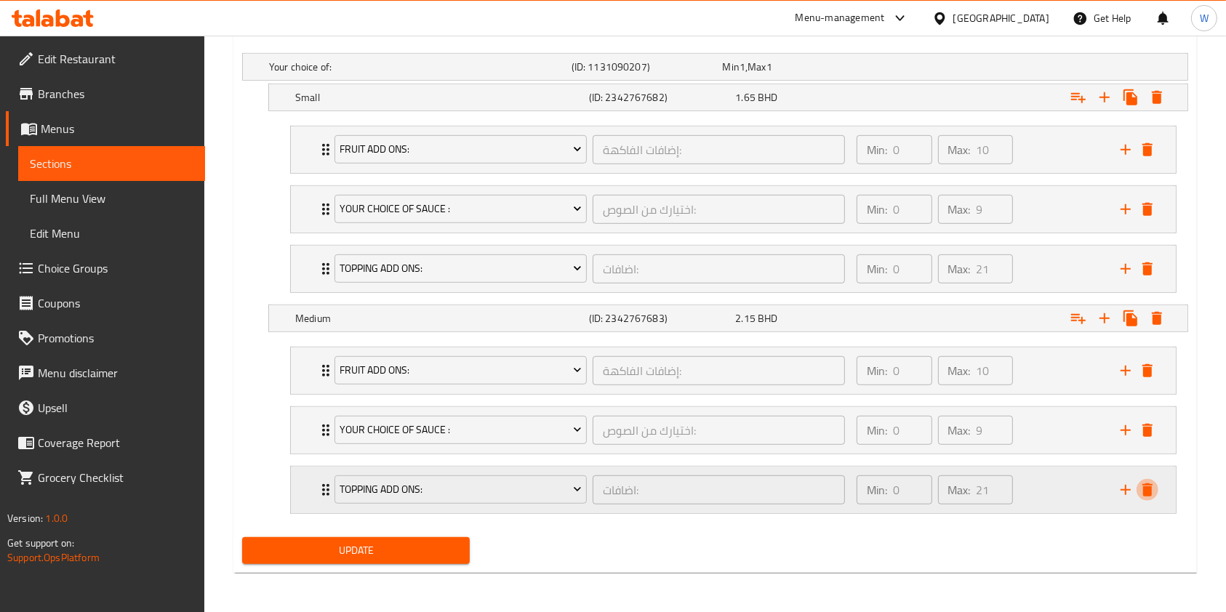
click at [1145, 488] on icon "delete" at bounding box center [1148, 490] width 10 height 13
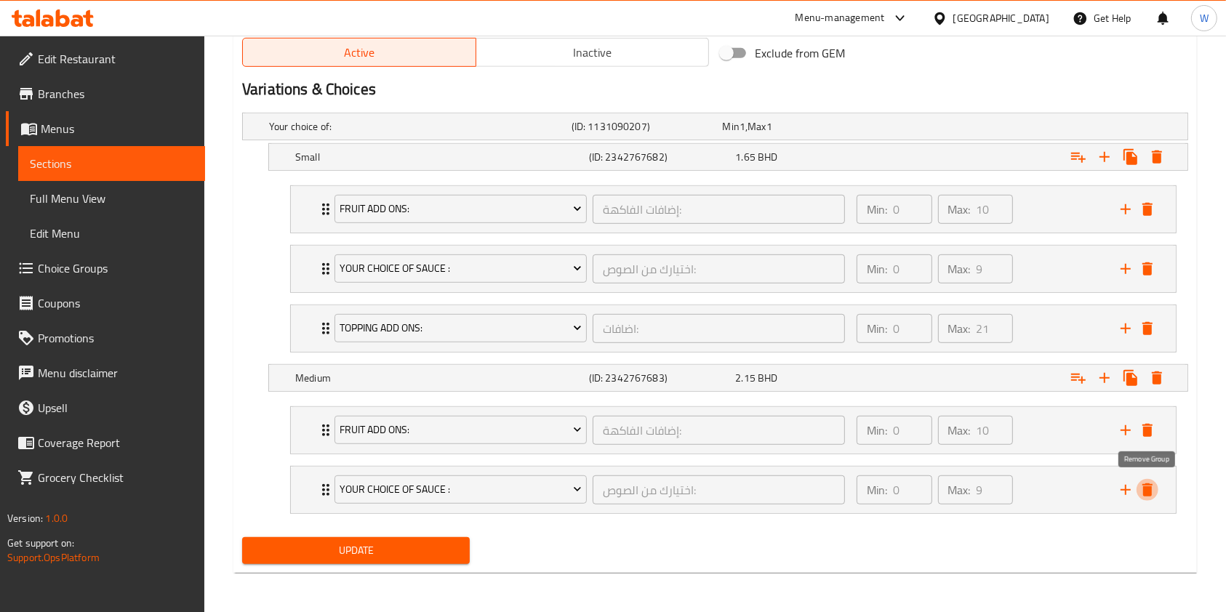
click at [1145, 488] on icon "delete" at bounding box center [1148, 490] width 10 height 13
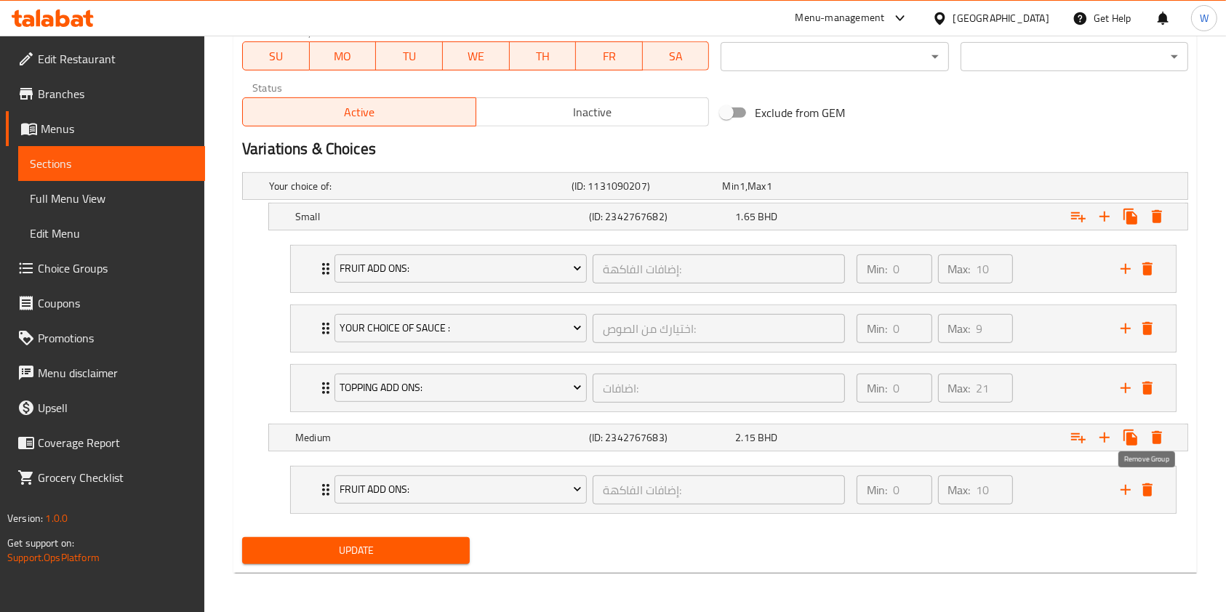
click at [1145, 488] on icon "delete" at bounding box center [1148, 490] width 10 height 13
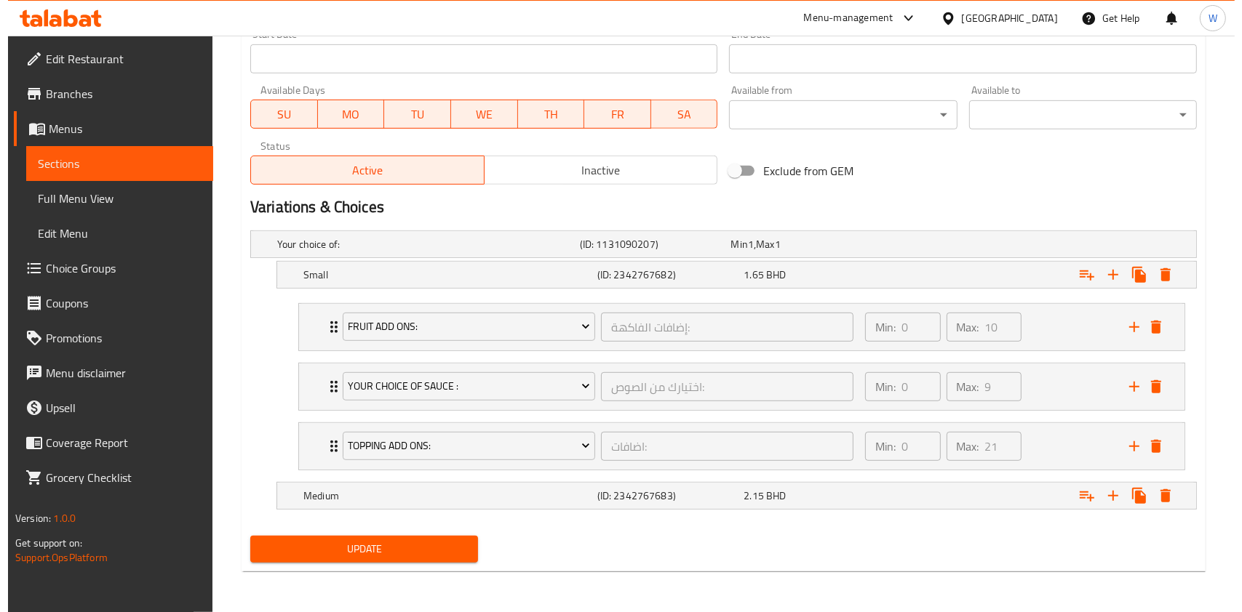
scroll to position [647, 0]
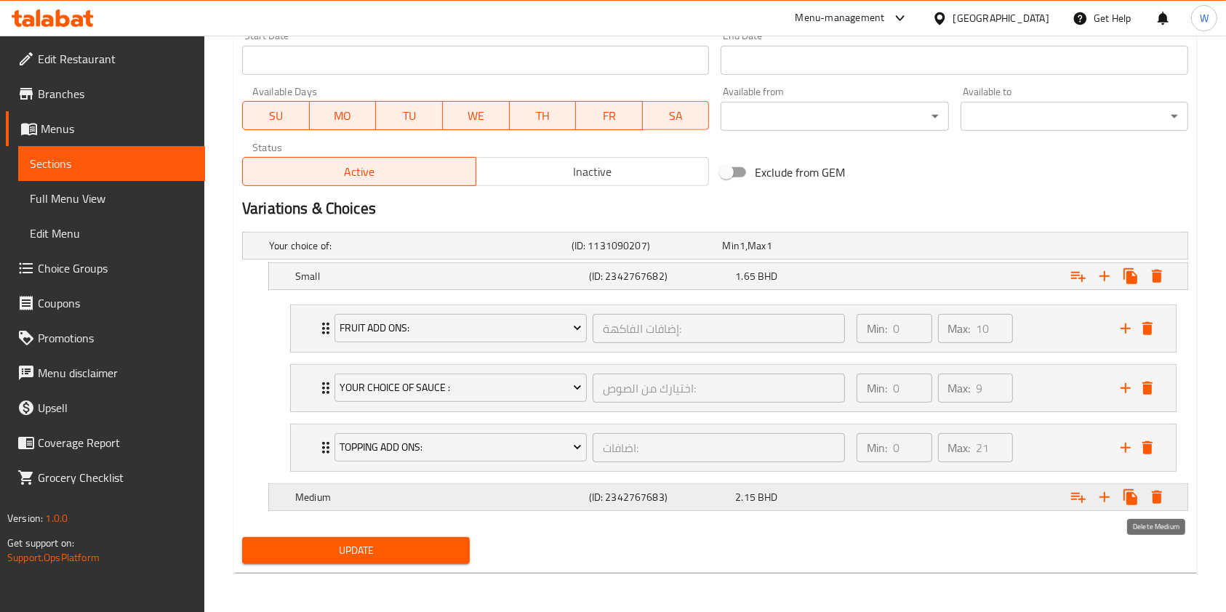
click at [1154, 491] on icon "Expand" at bounding box center [1157, 497] width 10 height 13
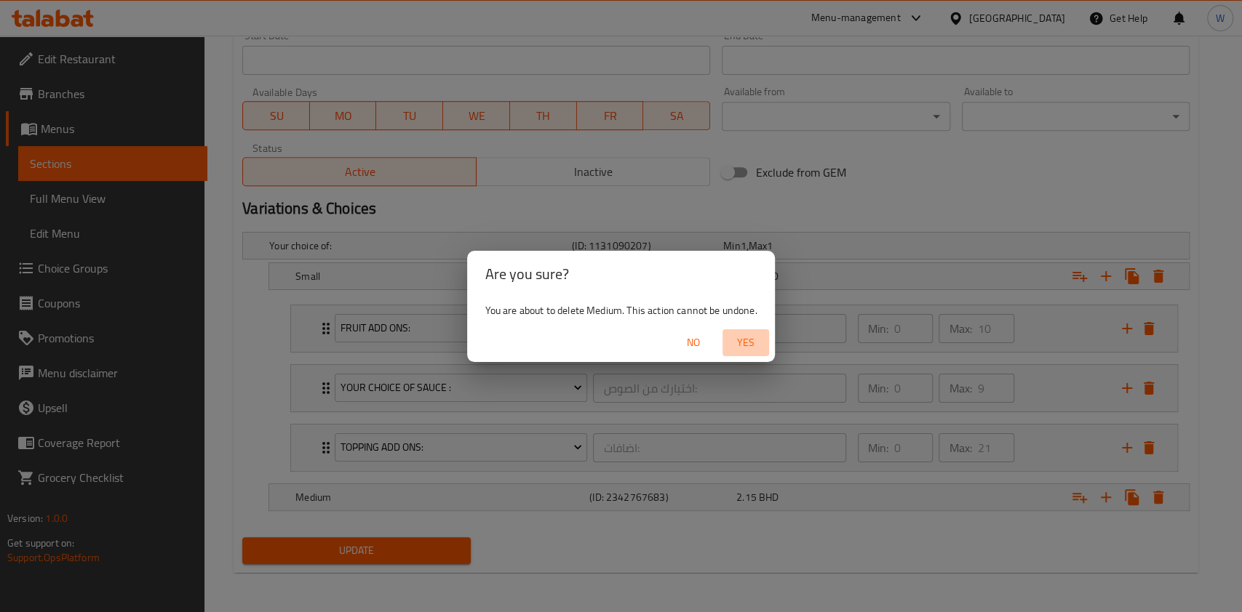
click at [761, 346] on span "Yes" at bounding box center [745, 343] width 35 height 18
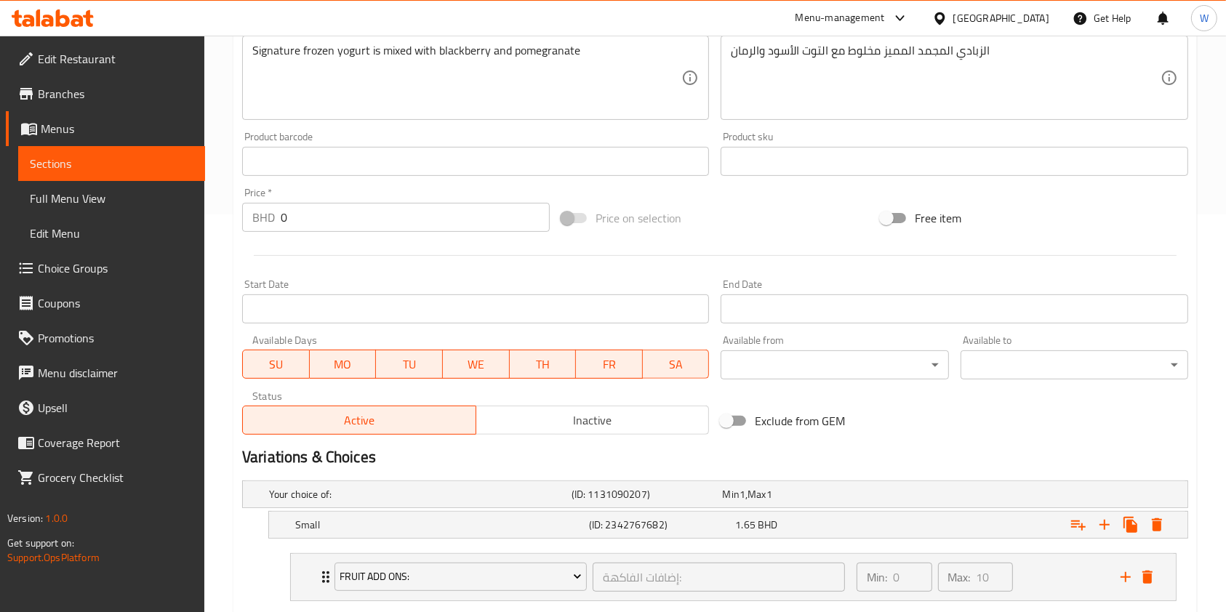
scroll to position [314, 0]
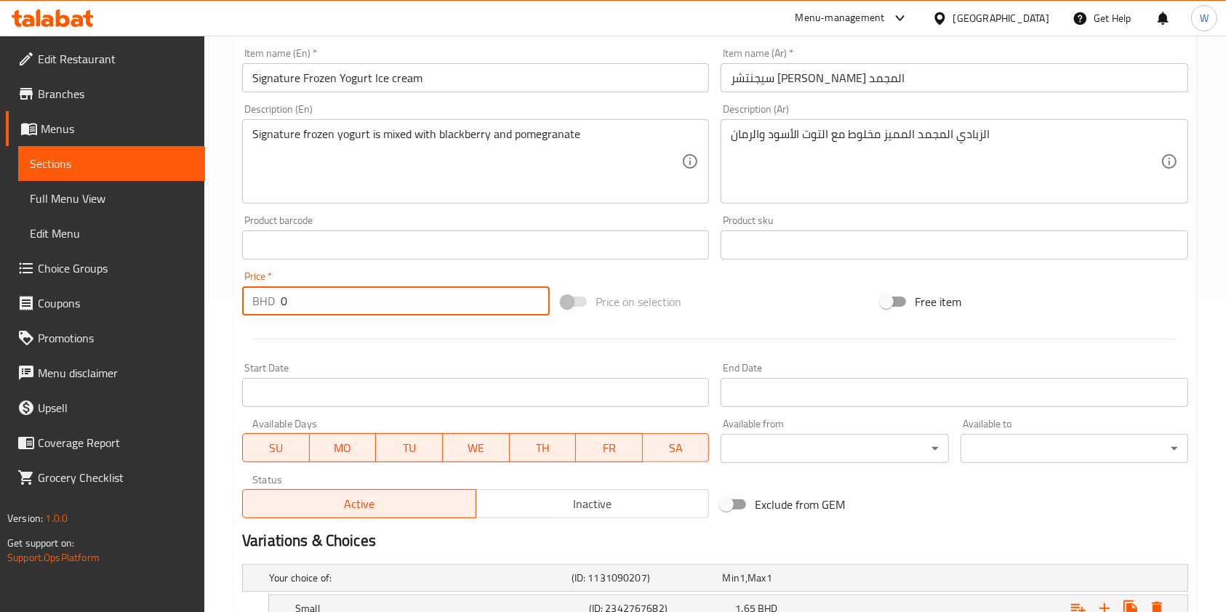
drag, startPoint x: 308, startPoint y: 305, endPoint x: 244, endPoint y: 287, distance: 66.5
click at [247, 287] on div "BHD 0 Price *" at bounding box center [396, 301] width 308 height 29
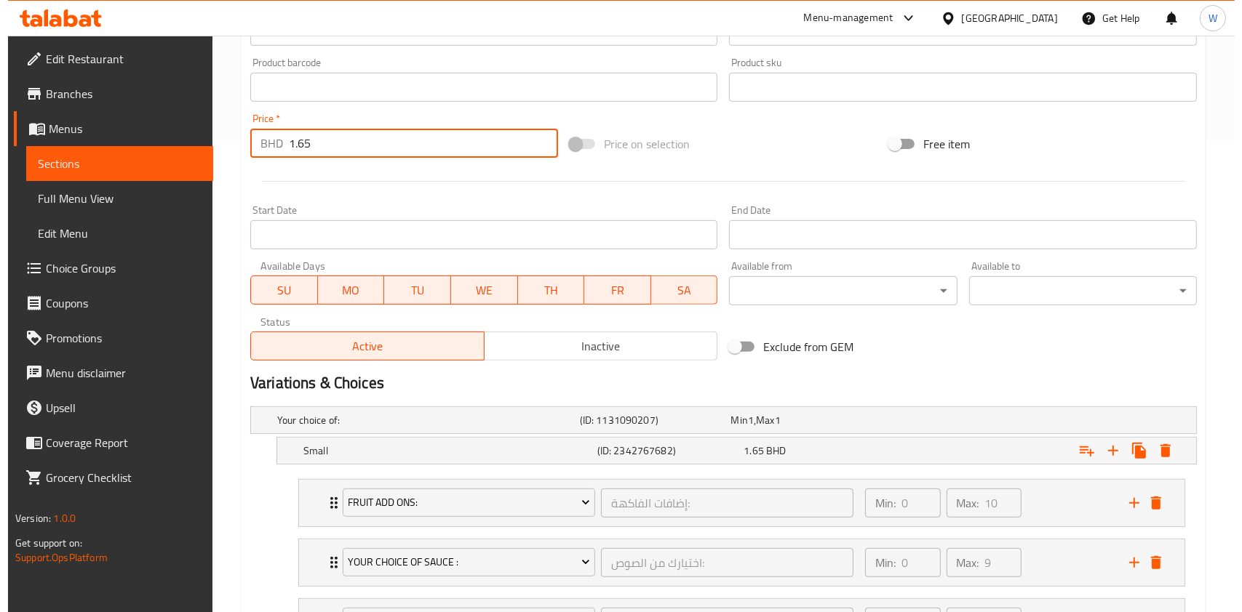
scroll to position [605, 0]
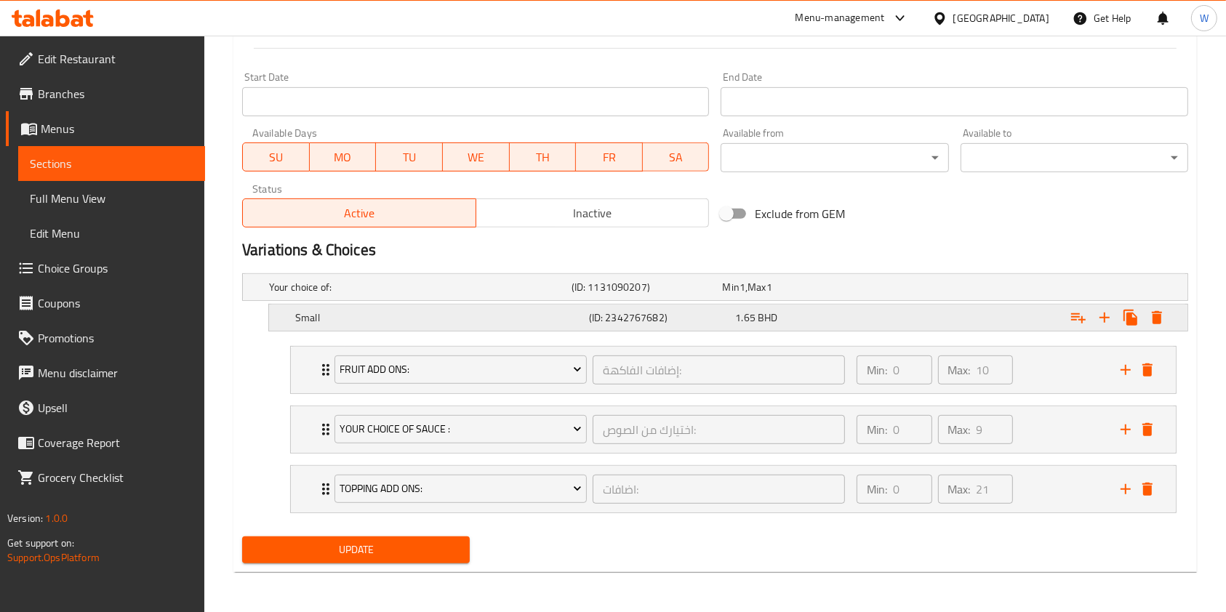
type input "1.65"
click at [1158, 317] on icon "Expand" at bounding box center [1157, 317] width 10 height 13
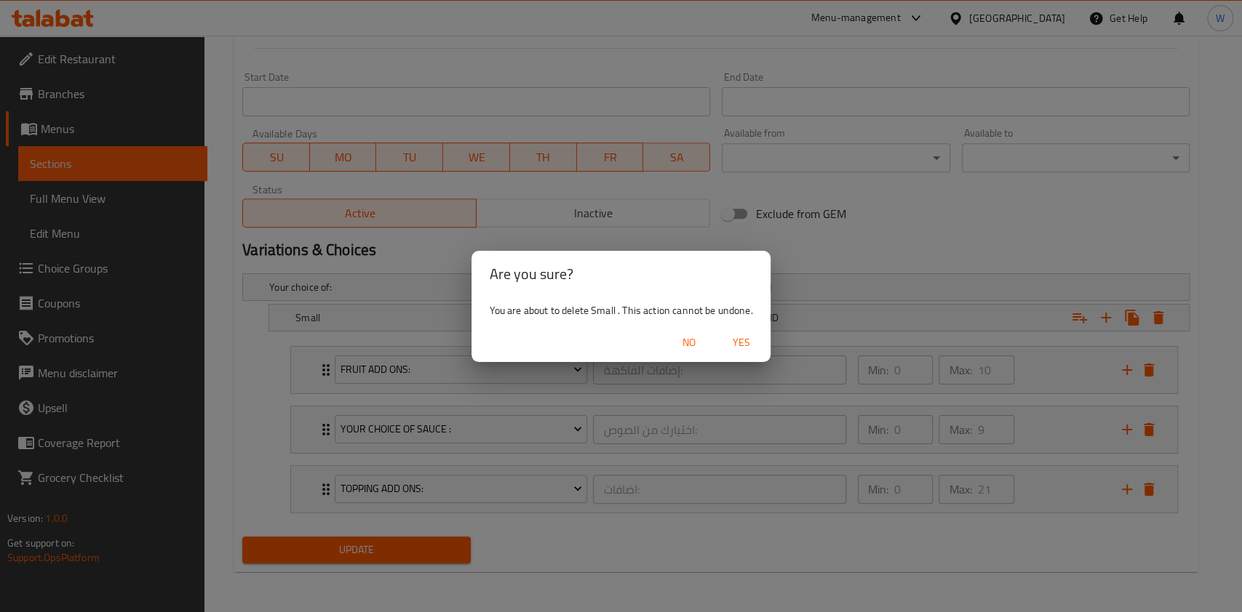
click at [746, 337] on span "Yes" at bounding box center [741, 343] width 35 height 18
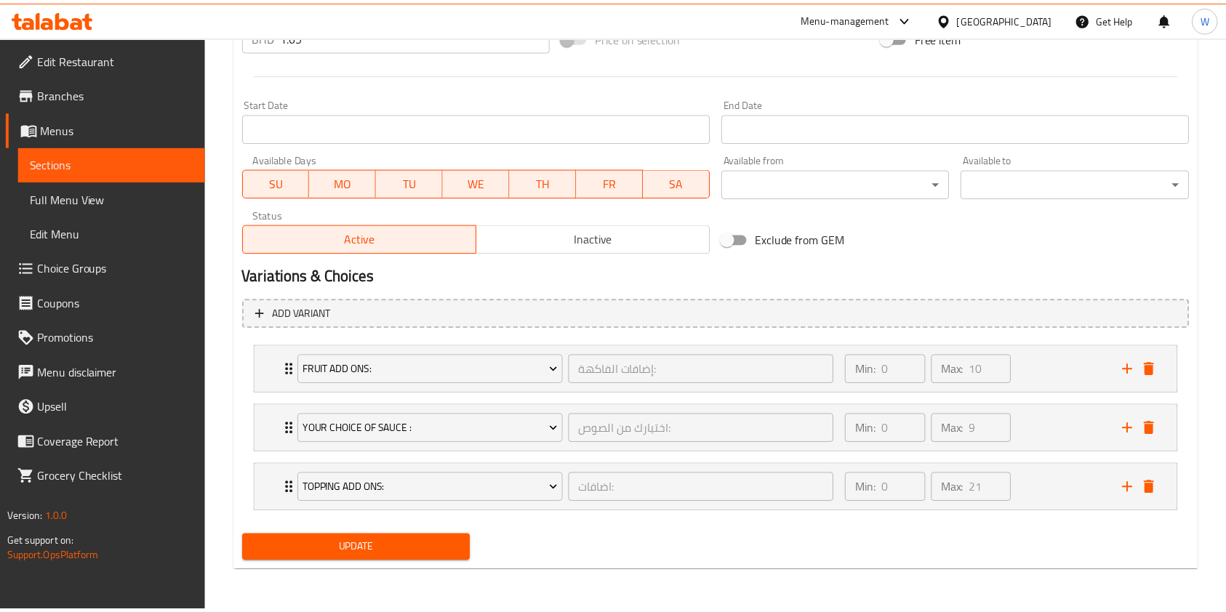
scroll to position [575, 0]
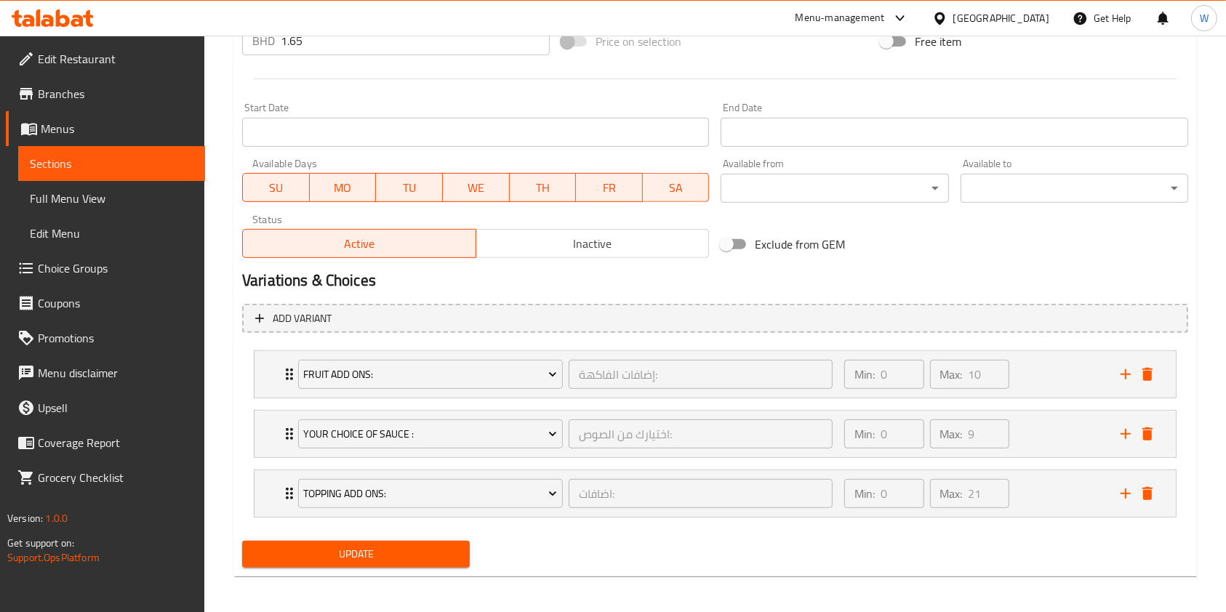
click at [442, 552] on span "Update" at bounding box center [356, 555] width 204 height 18
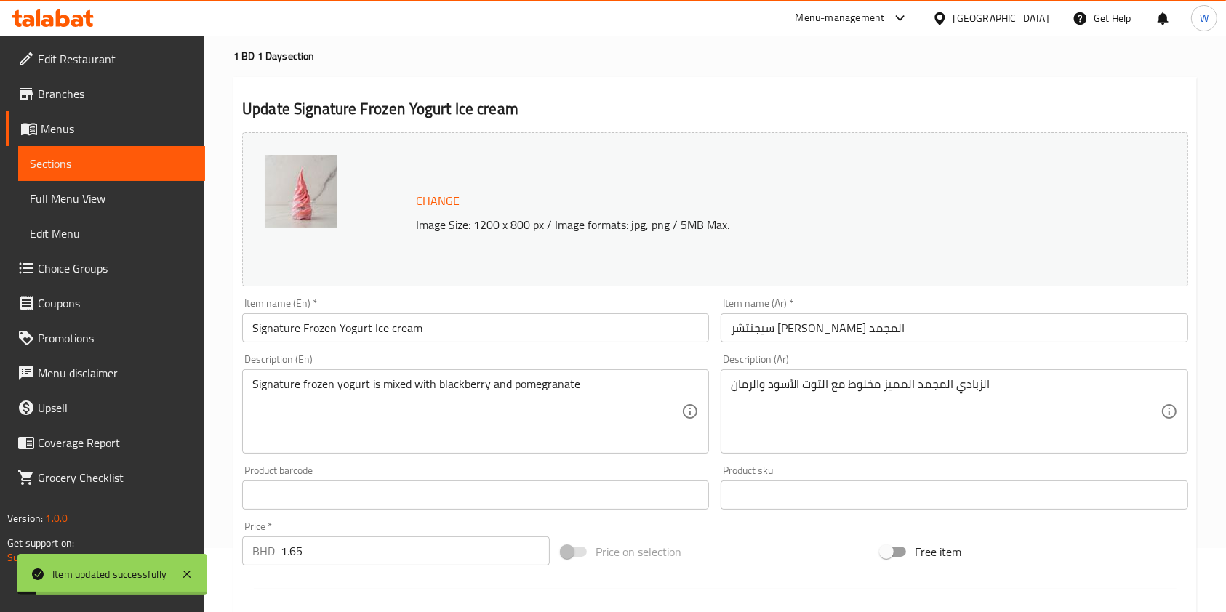
scroll to position [0, 0]
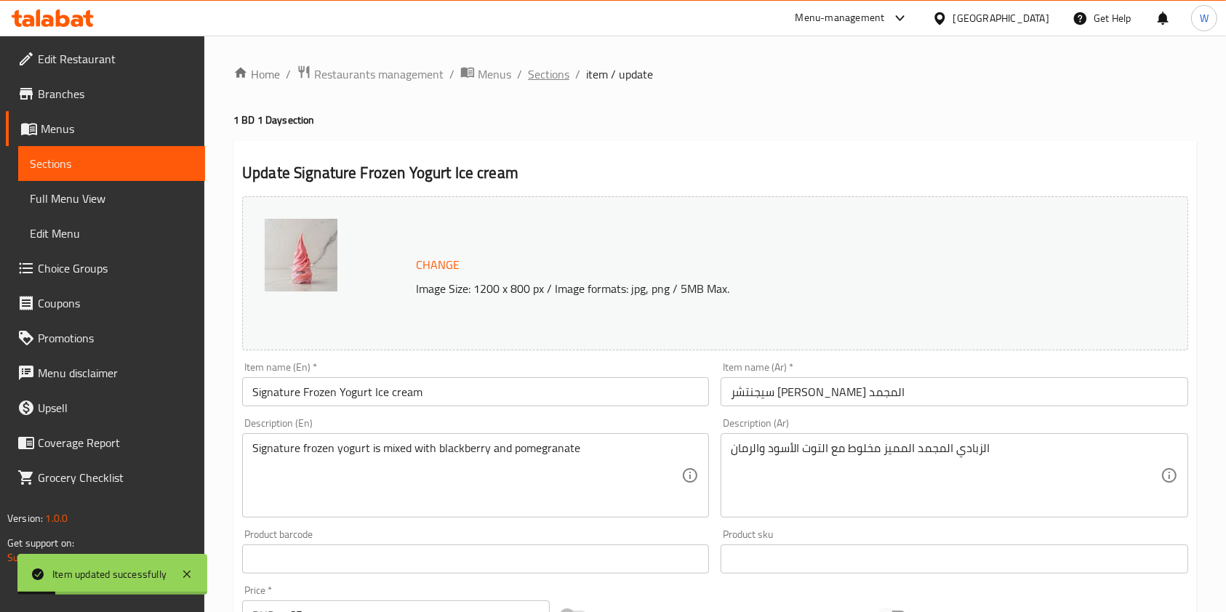
click at [543, 79] on span "Sections" at bounding box center [548, 73] width 41 height 17
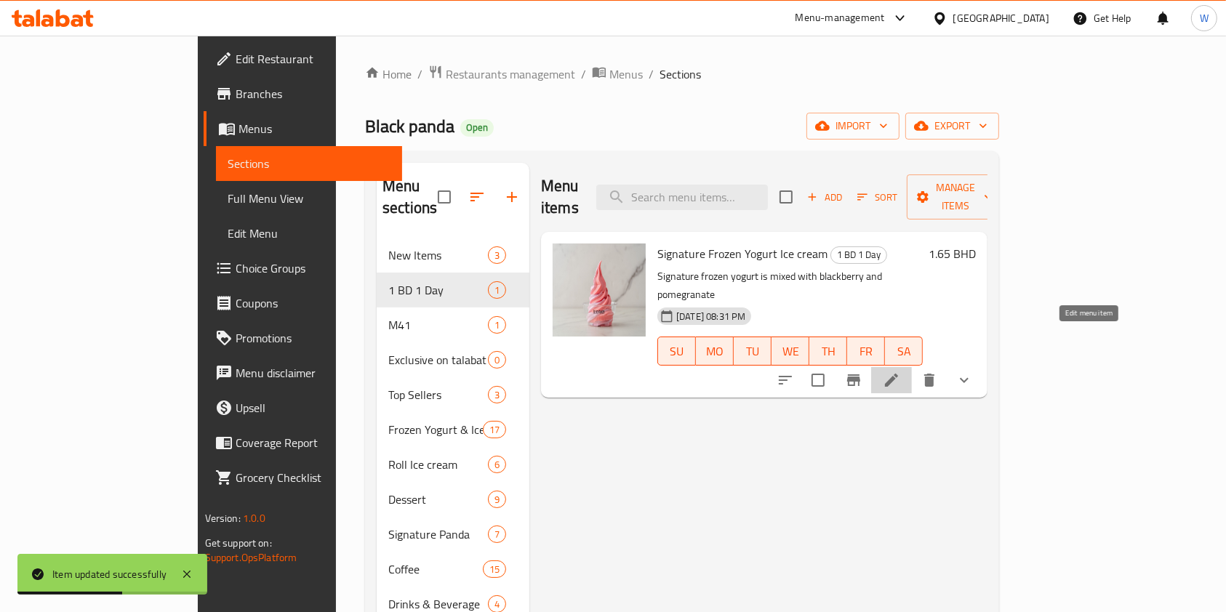
click at [900, 372] on icon at bounding box center [891, 380] width 17 height 17
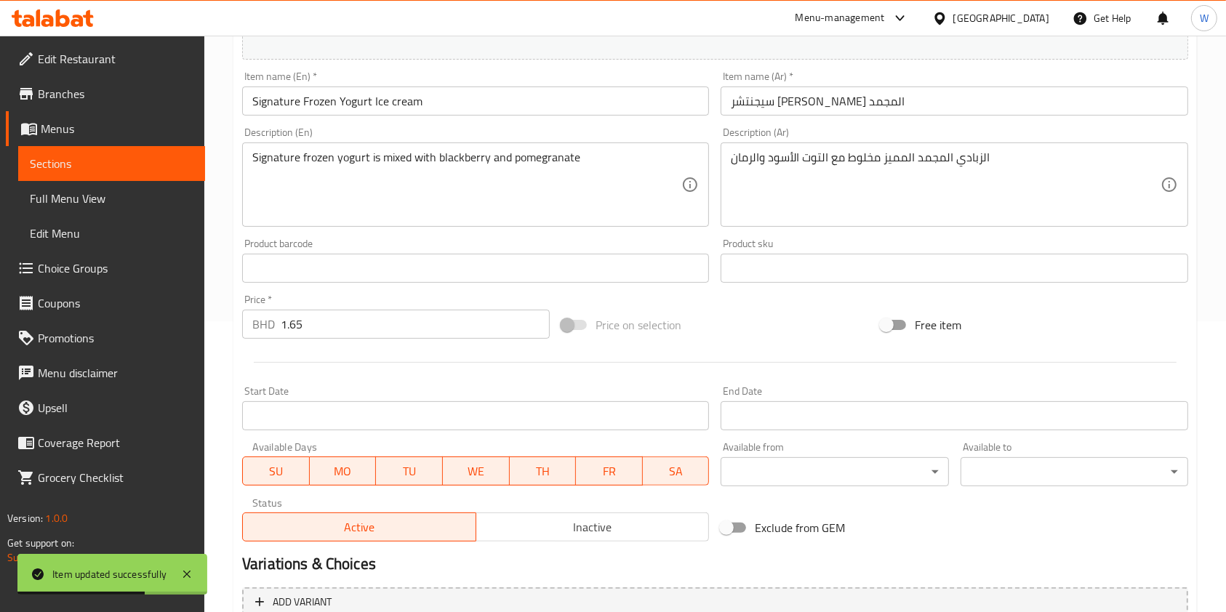
scroll to position [579, 0]
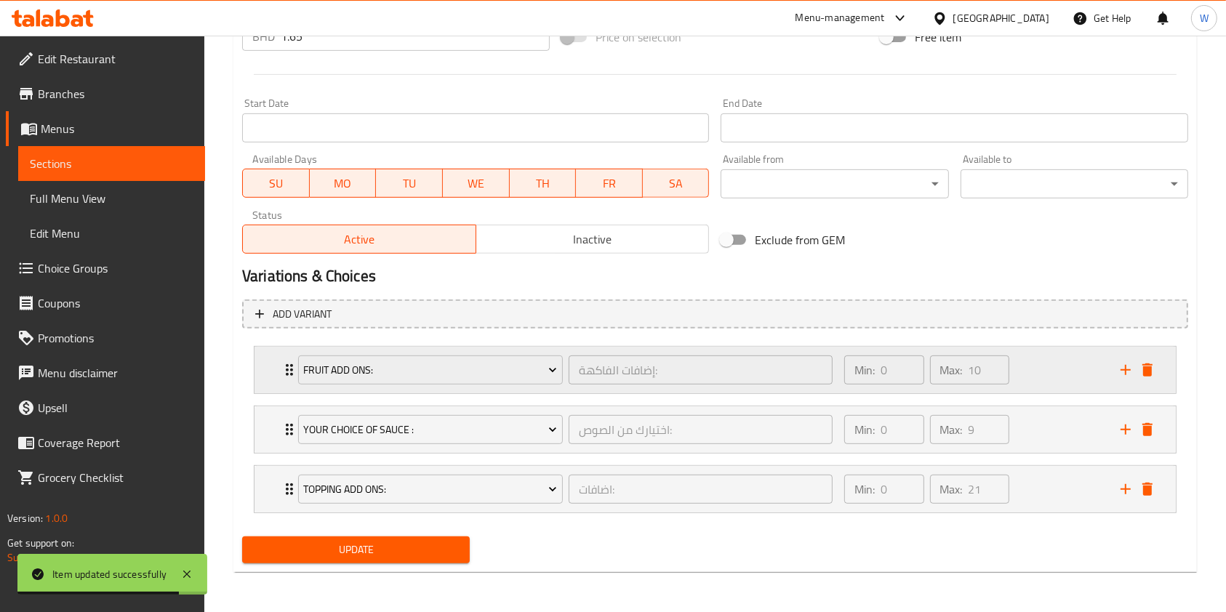
click at [284, 368] on icon "Expand" at bounding box center [289, 370] width 17 height 17
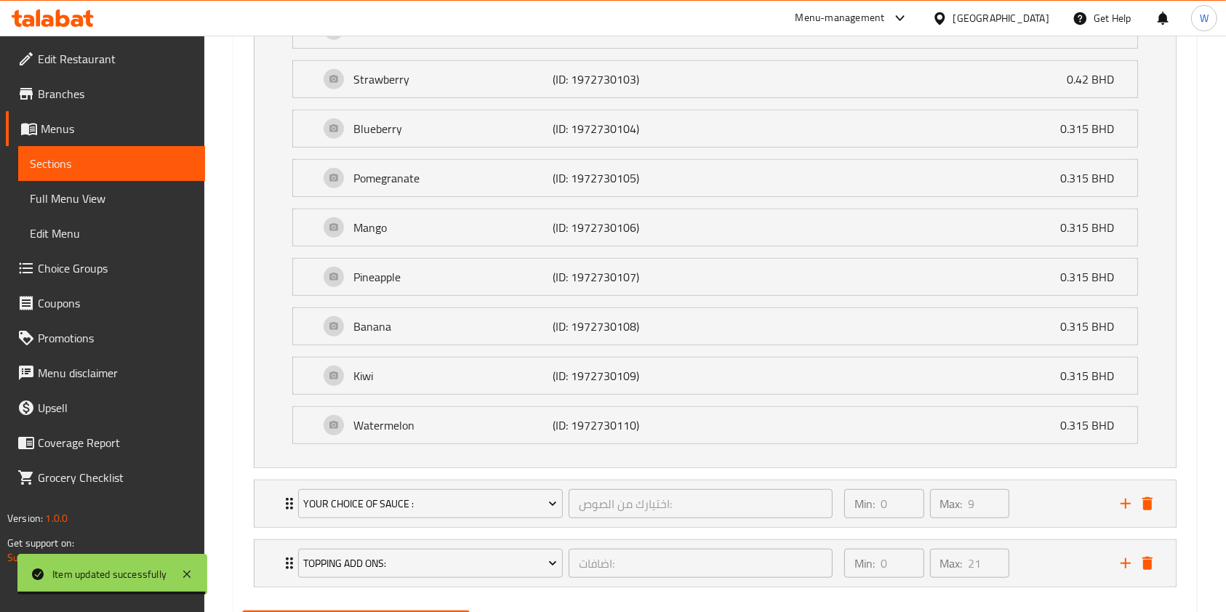
scroll to position [1064, 0]
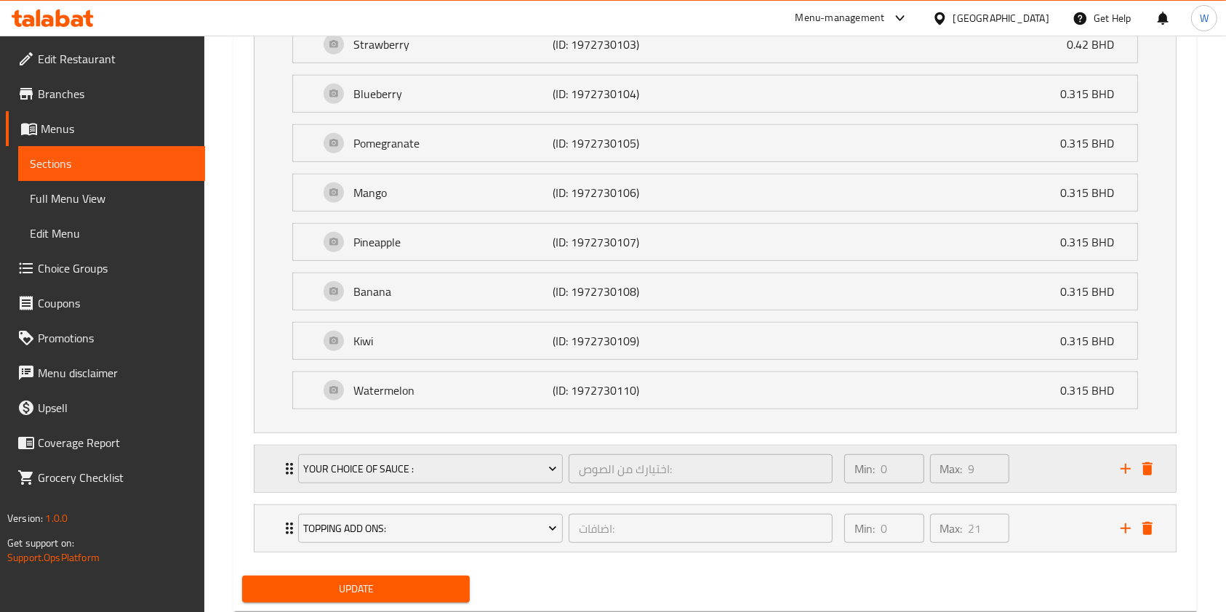
click at [291, 465] on div "Your Choice Of Sauce : اختيارك من الصوص: ​" at bounding box center [565, 469] width 552 height 47
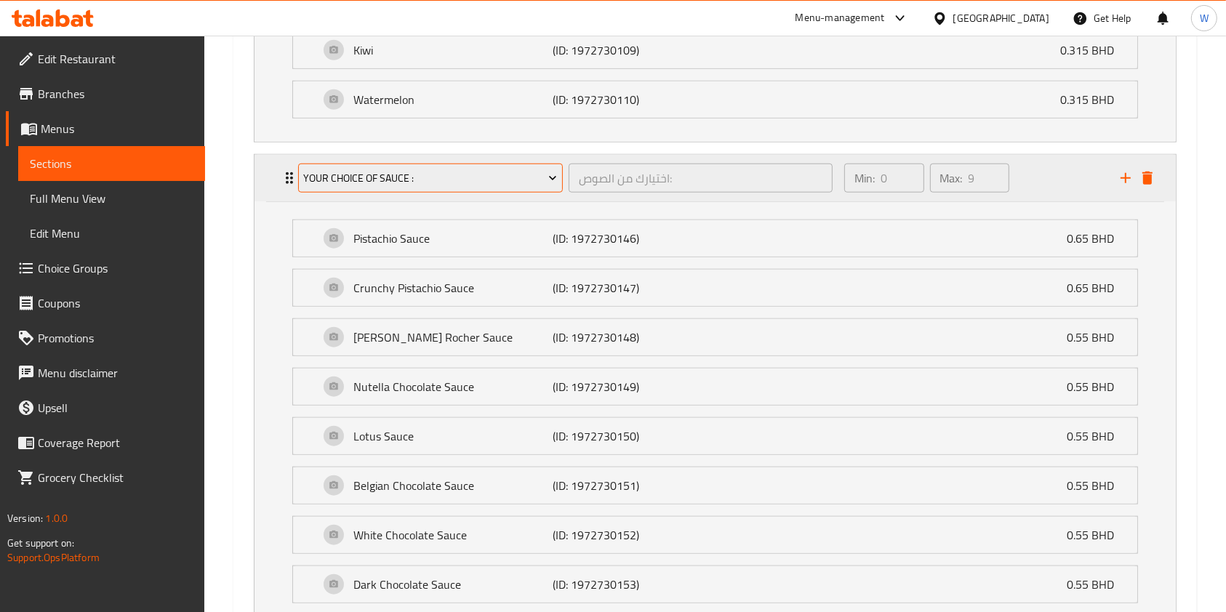
scroll to position [1575, 0]
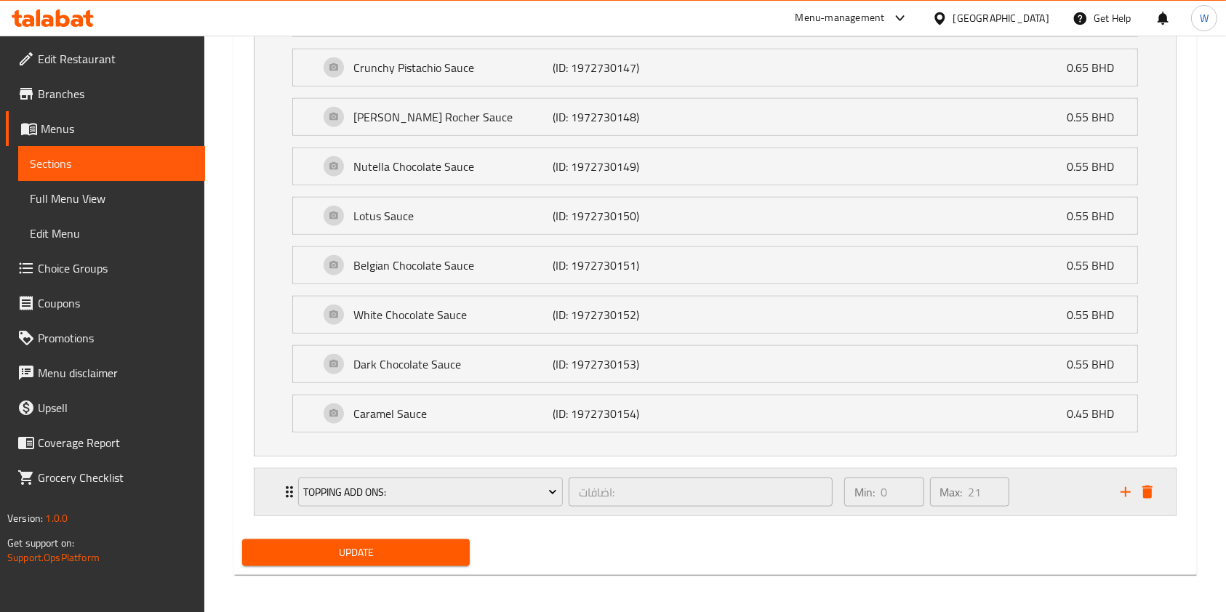
click at [281, 495] on icon "Expand" at bounding box center [289, 492] width 17 height 17
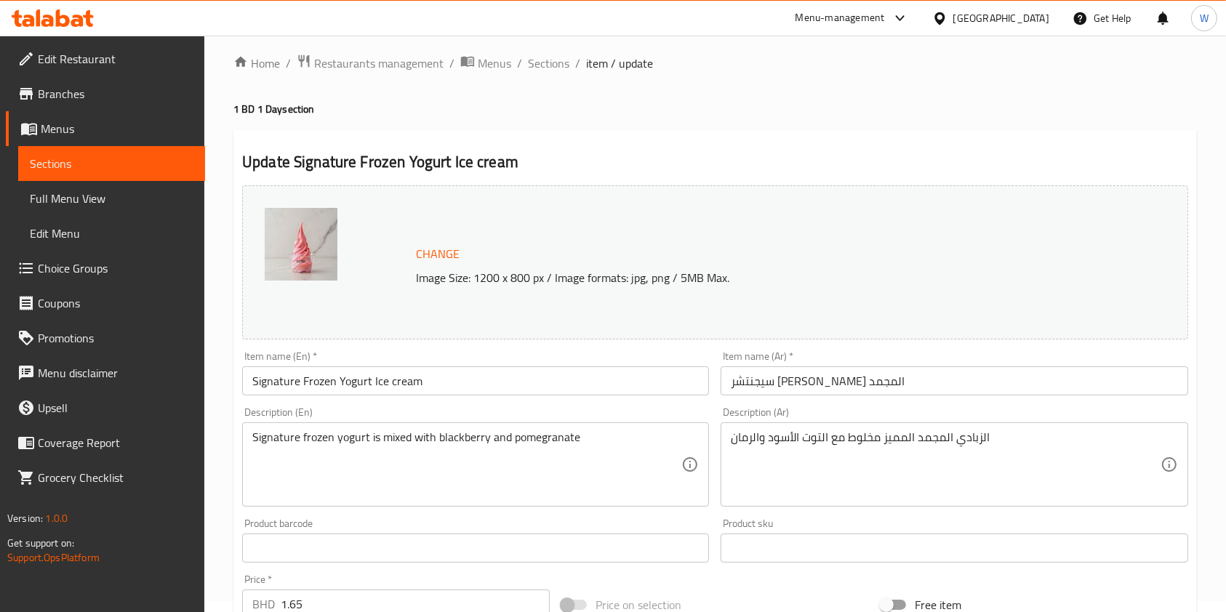
scroll to position [0, 0]
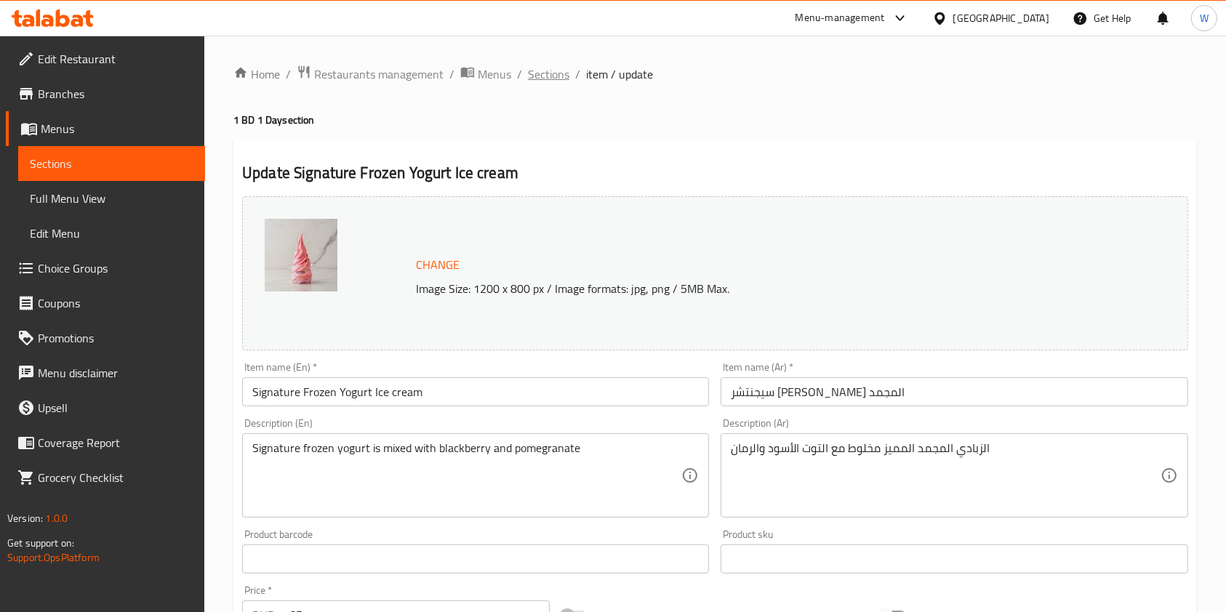
click at [566, 81] on span "Sections" at bounding box center [548, 73] width 41 height 17
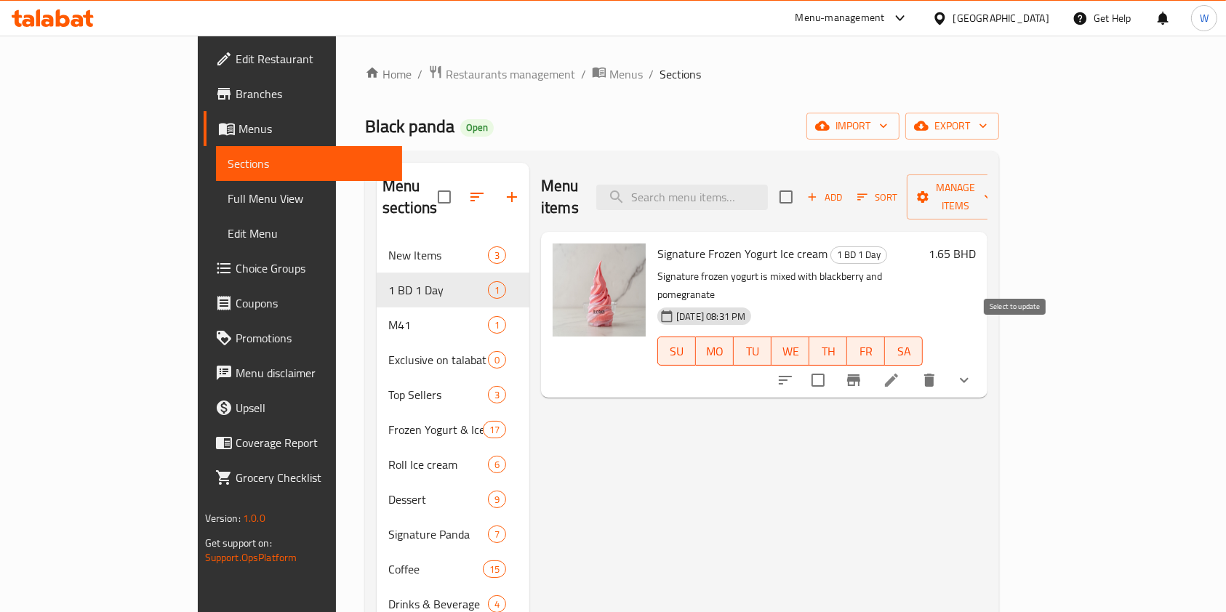
click at [834, 365] on input "checkbox" at bounding box center [818, 380] width 31 height 31
checkbox input "true"
click at [1004, 196] on button "Manage items" at bounding box center [955, 197] width 97 height 45
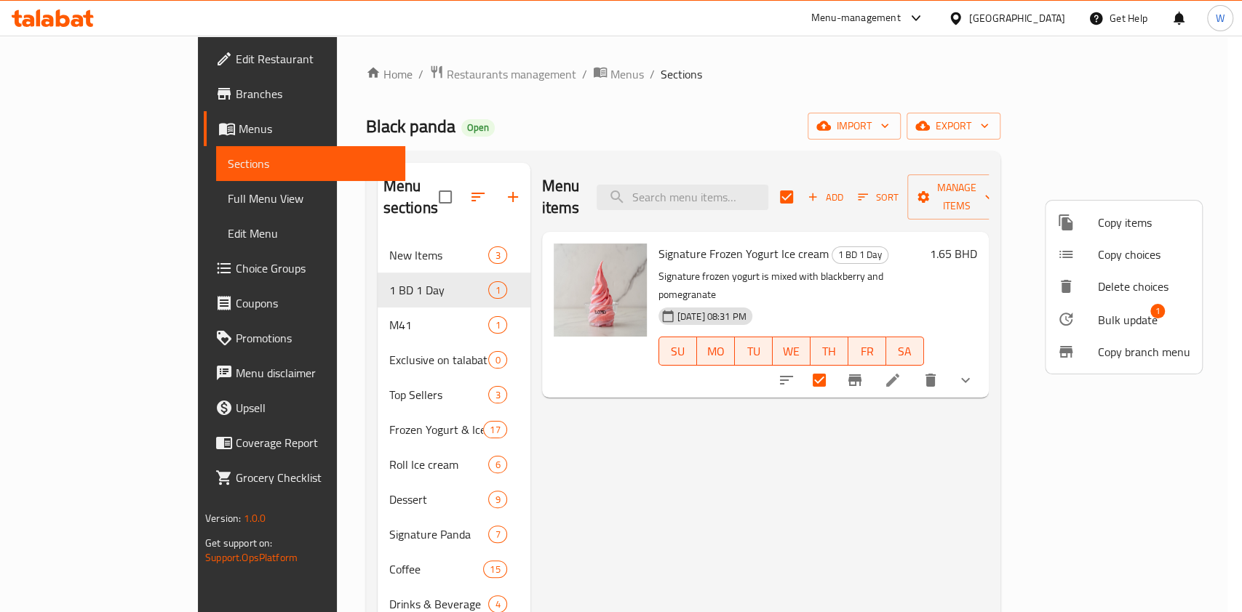
click at [1101, 317] on span "Bulk update" at bounding box center [1128, 319] width 60 height 17
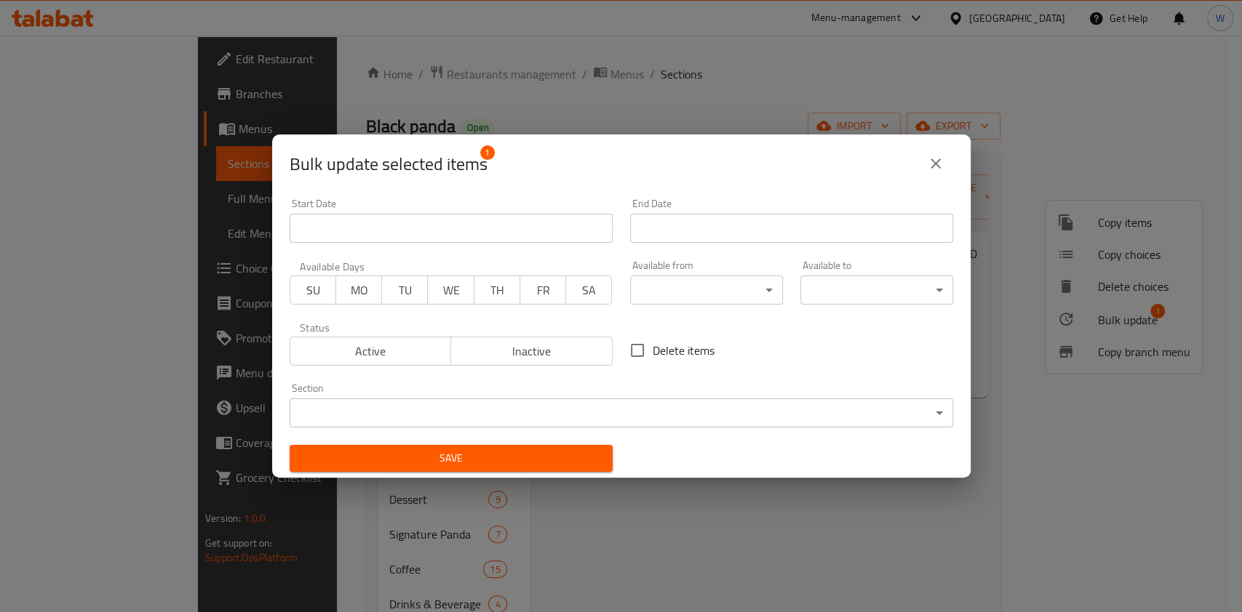
drag, startPoint x: 492, startPoint y: 289, endPoint x: 559, endPoint y: 270, distance: 69.5
click at [492, 289] on span "TH" at bounding box center [497, 290] width 34 height 21
click at [698, 224] on input "Start Date" at bounding box center [791, 228] width 323 height 29
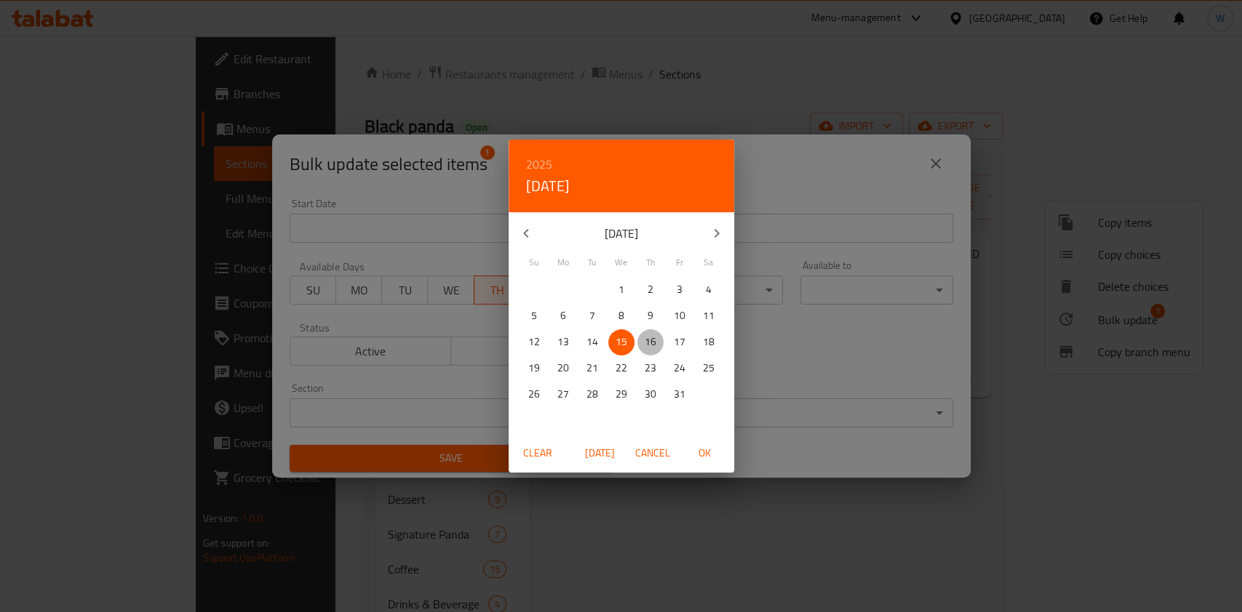
click at [652, 338] on p "16" at bounding box center [650, 342] width 12 height 18
click at [711, 457] on span "OK" at bounding box center [704, 453] width 35 height 18
type input "[DATE]"
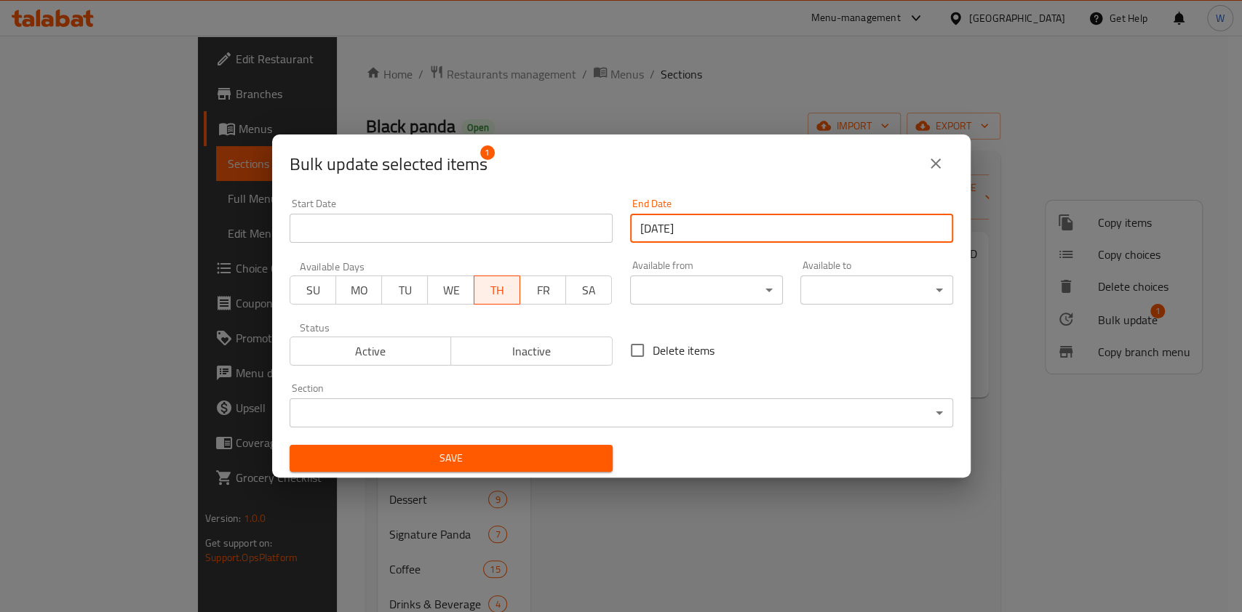
click at [572, 461] on span "Save" at bounding box center [451, 459] width 300 height 18
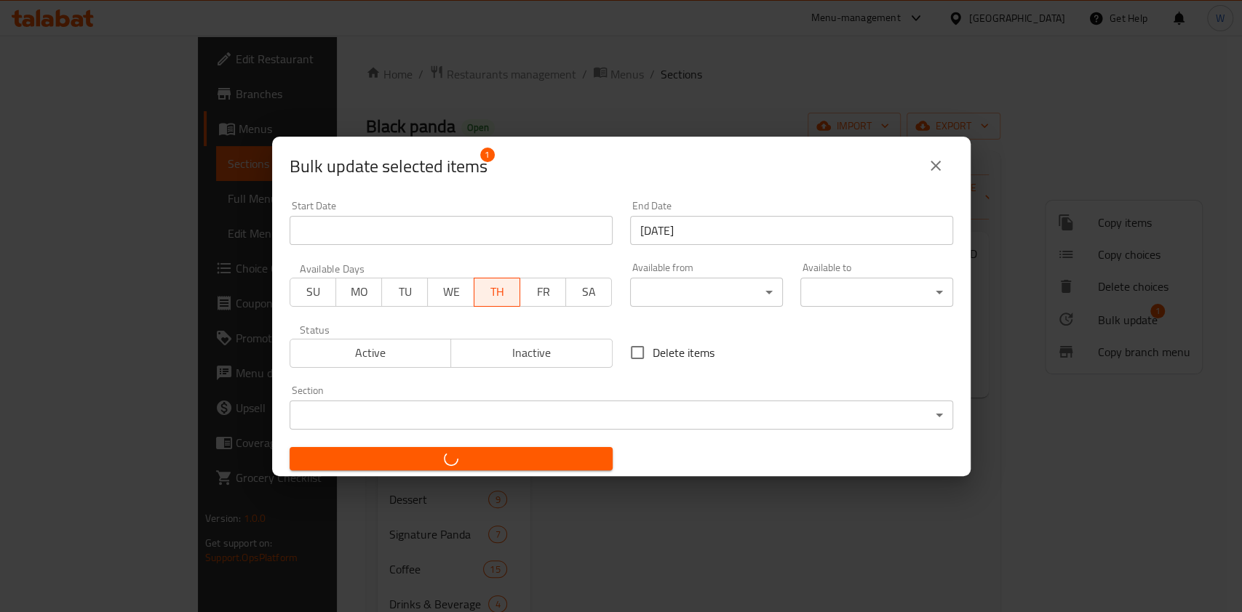
checkbox input "false"
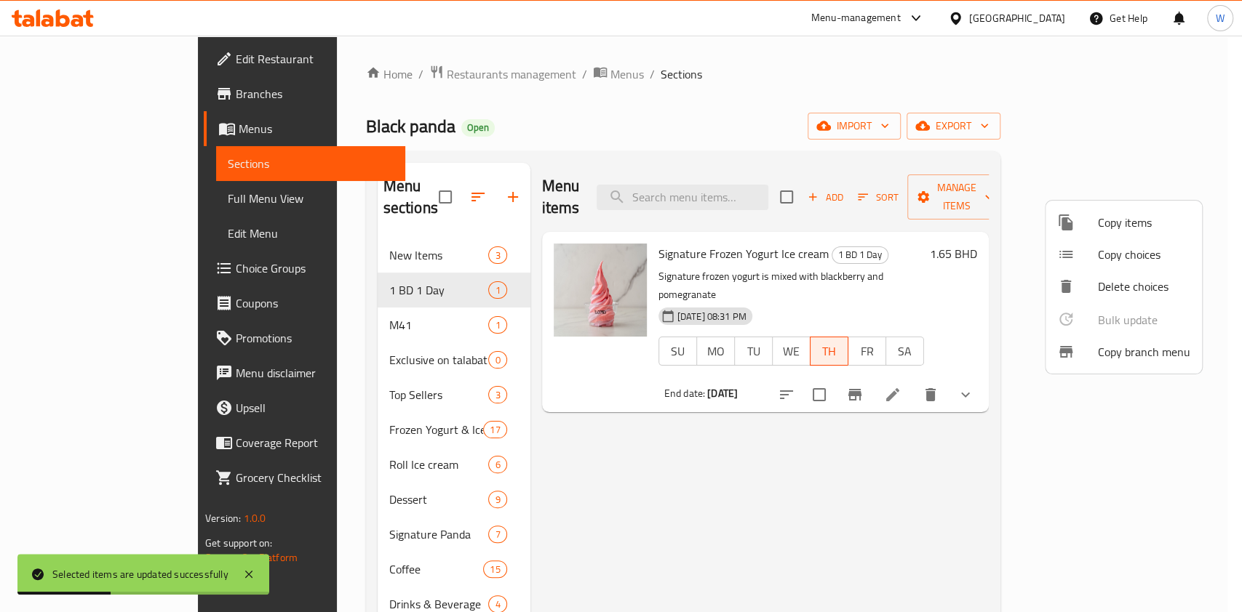
click at [973, 436] on div at bounding box center [621, 306] width 1242 height 612
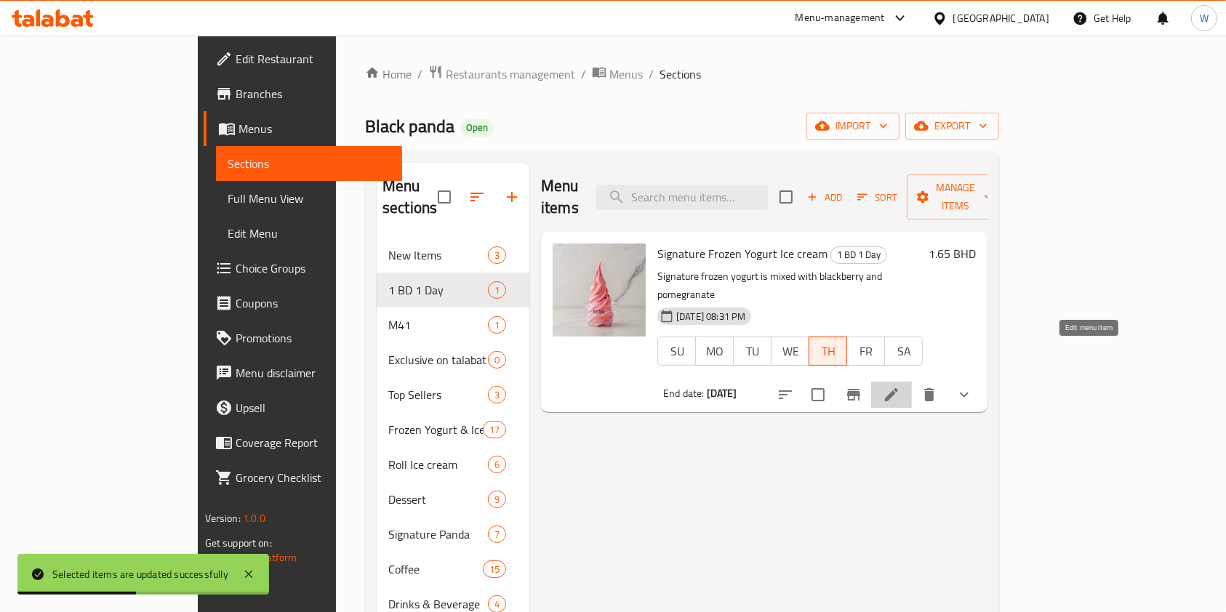
click at [900, 386] on icon at bounding box center [891, 394] width 17 height 17
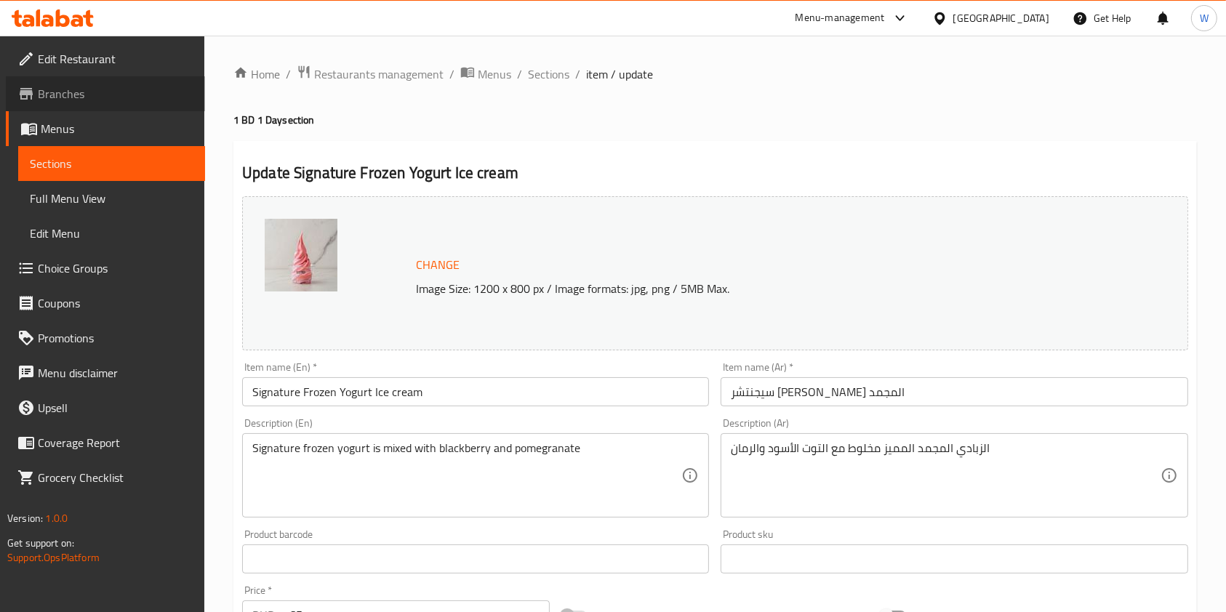
click at [99, 89] on span "Branches" at bounding box center [116, 93] width 156 height 17
